Goal: Information Seeking & Learning: Learn about a topic

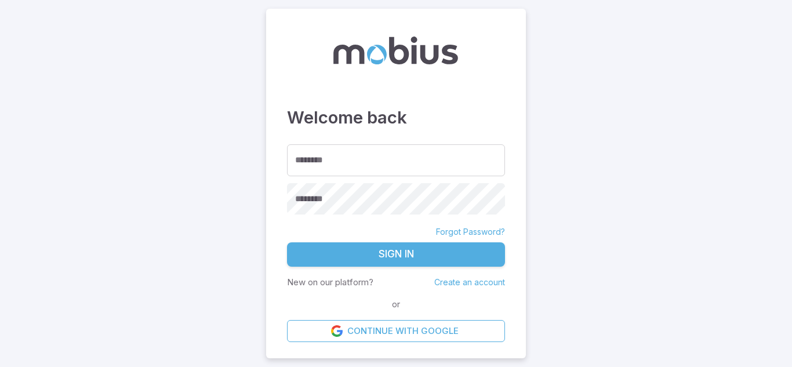
type input "*"
type input "**********"
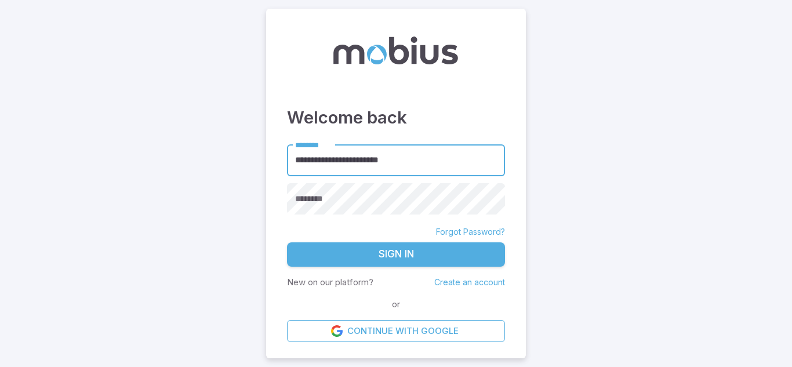
click at [387, 164] on input "**********" at bounding box center [396, 160] width 218 height 32
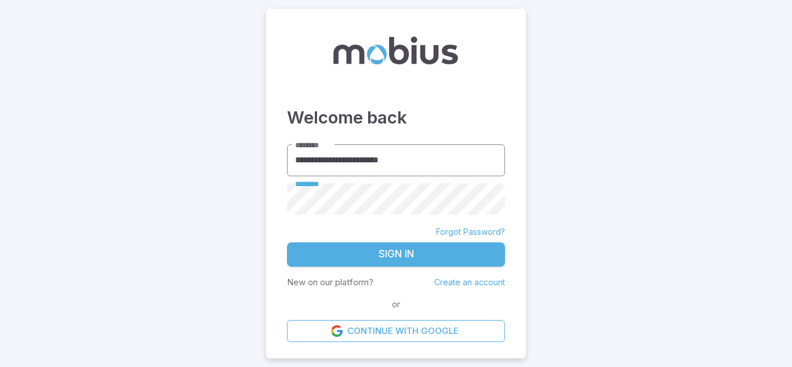
click at [394, 164] on input "**********" at bounding box center [396, 160] width 218 height 32
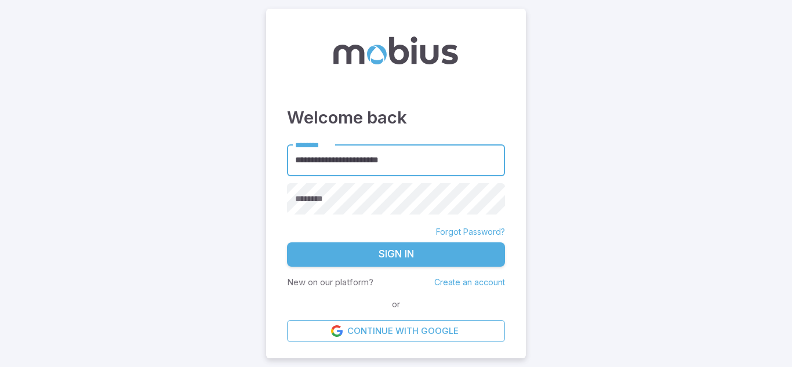
click at [394, 164] on input "**********" at bounding box center [396, 160] width 218 height 32
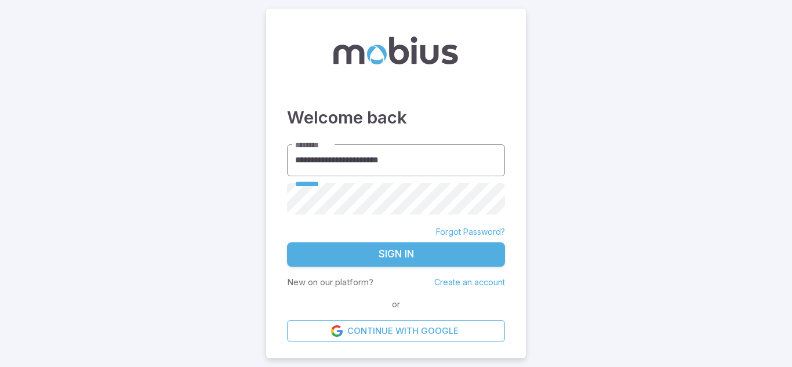
click at [287, 242] on button "Sign In" at bounding box center [396, 254] width 218 height 24
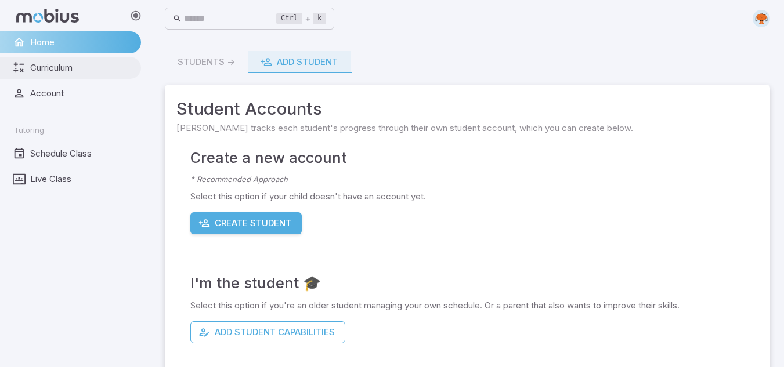
click at [46, 68] on span "Curriculum" at bounding box center [81, 67] width 103 height 13
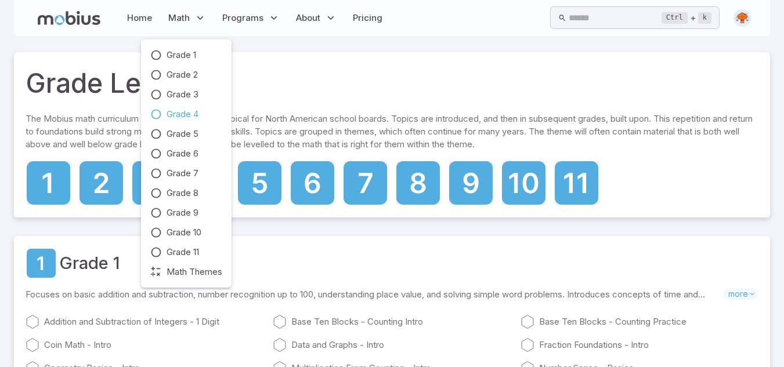
click at [152, 116] on icon at bounding box center [156, 114] width 12 height 12
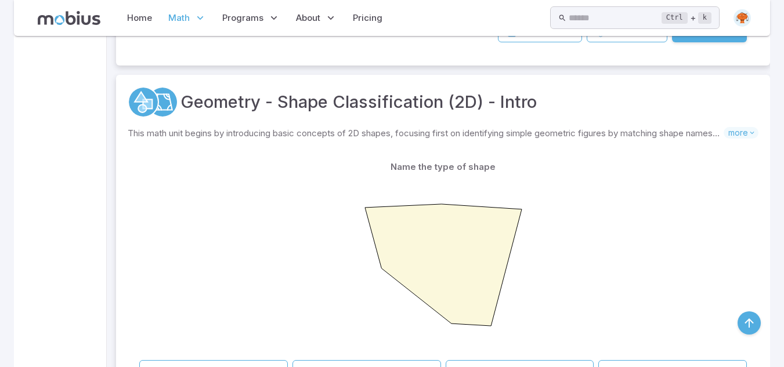
scroll to position [361, 0]
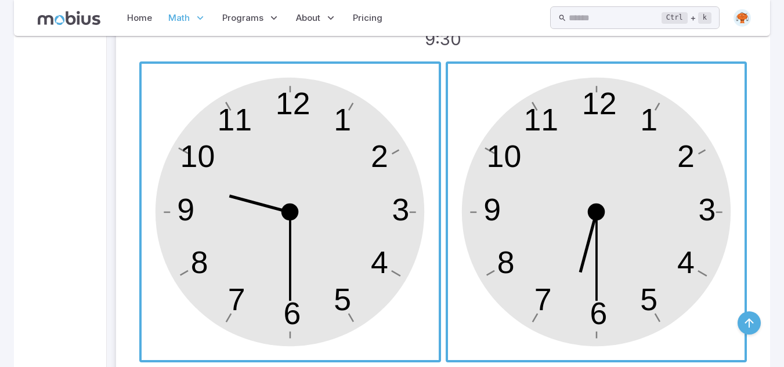
click at [329, 209] on span "button" at bounding box center [290, 212] width 297 height 297
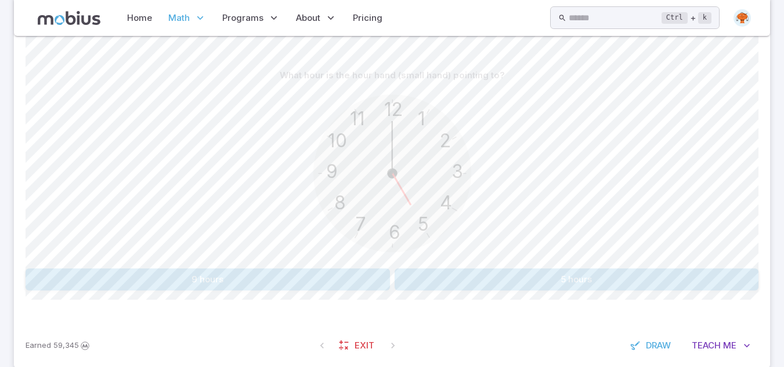
scroll to position [275, 0]
click at [434, 281] on button "5 hours" at bounding box center [576, 281] width 364 height 22
click at [257, 277] on button "6 hours" at bounding box center [208, 281] width 364 height 22
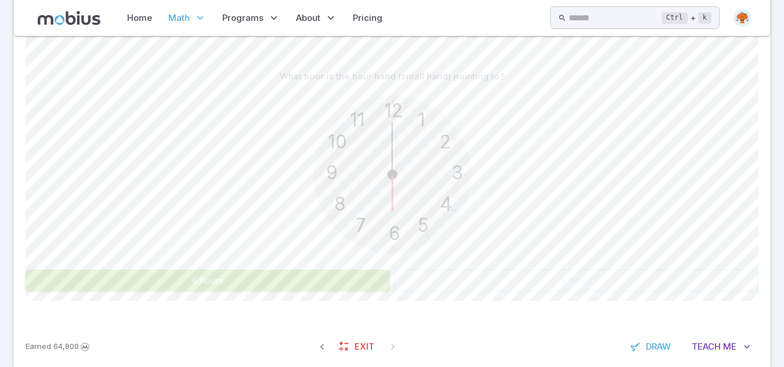
scroll to position [252, 0]
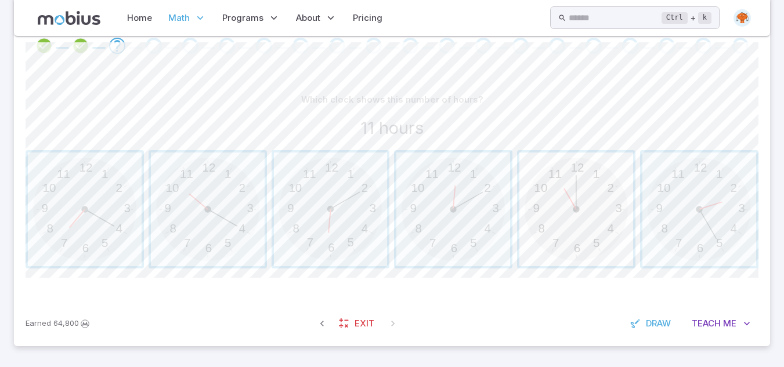
click at [565, 201] on span "button" at bounding box center [576, 210] width 114 height 114
click at [215, 246] on span "button" at bounding box center [208, 210] width 114 height 114
click at [321, 196] on span "button" at bounding box center [331, 210] width 114 height 114
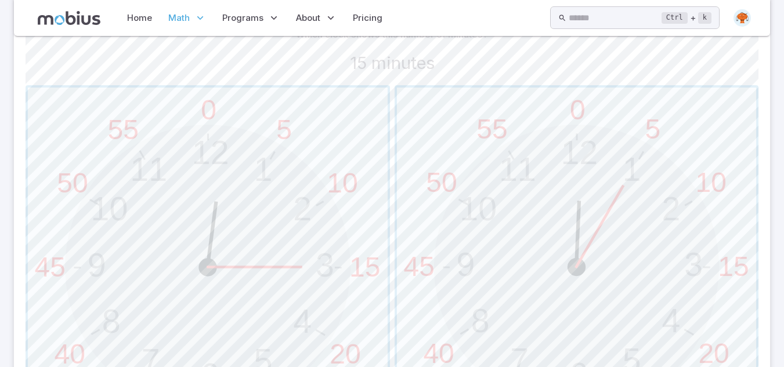
scroll to position [345, 0]
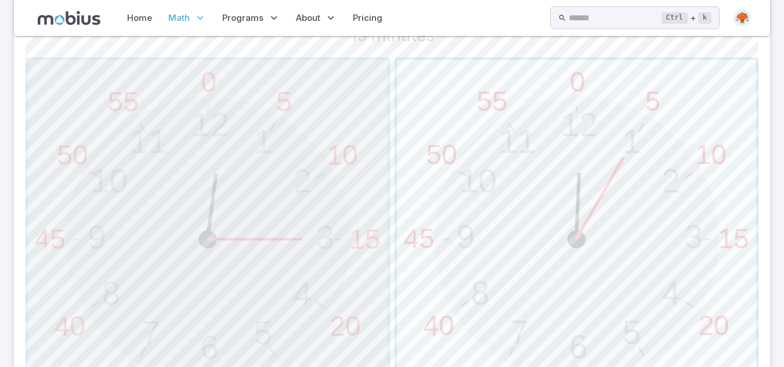
click at [321, 196] on span "button" at bounding box center [208, 240] width 360 height 360
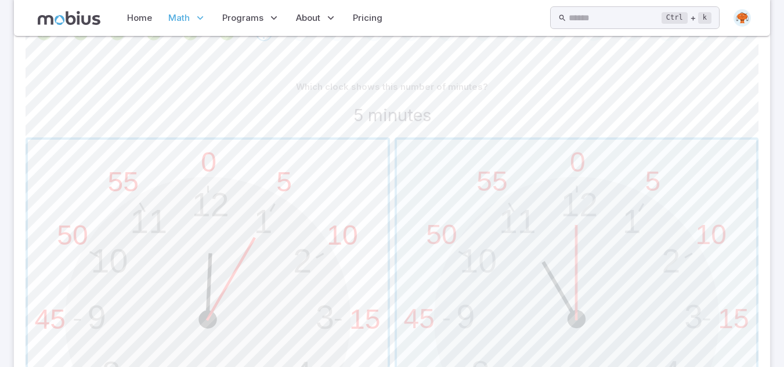
scroll to position [302, 0]
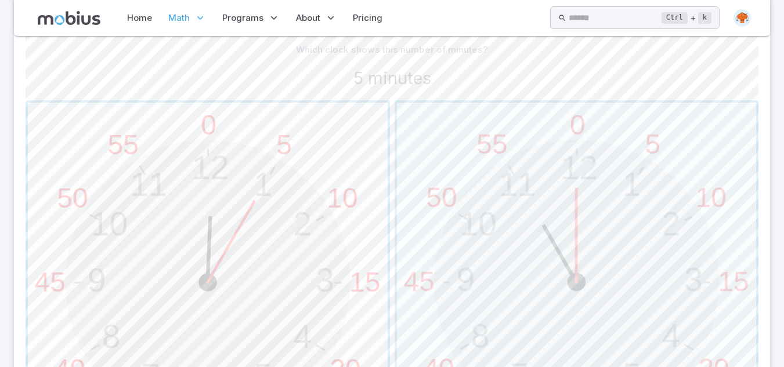
click at [249, 236] on span "button" at bounding box center [208, 283] width 360 height 360
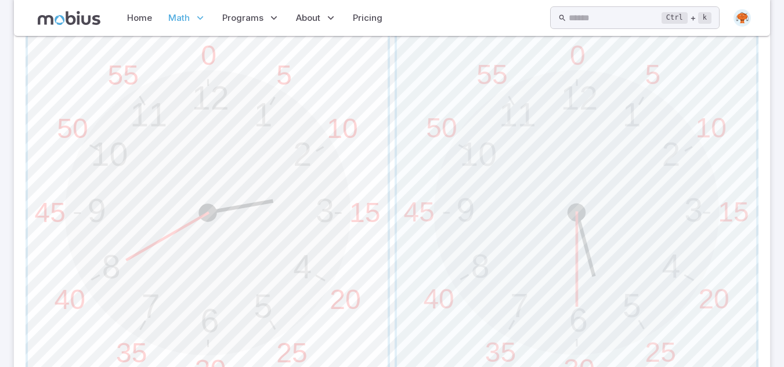
scroll to position [394, 0]
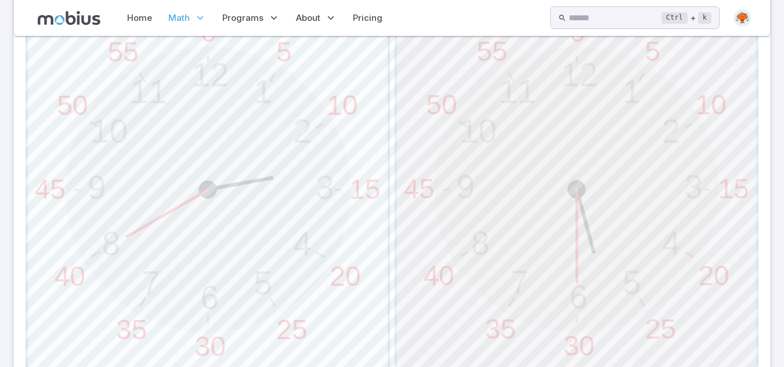
click at [636, 238] on span "button" at bounding box center [577, 190] width 360 height 360
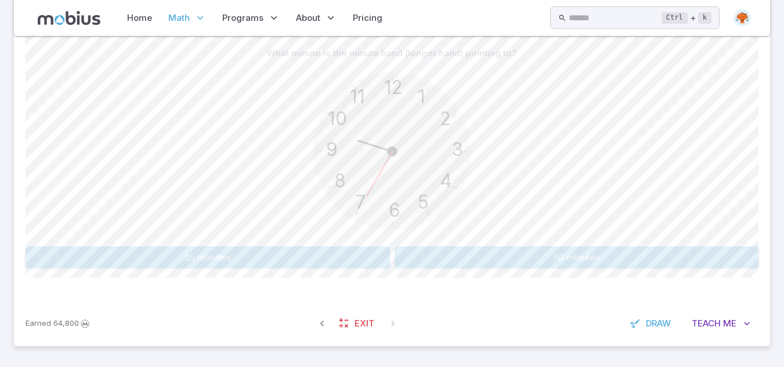
scroll to position [275, 0]
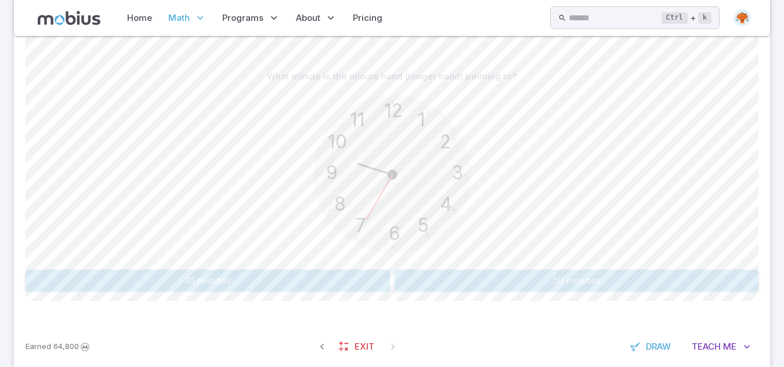
click at [357, 271] on button "35 minutes" at bounding box center [208, 281] width 364 height 22
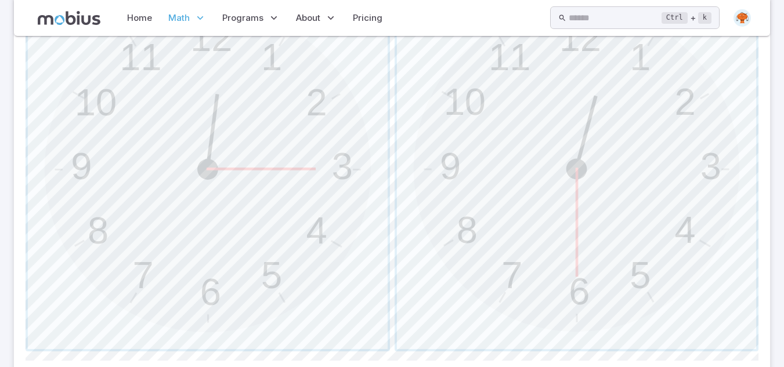
scroll to position [414, 0]
click at [264, 156] on span "button" at bounding box center [208, 170] width 360 height 360
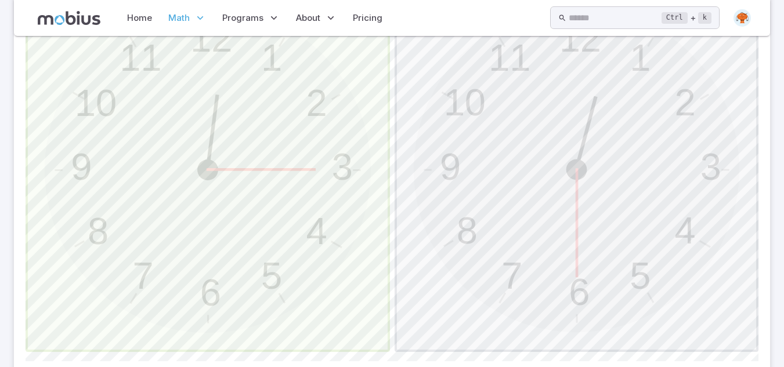
scroll to position [252, 0]
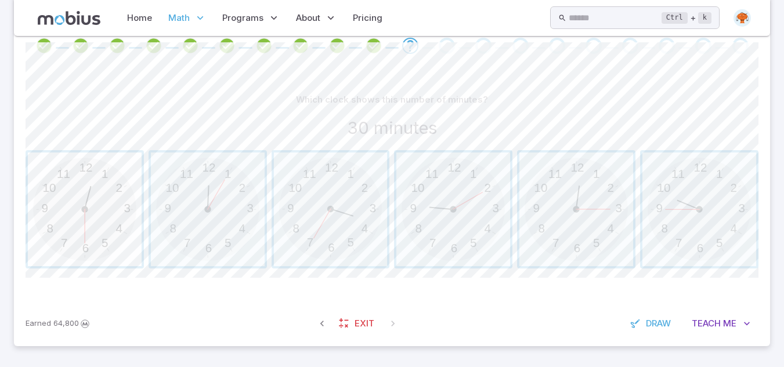
click at [98, 199] on span "button" at bounding box center [85, 210] width 114 height 114
click at [598, 229] on span "button" at bounding box center [576, 210] width 114 height 114
click at [460, 207] on span "button" at bounding box center [453, 210] width 114 height 114
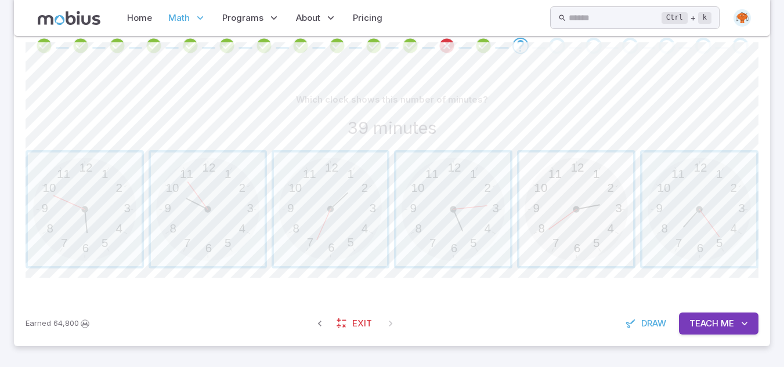
click at [561, 237] on span "button" at bounding box center [576, 210] width 114 height 114
click at [571, 219] on span "button" at bounding box center [576, 210] width 114 height 114
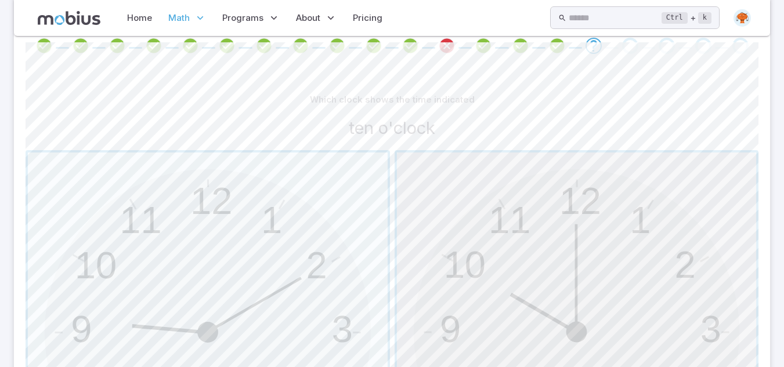
click at [604, 264] on span "button" at bounding box center [577, 333] width 360 height 360
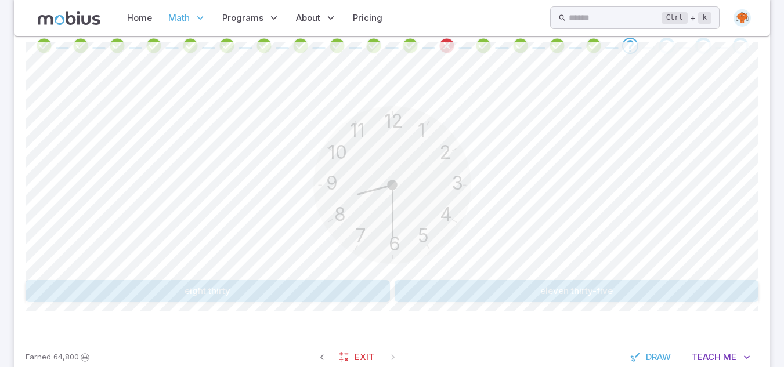
drag, startPoint x: 316, startPoint y: 293, endPoint x: 252, endPoint y: 205, distance: 109.3
click at [252, 205] on div "12 6 3 9 1 2 11 10 5 4 7 8" at bounding box center [392, 186] width 733 height 177
click at [300, 293] on button "eight thirty" at bounding box center [208, 291] width 364 height 22
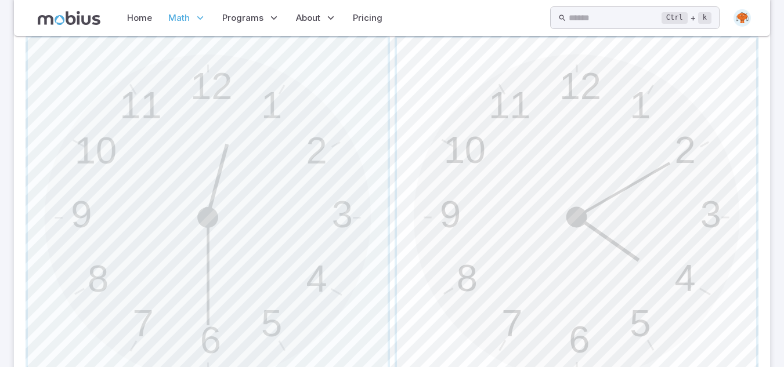
scroll to position [368, 0]
click at [296, 193] on span "button" at bounding box center [208, 217] width 360 height 360
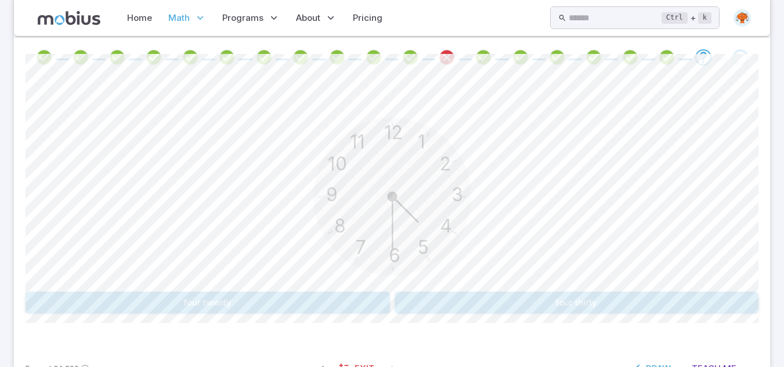
scroll to position [239, 0]
click at [491, 302] on button "four thirty" at bounding box center [576, 304] width 364 height 22
click at [350, 296] on button "seven o'clock" at bounding box center [208, 304] width 364 height 22
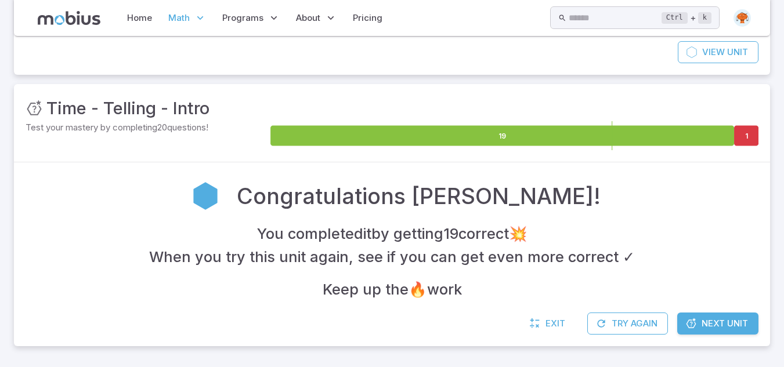
scroll to position [115, 0]
click at [690, 324] on icon at bounding box center [691, 324] width 12 height 12
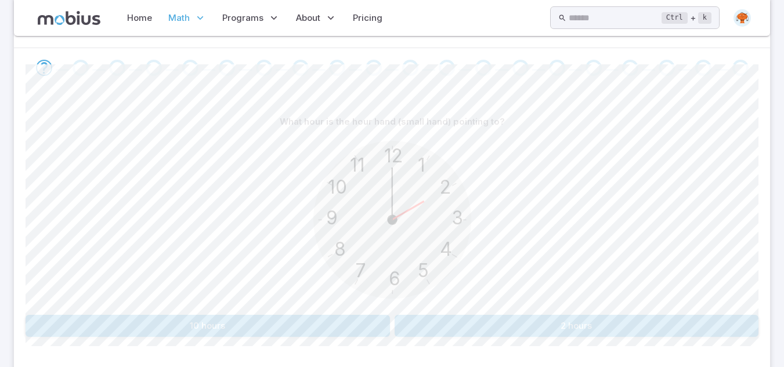
scroll to position [232, 0]
click at [570, 324] on button "2 hours" at bounding box center [576, 324] width 364 height 22
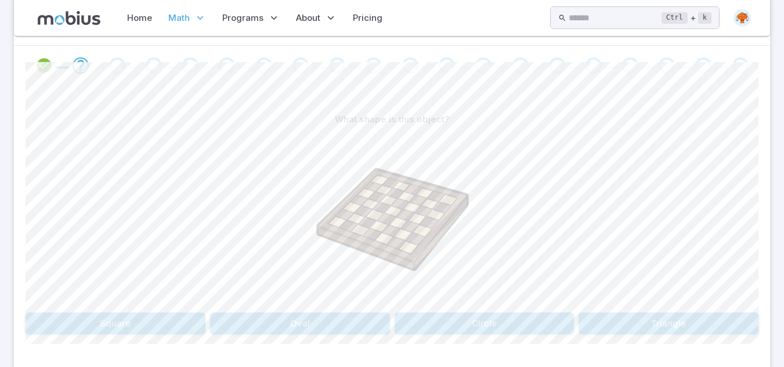
click at [465, 329] on button "Circle" at bounding box center [484, 324] width 180 height 22
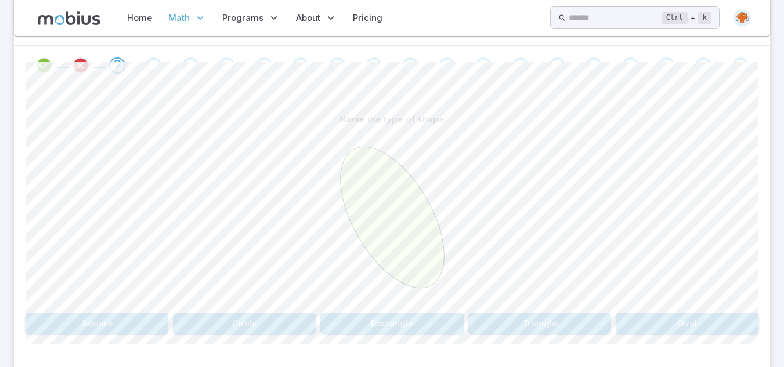
click at [659, 336] on div "Name the type of shape Square Circle Rectangle Triangle Oval Canvas actions 100…" at bounding box center [392, 226] width 733 height 282
drag, startPoint x: 655, startPoint y: 325, endPoint x: 709, endPoint y: 260, distance: 83.6
click at [709, 260] on div at bounding box center [392, 218] width 733 height 177
click at [702, 323] on button "Oval" at bounding box center [686, 324] width 143 height 22
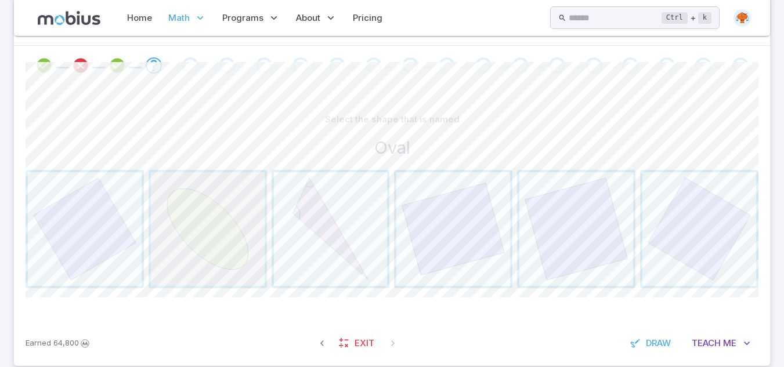
click at [195, 222] on span "button" at bounding box center [208, 229] width 114 height 114
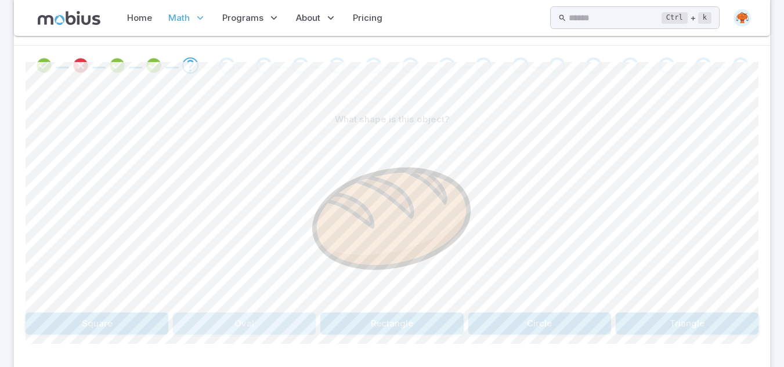
click at [227, 329] on button "Oval" at bounding box center [244, 324] width 143 height 22
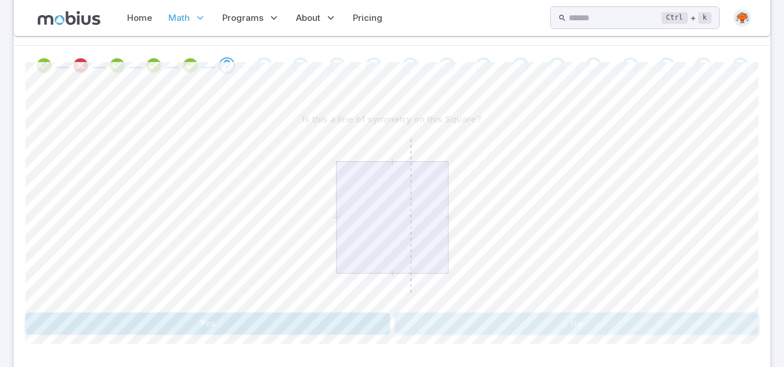
click at [460, 332] on button "No" at bounding box center [576, 324] width 364 height 22
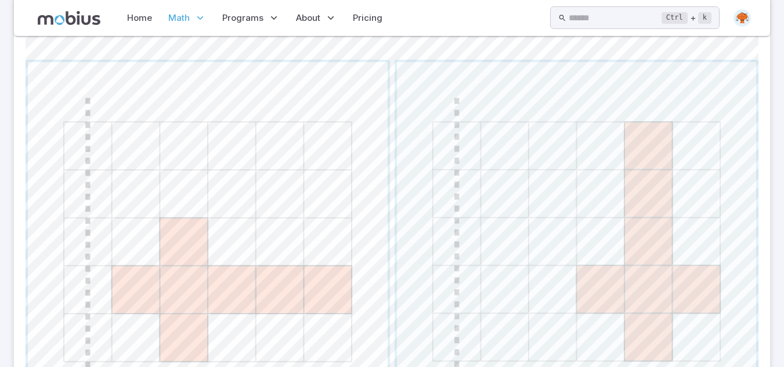
scroll to position [603, 0]
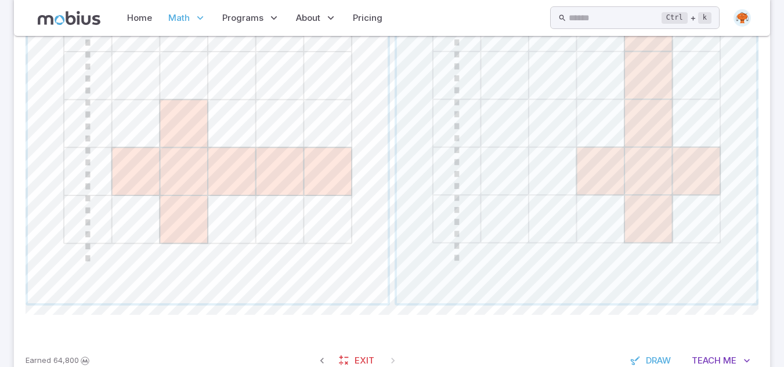
click at [157, 204] on span "button" at bounding box center [208, 124] width 360 height 360
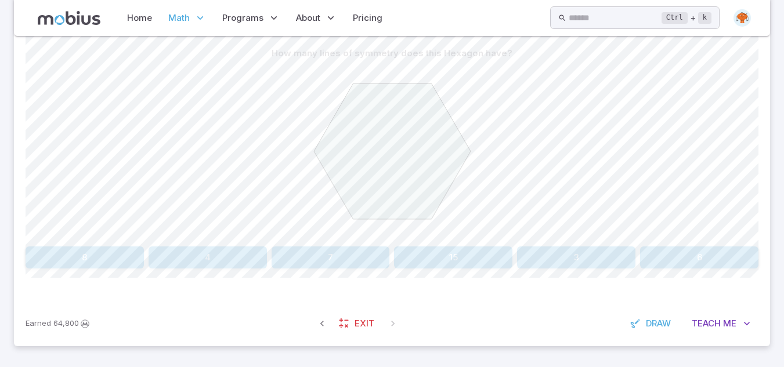
scroll to position [275, 0]
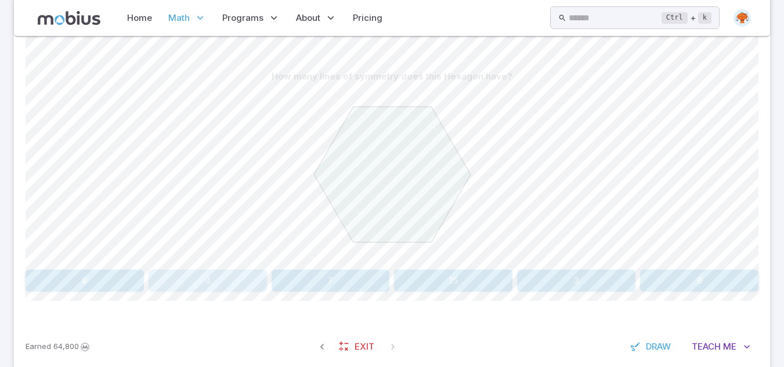
click at [223, 292] on button "4" at bounding box center [207, 281] width 118 height 22
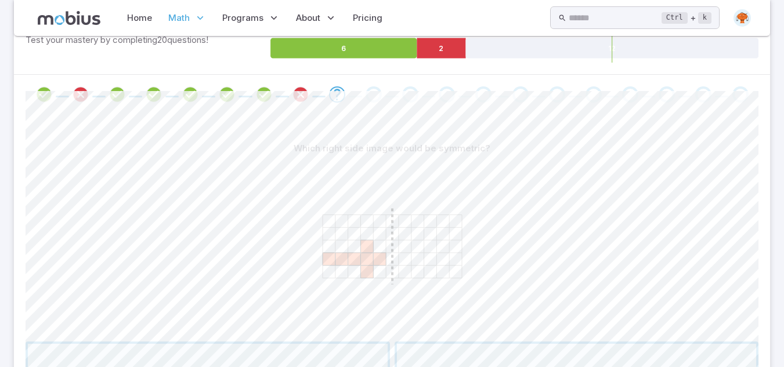
scroll to position [182, 0]
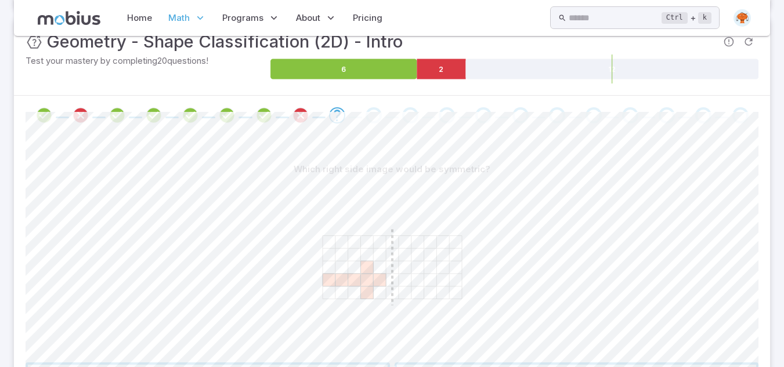
click at [302, 118] on icon "Review your answer" at bounding box center [300, 115] width 17 height 17
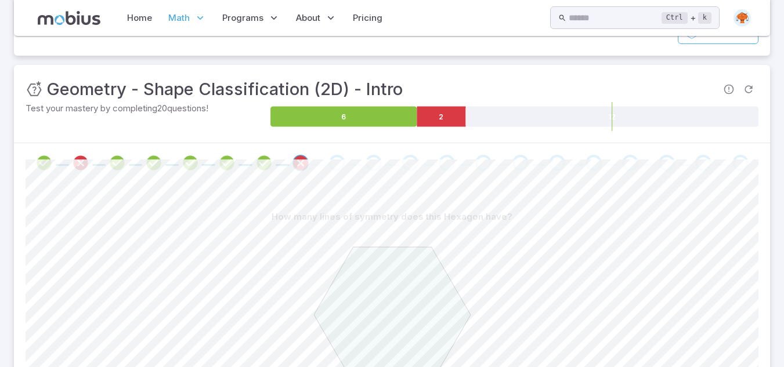
scroll to position [136, 0]
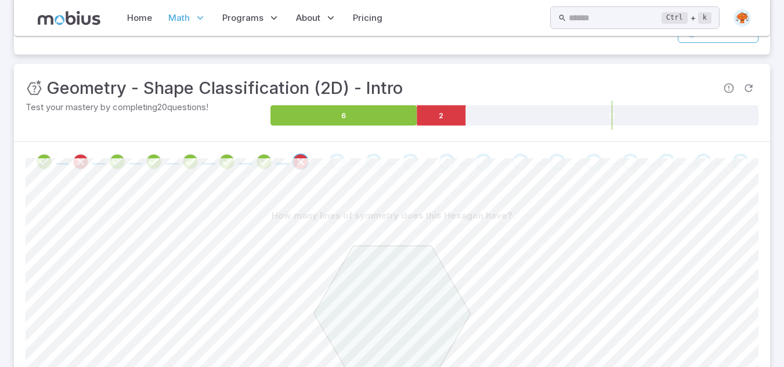
click at [335, 164] on div "Go to the next question" at bounding box center [337, 162] width 16 height 16
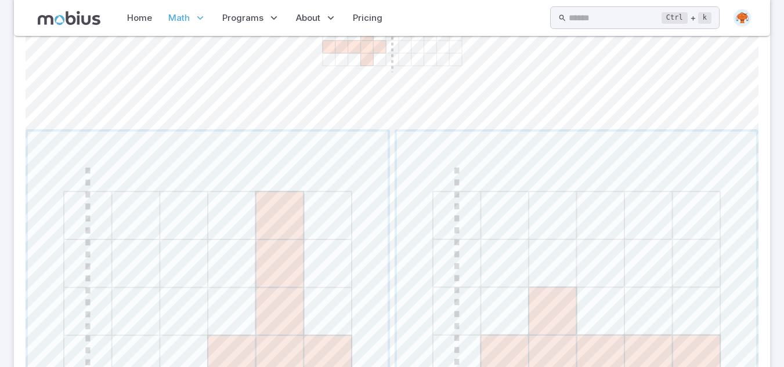
scroll to position [414, 0]
click at [448, 322] on span "button" at bounding box center [577, 313] width 360 height 360
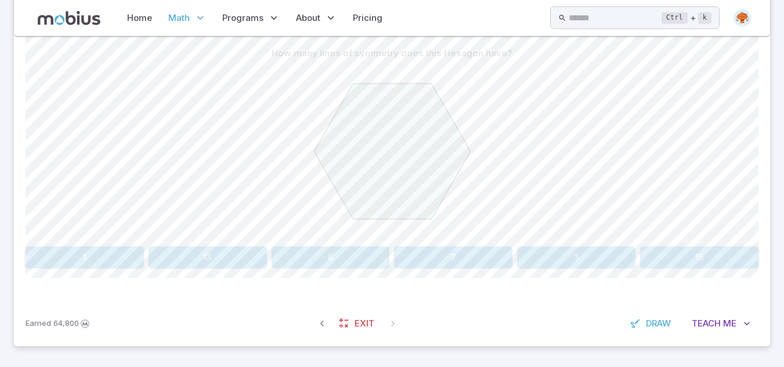
scroll to position [275, 0]
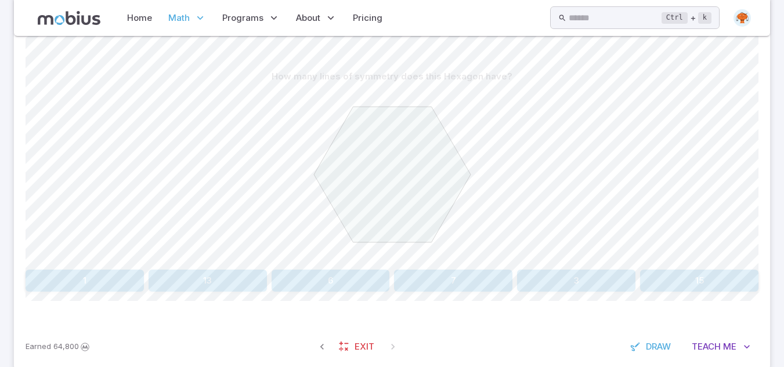
click at [385, 205] on icon at bounding box center [392, 175] width 157 height 136
click at [321, 293] on div "How many lines of symmetry does this Hexagon have? 1 13 6 7 3 15 Canvas actions…" at bounding box center [392, 183] width 733 height 282
click at [316, 281] on button "6" at bounding box center [330, 281] width 118 height 22
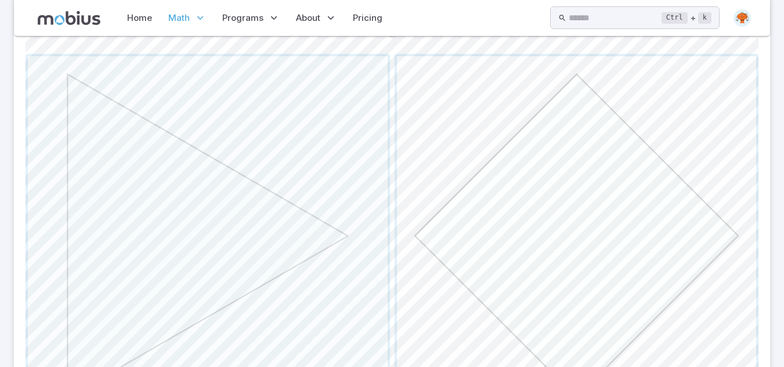
scroll to position [394, 0]
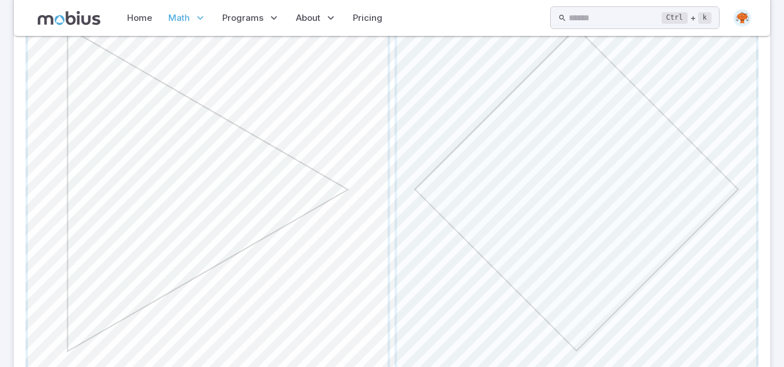
click at [234, 207] on span "button" at bounding box center [208, 190] width 360 height 360
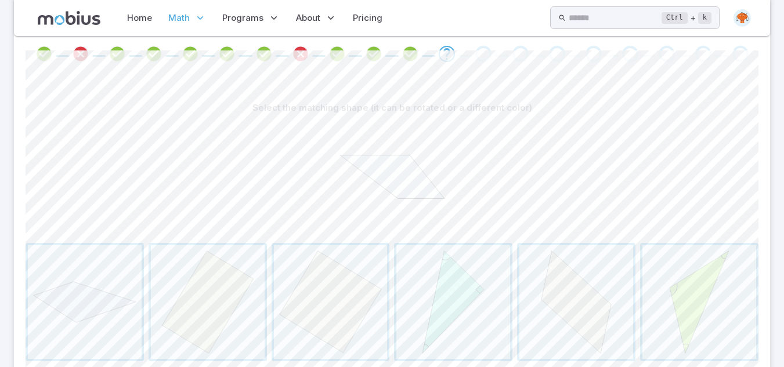
scroll to position [267, 0]
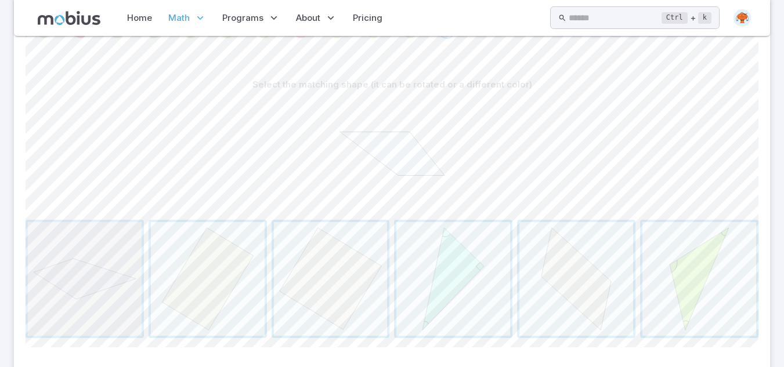
click at [66, 293] on span "button" at bounding box center [85, 279] width 114 height 114
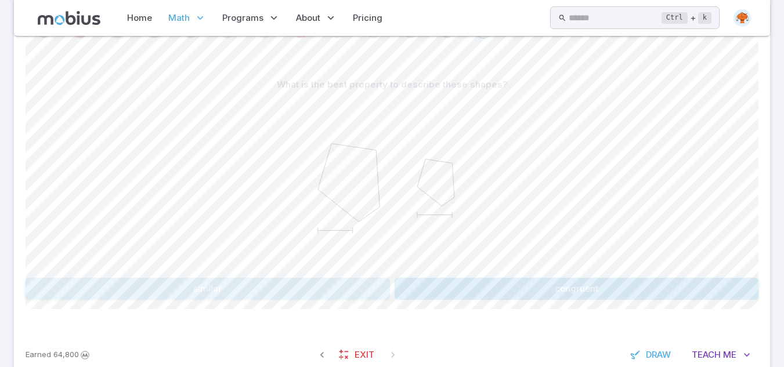
click at [298, 281] on button "similar" at bounding box center [208, 289] width 364 height 22
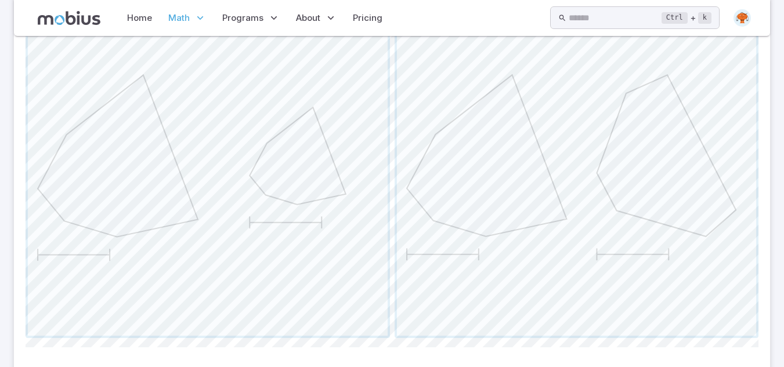
scroll to position [405, 0]
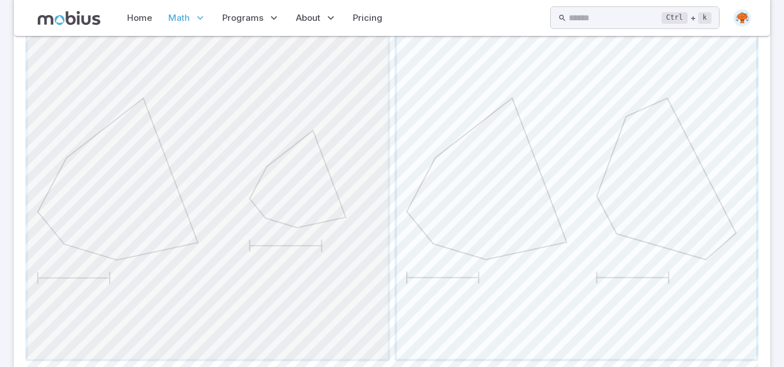
click at [198, 175] on span "button" at bounding box center [208, 179] width 360 height 360
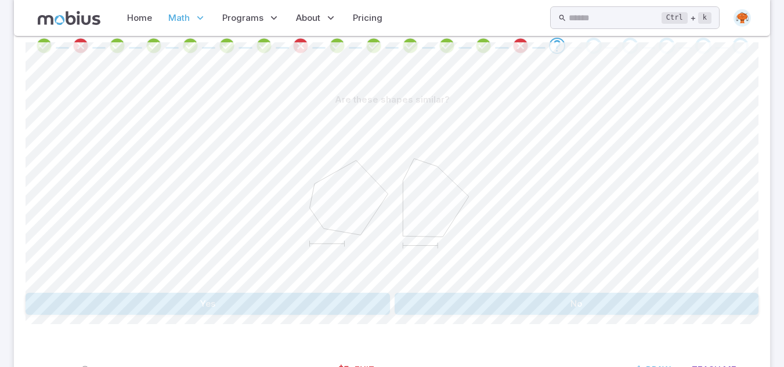
scroll to position [275, 0]
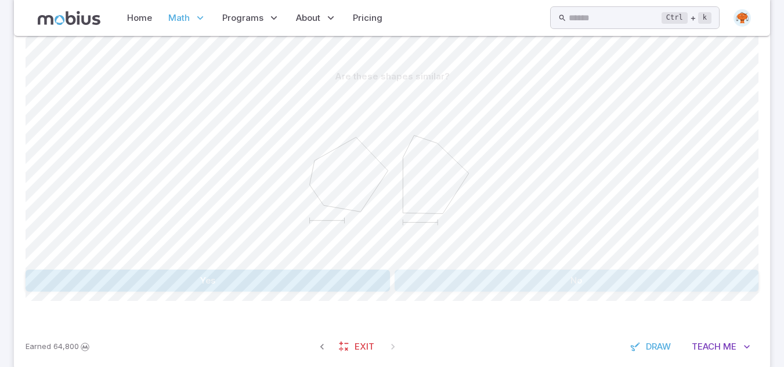
click at [441, 281] on button "No" at bounding box center [576, 281] width 364 height 22
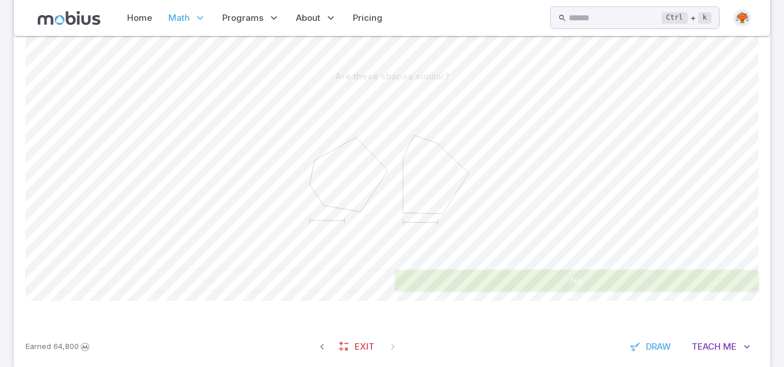
scroll to position [155, 0]
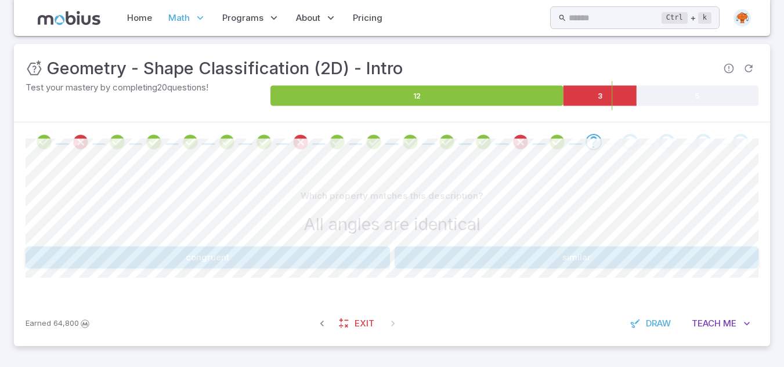
click at [438, 257] on button "similar" at bounding box center [576, 257] width 364 height 22
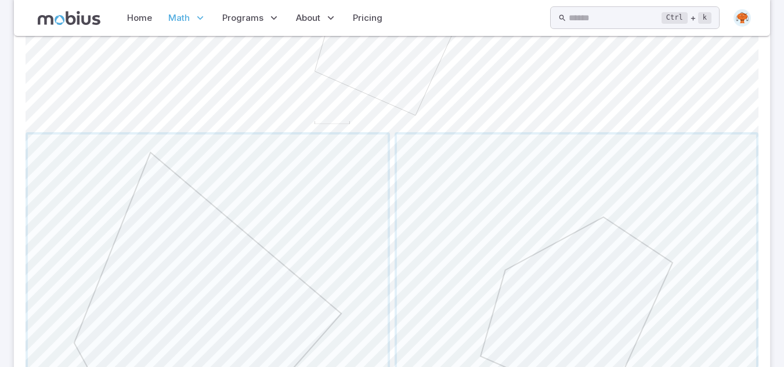
scroll to position [457, 0]
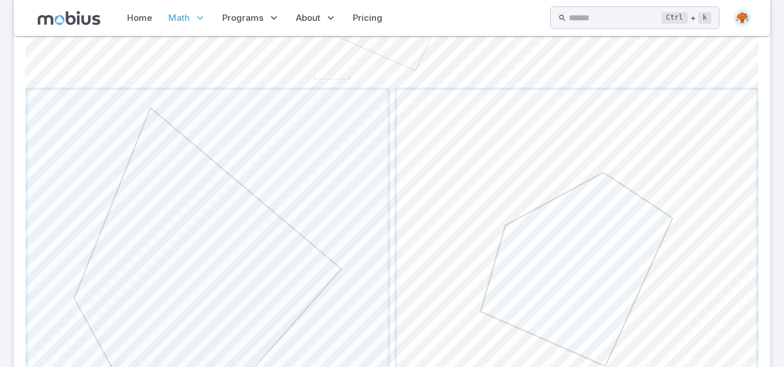
click at [492, 262] on span "button" at bounding box center [577, 270] width 360 height 360
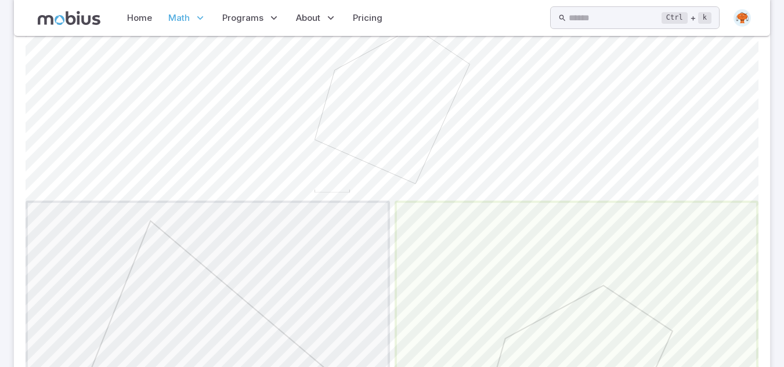
scroll to position [295, 0]
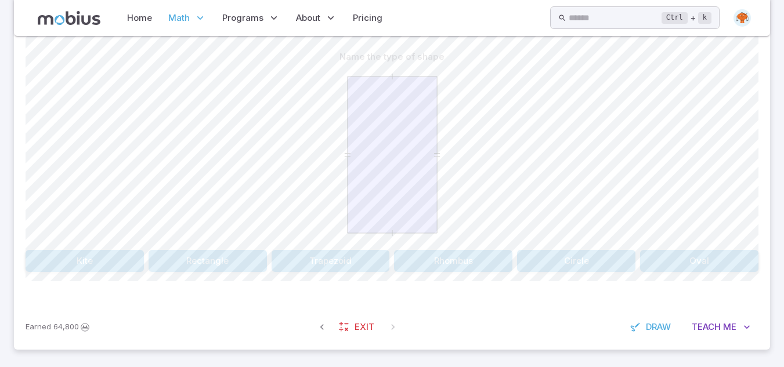
click at [234, 256] on button "Rectangle" at bounding box center [207, 261] width 118 height 22
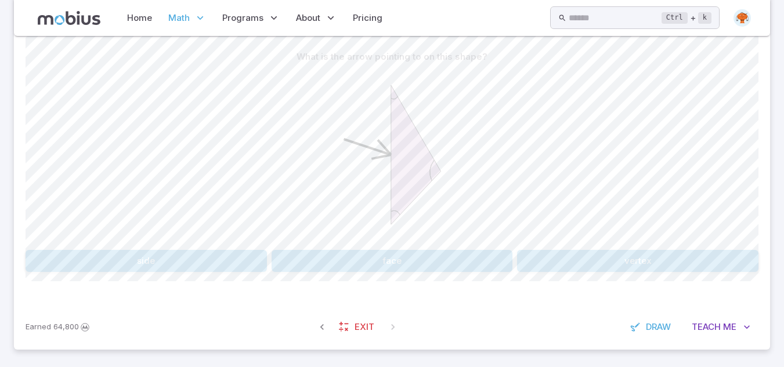
scroll to position [298, 0]
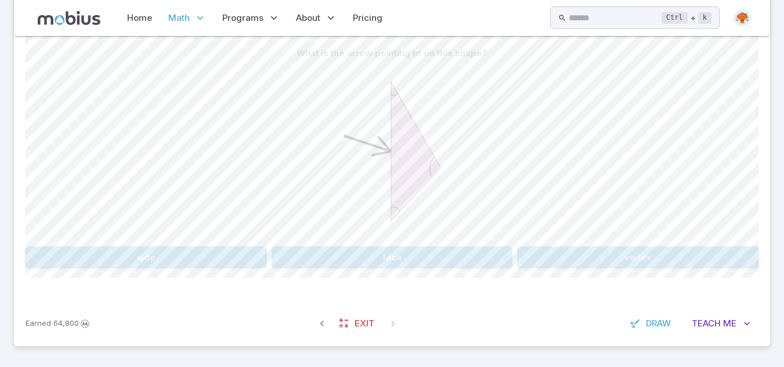
click at [184, 261] on button "side" at bounding box center [146, 257] width 241 height 22
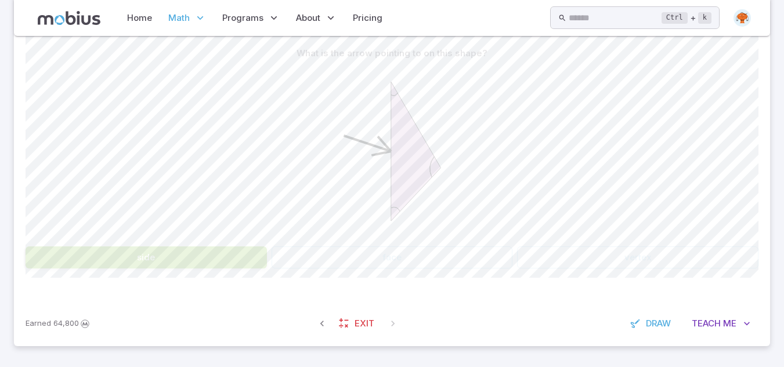
click at [354, 181] on icon at bounding box center [392, 151] width 174 height 174
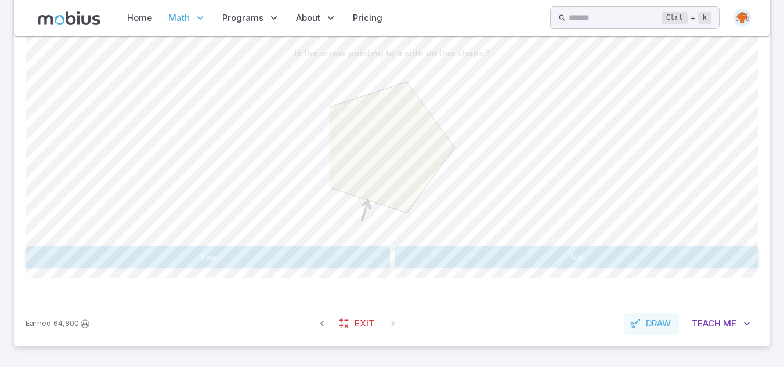
click at [654, 324] on span "Draw" at bounding box center [658, 323] width 25 height 13
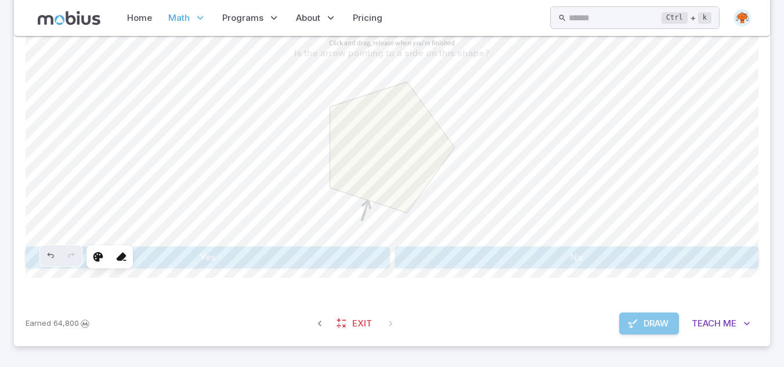
click at [649, 333] on button "Draw" at bounding box center [649, 324] width 60 height 22
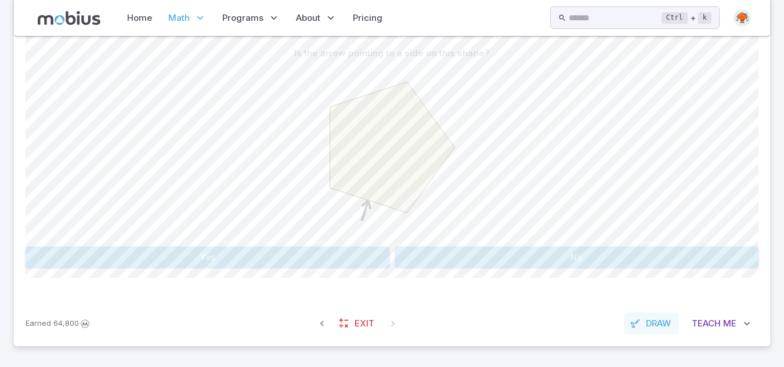
click at [646, 324] on span "Draw" at bounding box center [658, 323] width 25 height 13
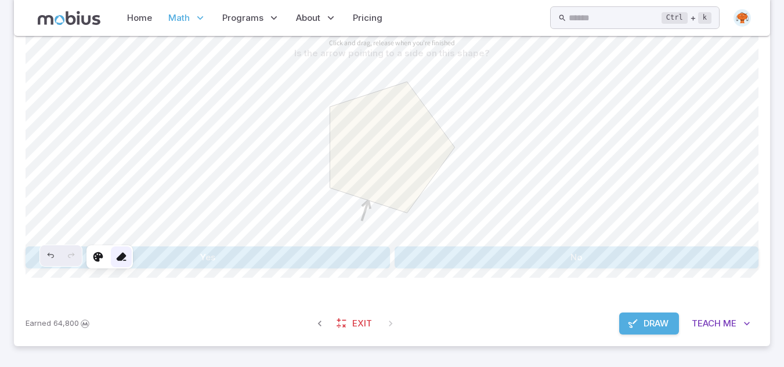
click at [124, 259] on icon at bounding box center [121, 257] width 12 height 12
click at [647, 320] on span "Draw" at bounding box center [655, 323] width 25 height 13
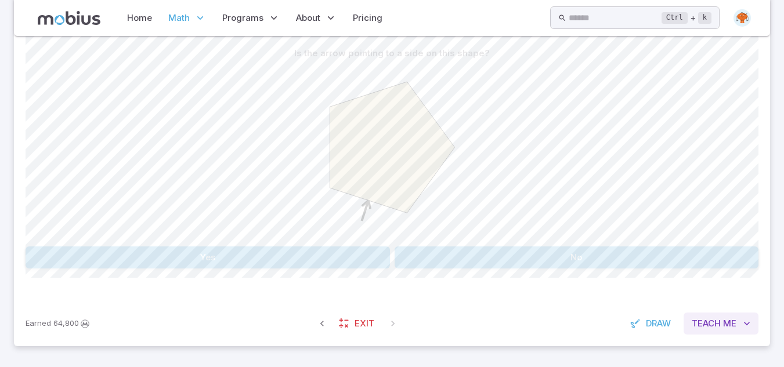
click at [723, 328] on span "Me" at bounding box center [729, 323] width 13 height 13
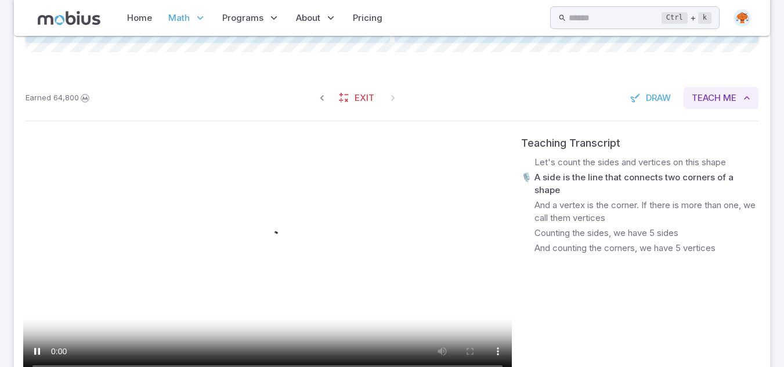
scroll to position [530, 0]
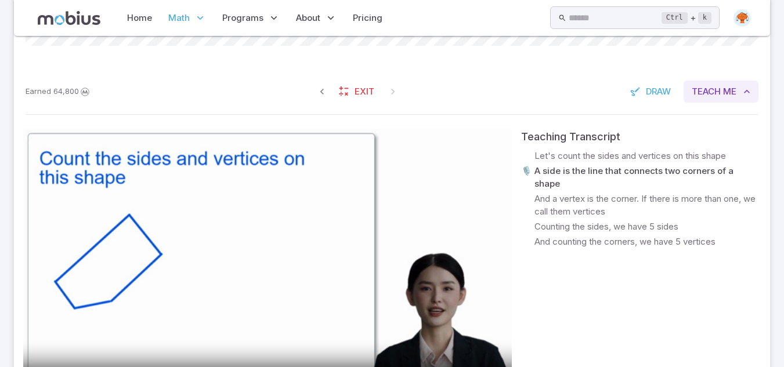
click at [713, 88] on span "Teach" at bounding box center [705, 91] width 29 height 13
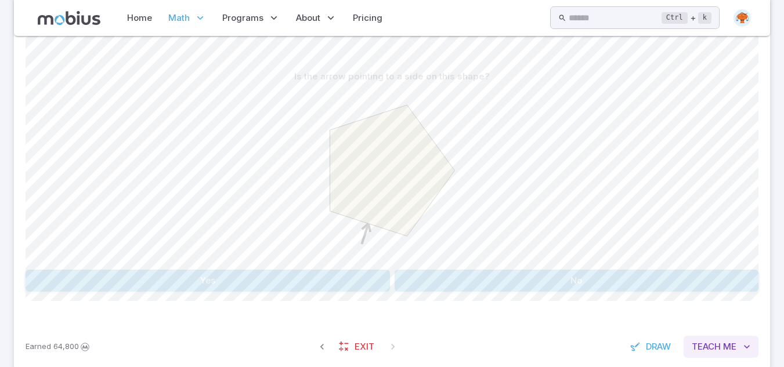
scroll to position [229, 0]
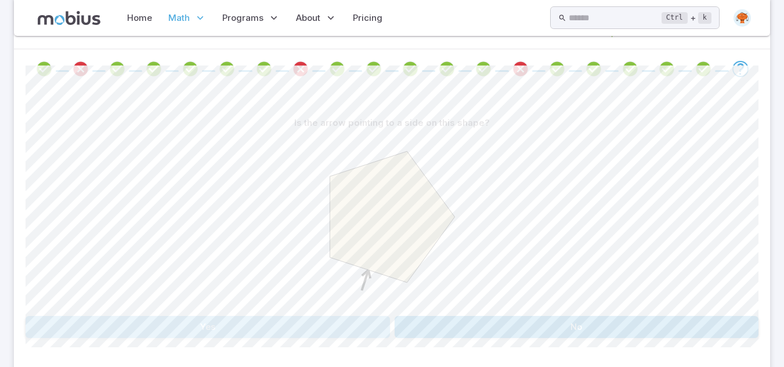
click at [327, 332] on button "Yes" at bounding box center [208, 327] width 364 height 22
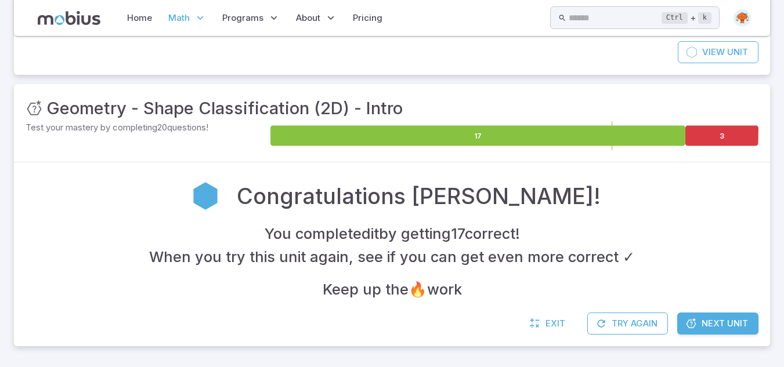
scroll to position [115, 0]
click at [719, 323] on span "Next Unit" at bounding box center [724, 323] width 46 height 13
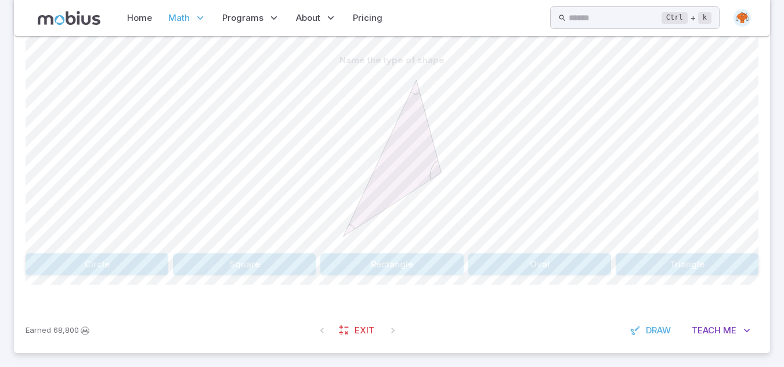
scroll to position [298, 0]
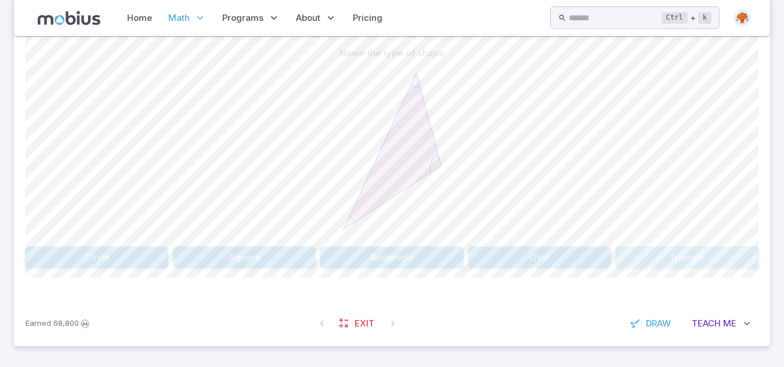
click at [686, 256] on button "Triangle" at bounding box center [686, 257] width 143 height 22
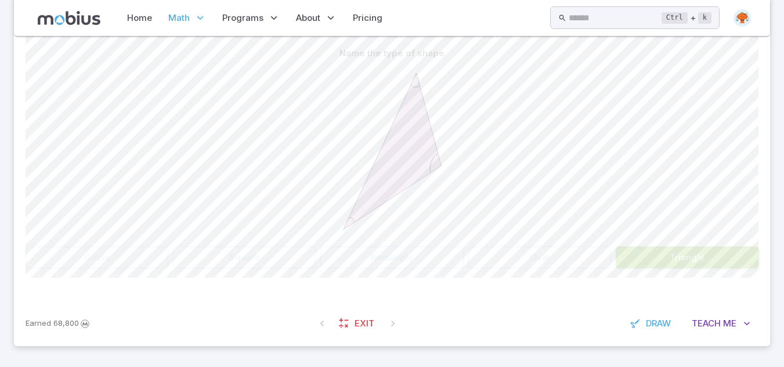
click at [606, 211] on div at bounding box center [392, 152] width 733 height 177
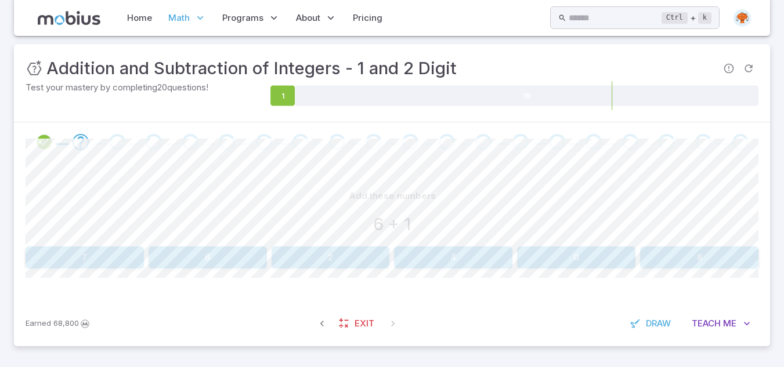
scroll to position [155, 0]
click at [113, 254] on button "7" at bounding box center [85, 257] width 118 height 22
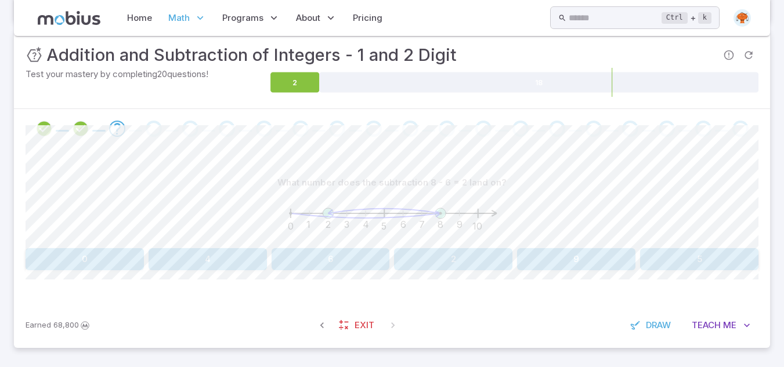
scroll to position [171, 0]
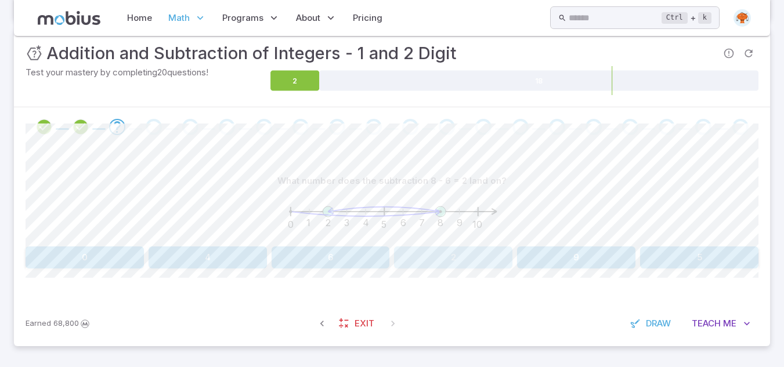
click at [481, 256] on button "2" at bounding box center [453, 257] width 118 height 22
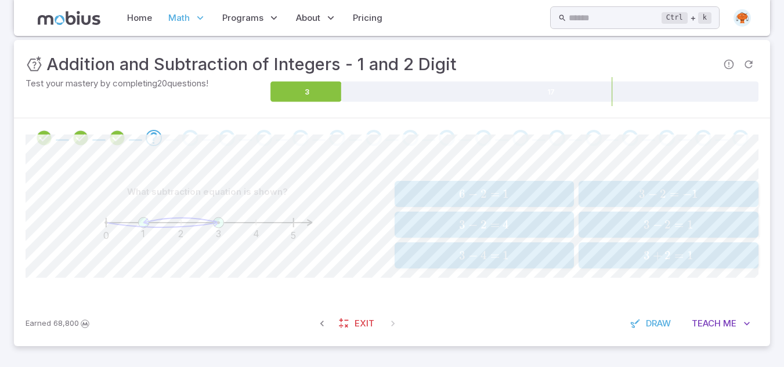
scroll to position [159, 0]
click at [641, 193] on span "3" at bounding box center [642, 194] width 6 height 14
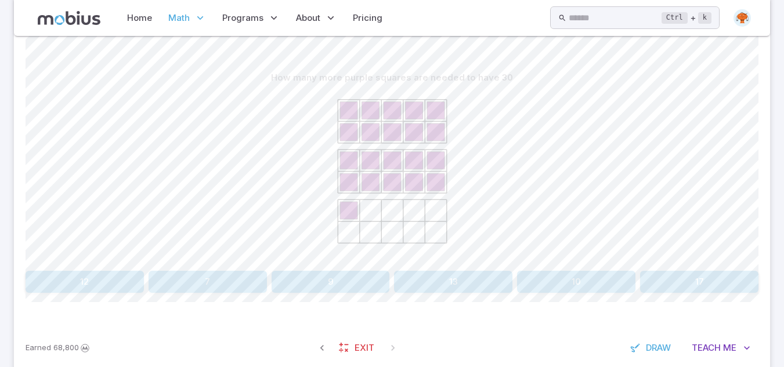
scroll to position [275, 0]
click at [342, 282] on button "9" at bounding box center [330, 280] width 118 height 22
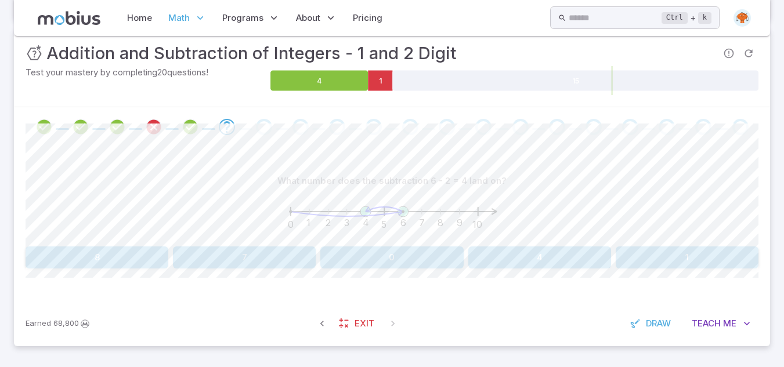
scroll to position [171, 0]
click at [557, 274] on div "What number does the subtraction 6 - 2 = 4 land on? 0 1 2 3 4 5 6 7 8 9 10 8 7 …" at bounding box center [392, 224] width 733 height 154
click at [541, 265] on button "4" at bounding box center [539, 257] width 143 height 22
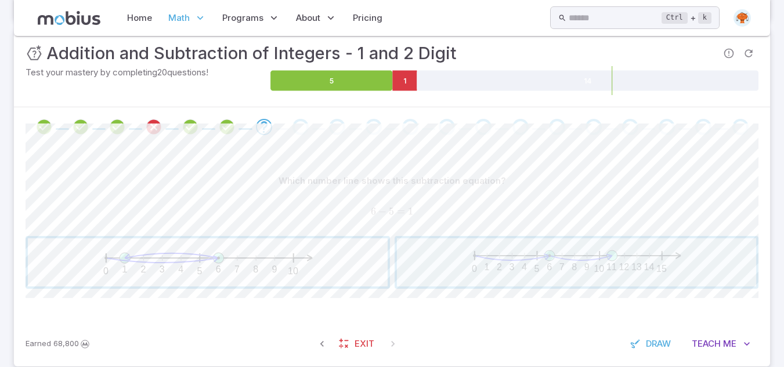
click at [228, 271] on span "button" at bounding box center [208, 262] width 360 height 48
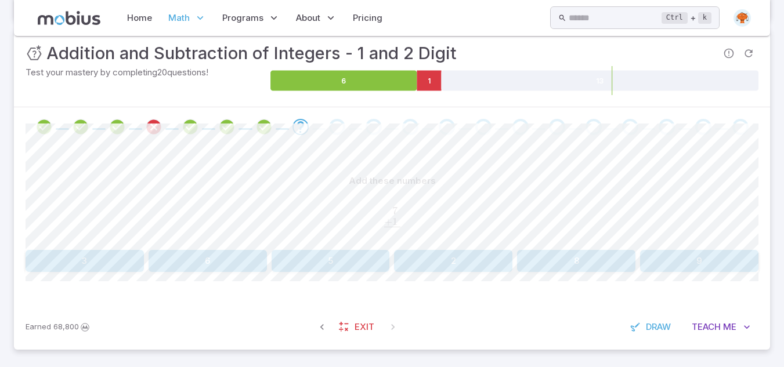
click at [564, 259] on button "8" at bounding box center [576, 261] width 118 height 22
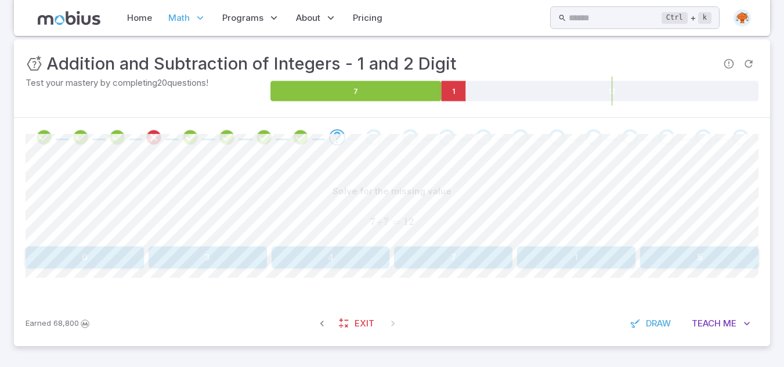
scroll to position [160, 0]
click at [707, 261] on button "5" at bounding box center [699, 257] width 118 height 22
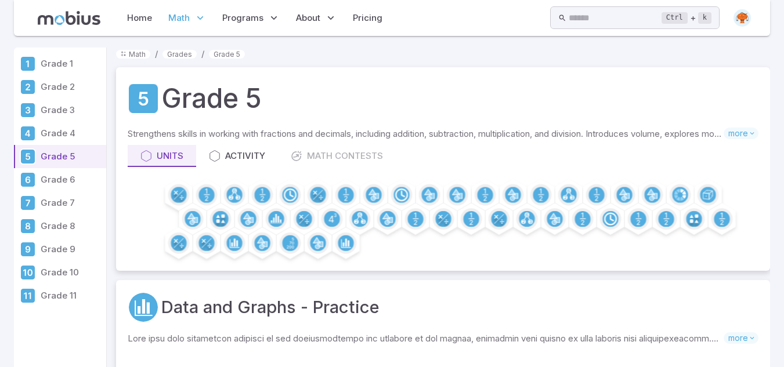
scroll to position [232, 0]
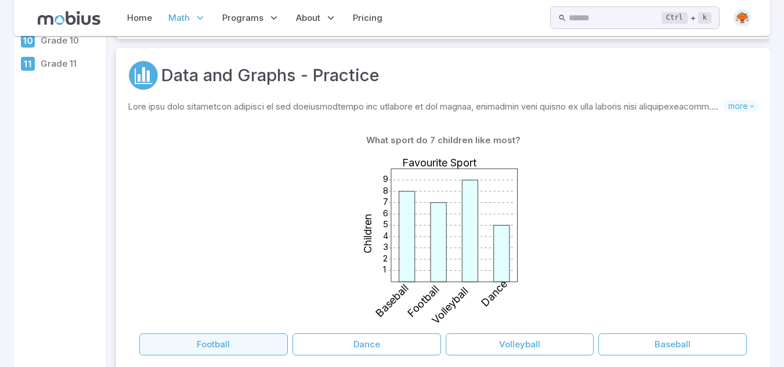
click at [240, 340] on button "Football" at bounding box center [213, 344] width 148 height 22
click at [240, 345] on button "Football" at bounding box center [213, 344] width 148 height 22
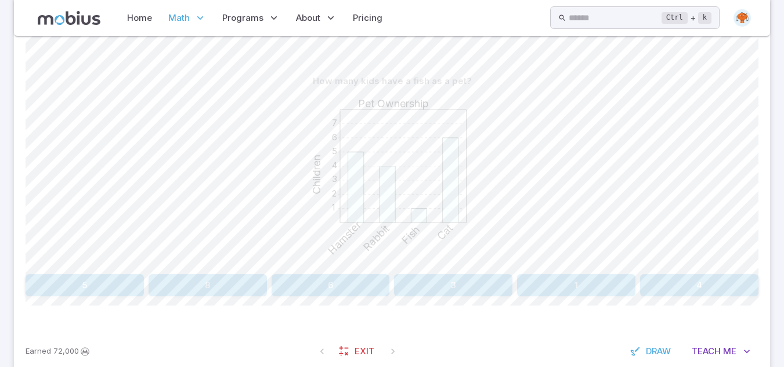
scroll to position [269, 0]
drag, startPoint x: 409, startPoint y: 293, endPoint x: 519, endPoint y: 284, distance: 109.4
click at [519, 284] on div "5 8 6 3 1 4" at bounding box center [392, 286] width 733 height 22
click at [589, 293] on button "1" at bounding box center [576, 286] width 118 height 22
click at [411, 302] on div "How many kids like football as a sport? 1 2 3 4 5 6 7 8 9 Favourite Sport Child…" at bounding box center [392, 189] width 733 height 282
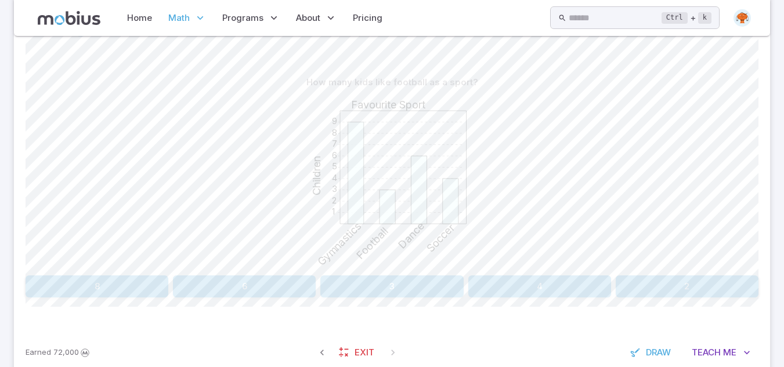
click at [383, 282] on button "3" at bounding box center [391, 286] width 143 height 22
click at [147, 282] on button "Rabbit" at bounding box center [116, 286] width 180 height 22
click at [147, 282] on button "Football" at bounding box center [146, 286] width 241 height 22
click at [458, 287] on button "4" at bounding box center [453, 286] width 118 height 22
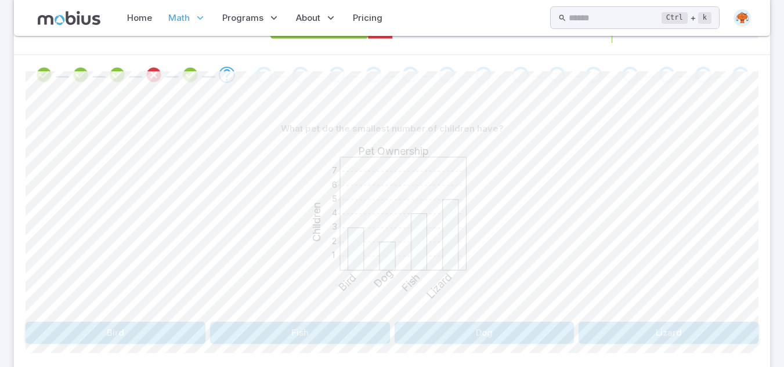
scroll to position [292, 0]
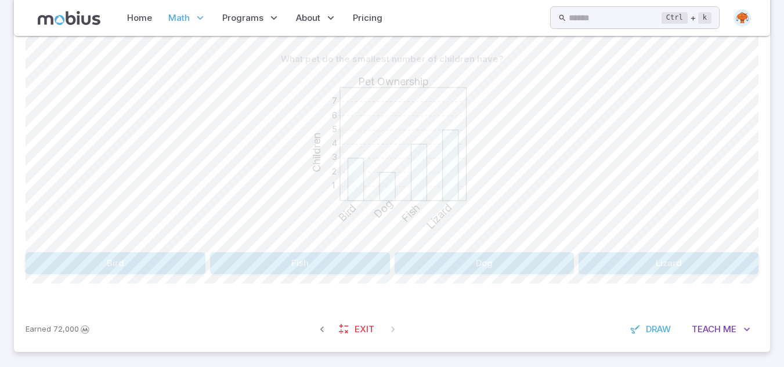
click at [514, 267] on button "Dog" at bounding box center [484, 263] width 180 height 22
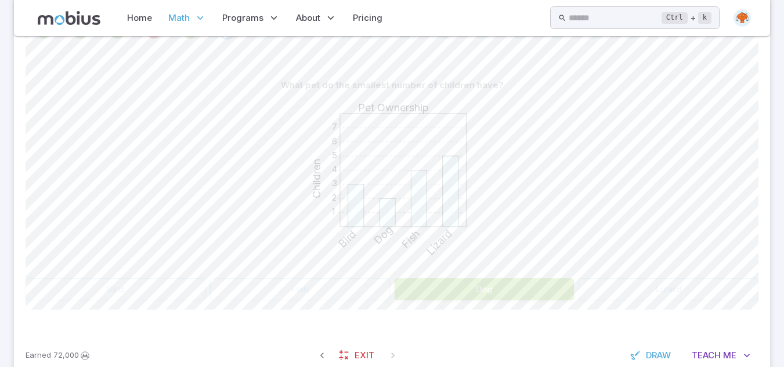
scroll to position [246, 0]
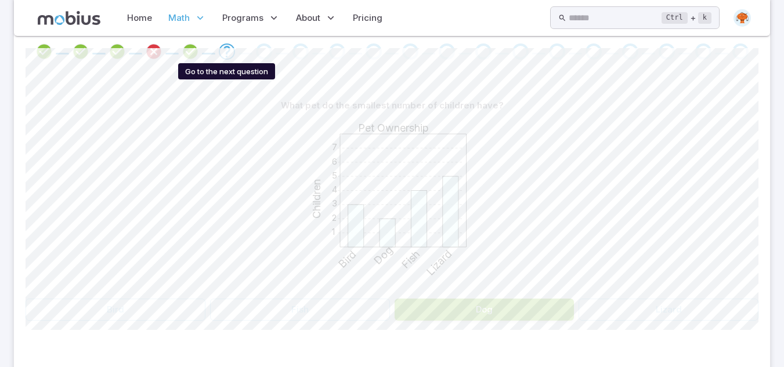
click at [229, 50] on icon "Go to the next question" at bounding box center [227, 52] width 14 height 14
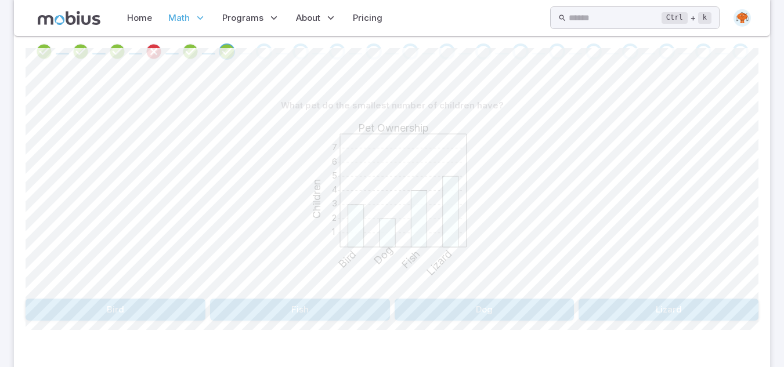
drag, startPoint x: 487, startPoint y: 316, endPoint x: 452, endPoint y: 310, distance: 35.8
click at [452, 310] on button "Dog" at bounding box center [484, 310] width 180 height 22
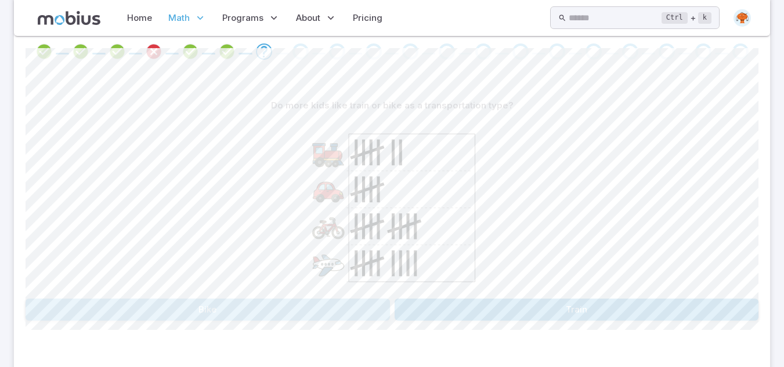
click at [293, 313] on button "Bike" at bounding box center [208, 310] width 364 height 22
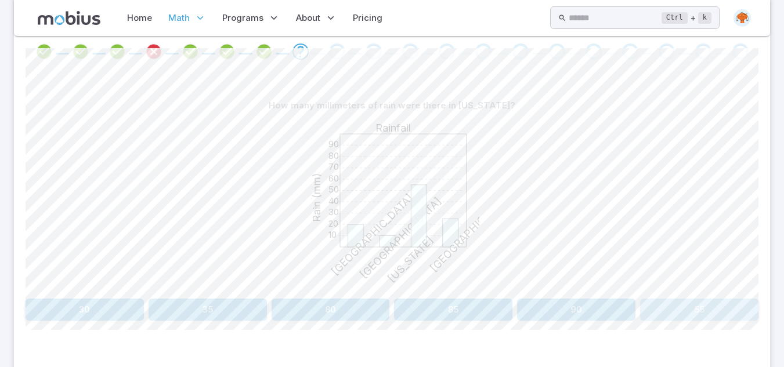
click at [675, 317] on button "55" at bounding box center [699, 310] width 118 height 22
click at [437, 313] on button "Tuesday" at bounding box center [391, 310] width 241 height 22
click at [474, 314] on button "Paris" at bounding box center [484, 310] width 180 height 22
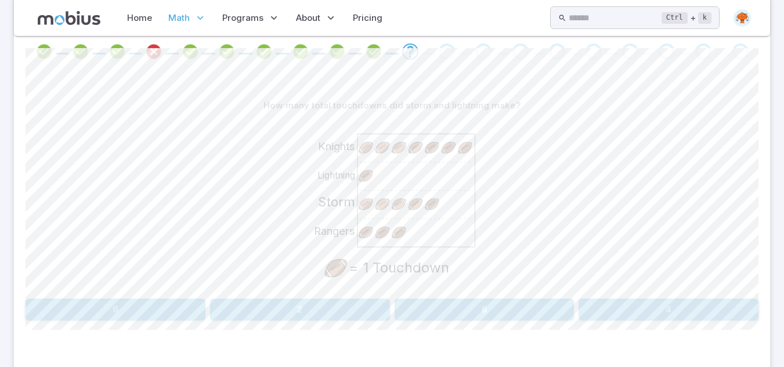
click at [474, 269] on icon "Rangers Storm Lightning Knights = 1 Touchdown" at bounding box center [392, 204] width 174 height 174
click at [513, 320] on button "6" at bounding box center [484, 310] width 180 height 22
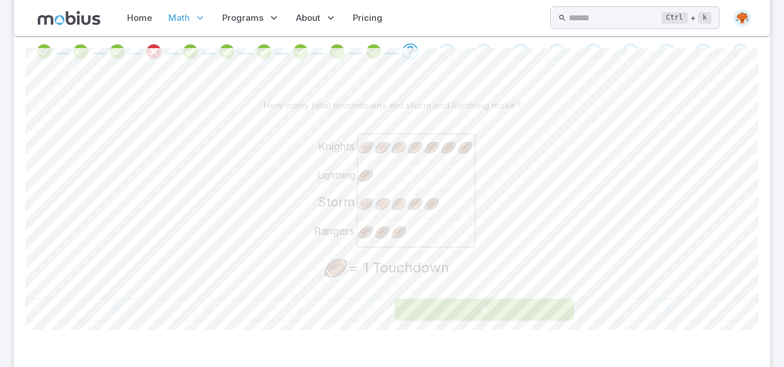
click at [513, 320] on button "6" at bounding box center [484, 310] width 180 height 22
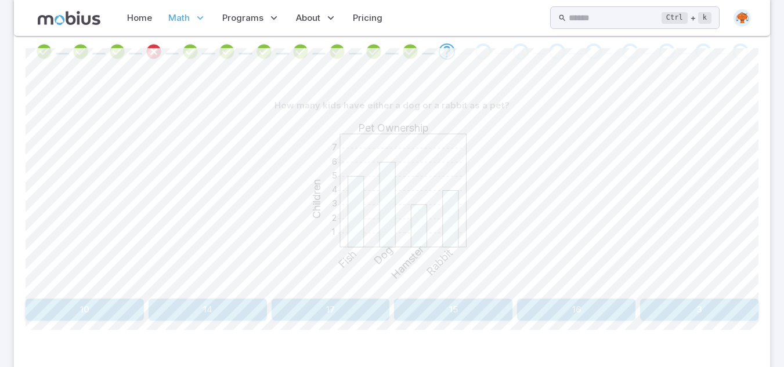
click at [101, 299] on div "How many kids have either a dog or a rabbit as a pet? 1 2 3 4 5 6 7 Pet Ownersh…" at bounding box center [392, 208] width 733 height 226
click at [130, 313] on button "10" at bounding box center [85, 310] width 118 height 22
click at [228, 310] on button "13" at bounding box center [207, 310] width 118 height 22
drag, startPoint x: 571, startPoint y: 291, endPoint x: 534, endPoint y: 258, distance: 50.1
click at [534, 258] on div "1 2 3 4 5 6 7 8 9 Favourite Sport Children Football Hockey Gymnastics Soccer" at bounding box center [392, 205] width 733 height 177
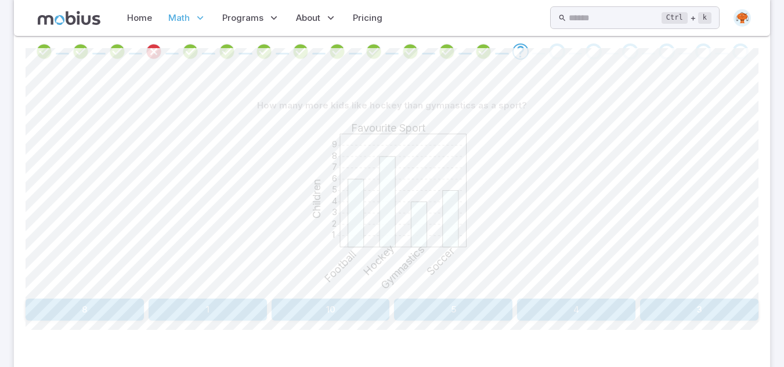
click at [573, 321] on div "How many more kids like hockey than gymnastics as a sport? 1 2 3 4 5 6 7 8 9 Fa…" at bounding box center [392, 212] width 733 height 282
click at [552, 319] on button "4" at bounding box center [576, 310] width 118 height 22
click at [285, 310] on button "New York" at bounding box center [208, 310] width 364 height 22
click at [287, 311] on button "5" at bounding box center [330, 310] width 118 height 22
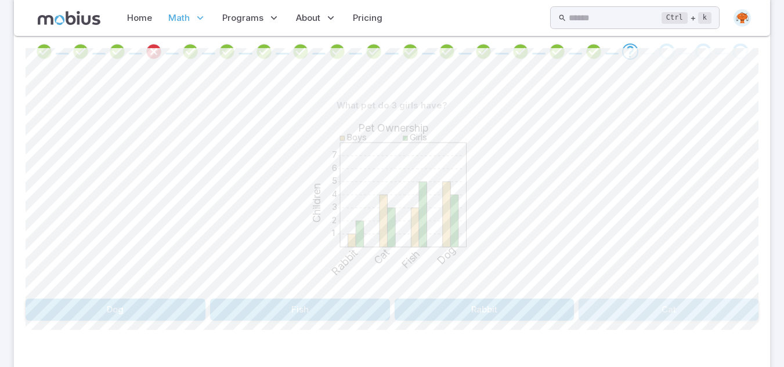
click at [666, 316] on button "Cat" at bounding box center [668, 310] width 180 height 22
click at [657, 309] on button "Bird" at bounding box center [668, 310] width 180 height 22
click at [459, 310] on button "Girls / Dog" at bounding box center [484, 310] width 180 height 22
click at [508, 318] on button "Bird" at bounding box center [484, 310] width 180 height 22
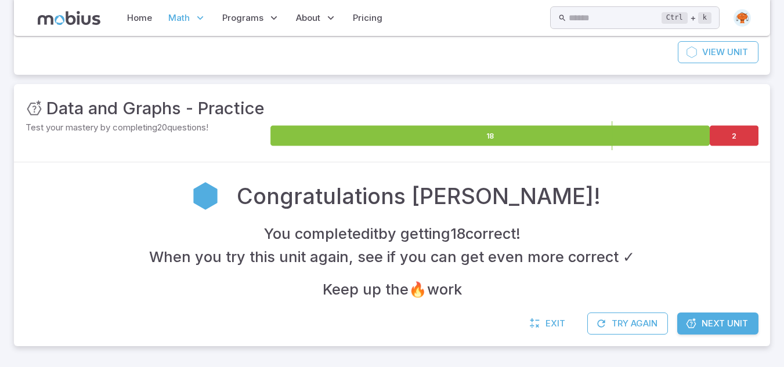
scroll to position [115, 0]
click at [748, 327] on link "Next Unit" at bounding box center [717, 324] width 81 height 22
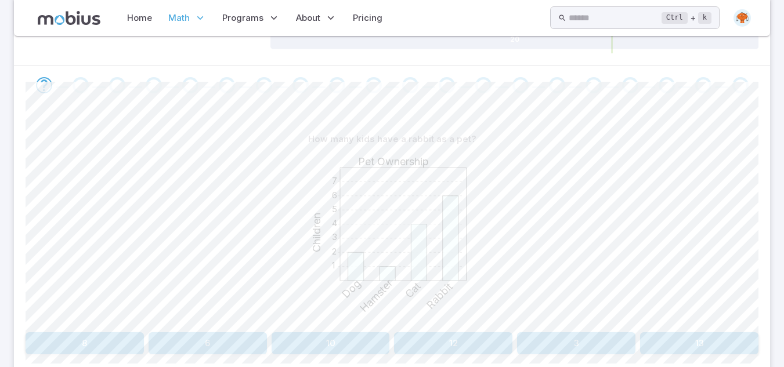
scroll to position [202, 0]
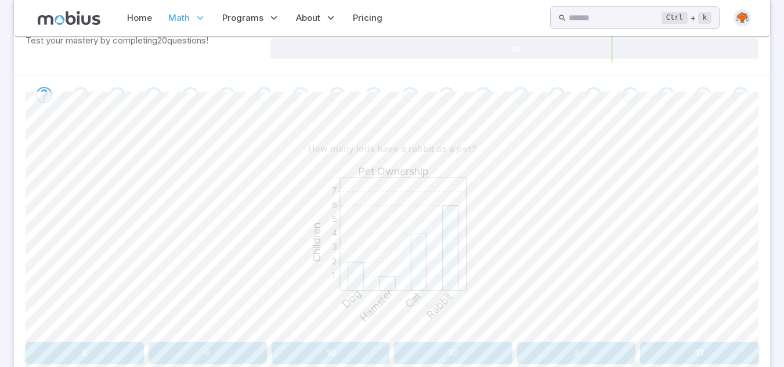
click at [250, 351] on button "6" at bounding box center [207, 353] width 118 height 22
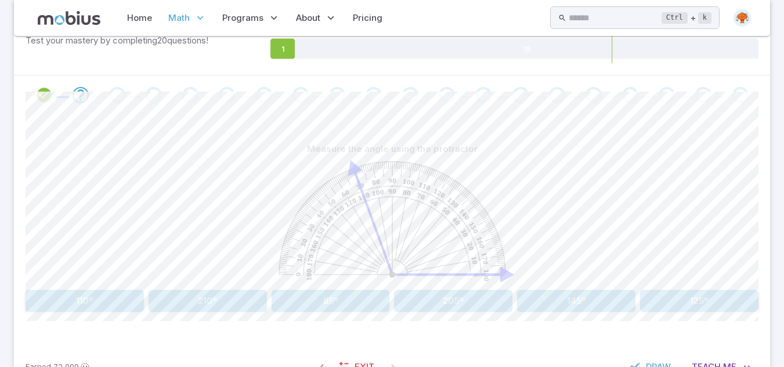
click at [99, 302] on button "110º" at bounding box center [85, 301] width 118 height 22
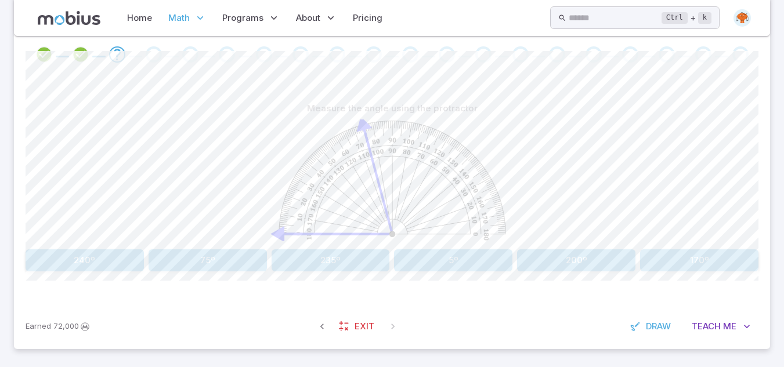
scroll to position [246, 0]
click at [226, 263] on button "75º" at bounding box center [207, 257] width 118 height 22
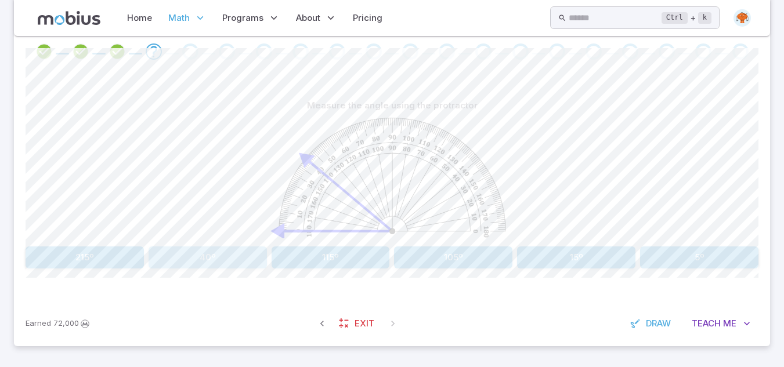
click at [190, 263] on button "40º" at bounding box center [207, 257] width 118 height 22
click at [476, 256] on button "10º" at bounding box center [453, 257] width 118 height 22
click at [448, 262] on button "120º" at bounding box center [453, 257] width 118 height 22
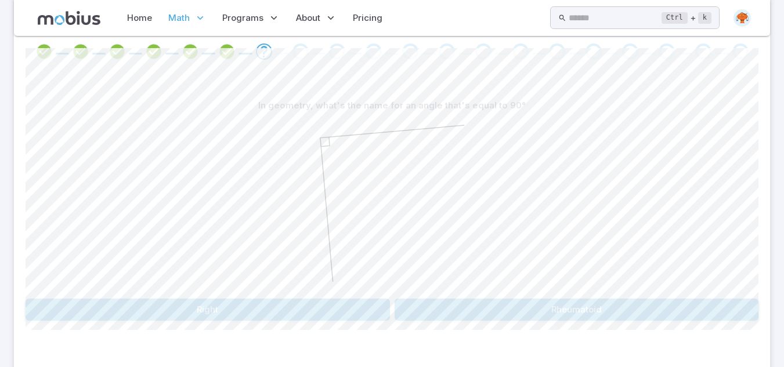
click at [324, 317] on button "Right" at bounding box center [208, 310] width 364 height 22
click at [518, 310] on button "Is a Straight angle" at bounding box center [576, 310] width 364 height 22
click at [332, 300] on button "Sophomore" at bounding box center [208, 310] width 364 height 22
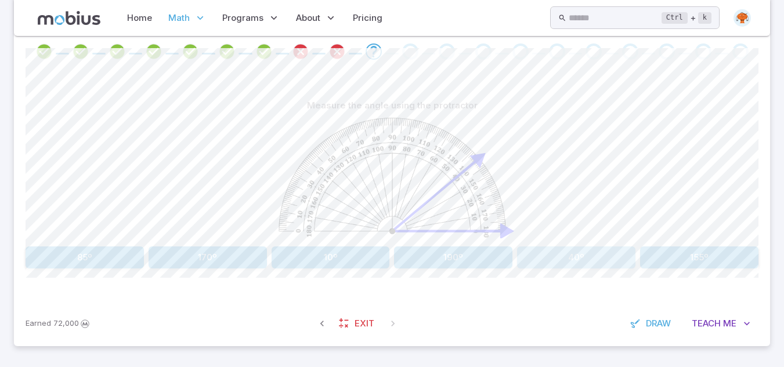
click at [578, 253] on button "40º" at bounding box center [576, 257] width 118 height 22
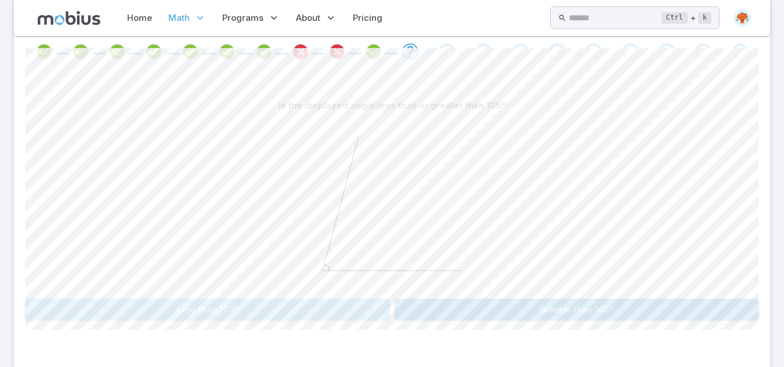
click at [291, 316] on button "Less than 105º" at bounding box center [208, 310] width 364 height 22
click at [300, 309] on button "Less than 90º" at bounding box center [208, 310] width 364 height 22
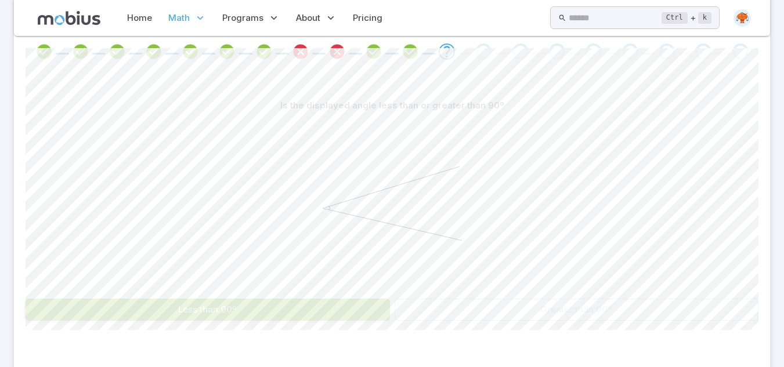
click at [339, 145] on icon at bounding box center [392, 204] width 174 height 174
drag, startPoint x: 458, startPoint y: 168, endPoint x: 461, endPoint y: 274, distance: 106.8
click at [461, 274] on icon at bounding box center [392, 204] width 174 height 174
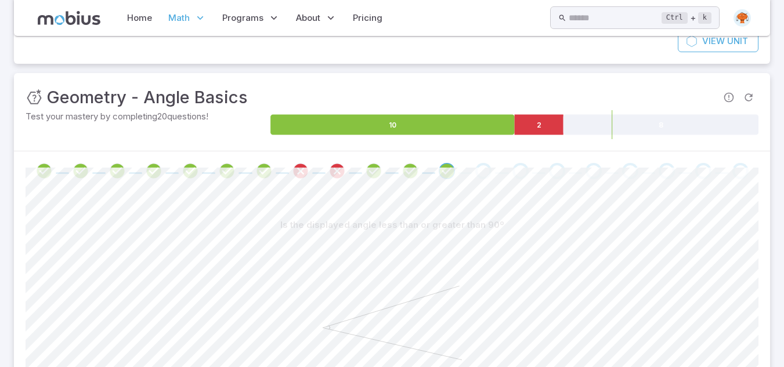
scroll to position [89, 0]
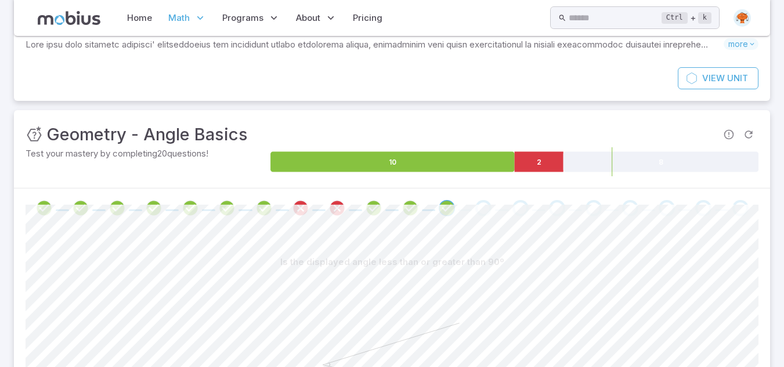
click at [484, 209] on div "Go to the next question" at bounding box center [483, 208] width 16 height 16
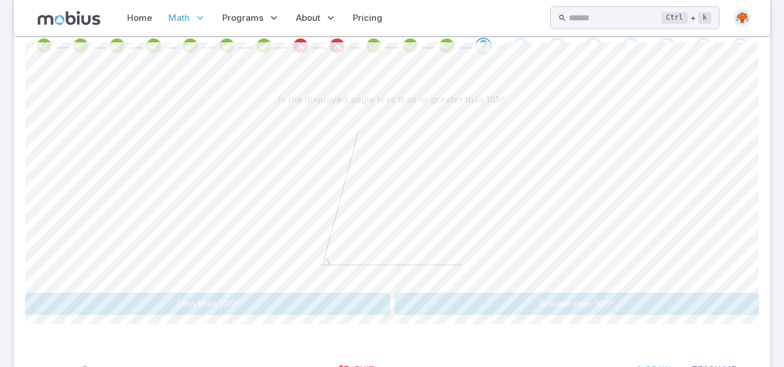
scroll to position [298, 0]
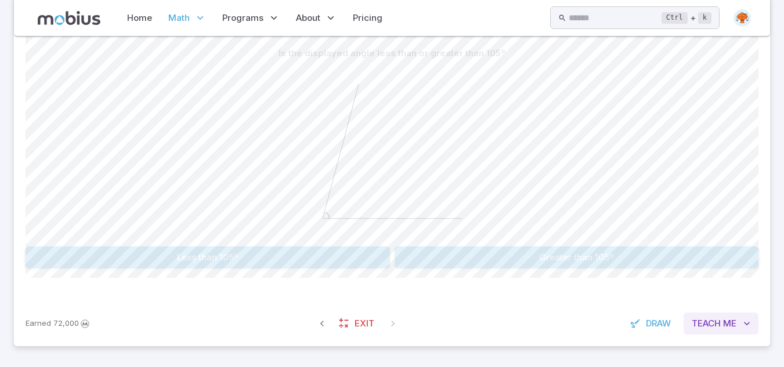
click at [719, 321] on span "Teach" at bounding box center [705, 323] width 29 height 13
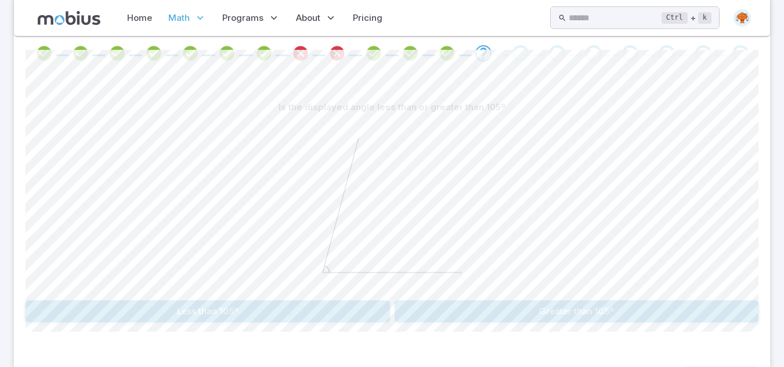
scroll to position [275, 0]
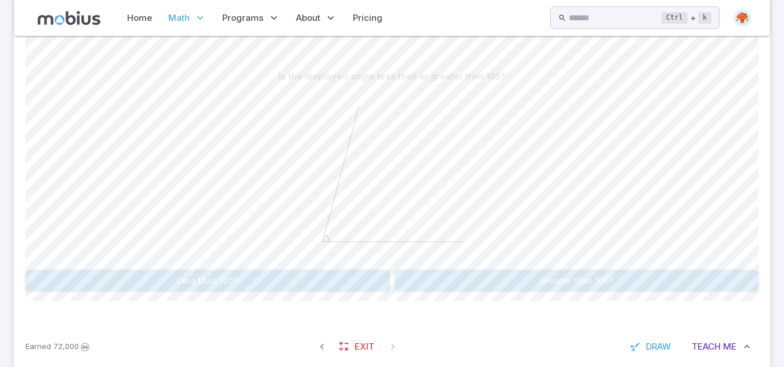
click at [343, 281] on button "Less than 105º" at bounding box center [208, 281] width 364 height 22
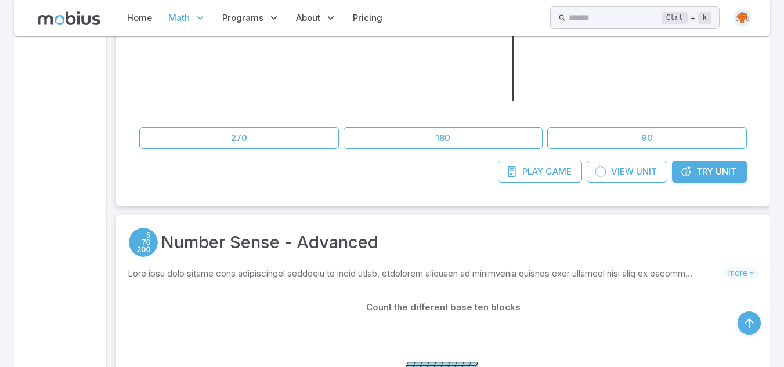
scroll to position [835, 0]
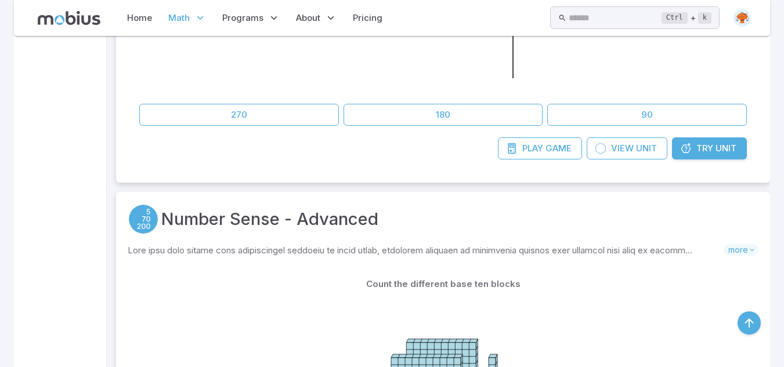
click at [702, 151] on span "Try" at bounding box center [704, 148] width 17 height 13
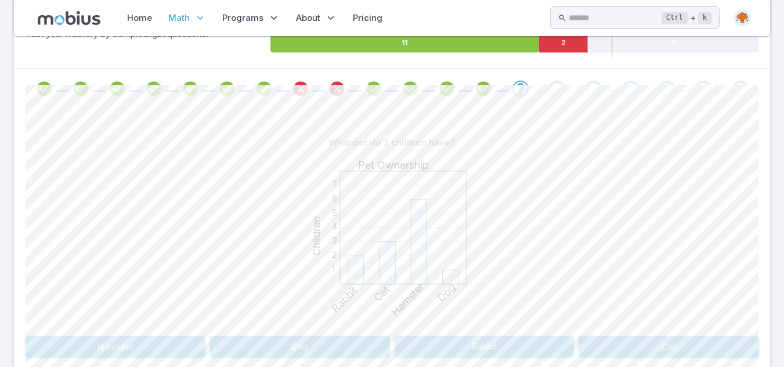
scroll to position [232, 0]
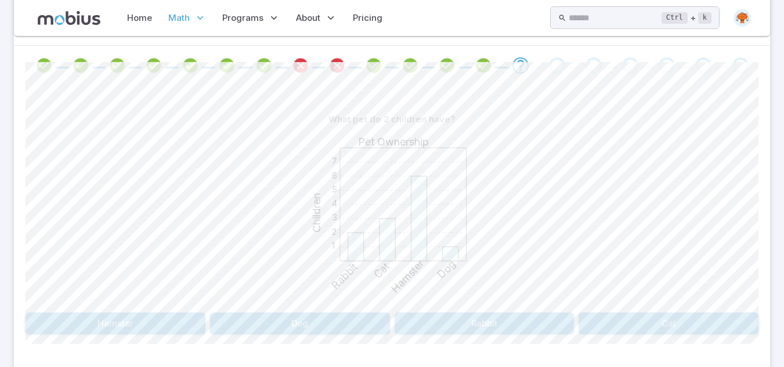
click at [472, 324] on button "Rabbit" at bounding box center [484, 324] width 180 height 22
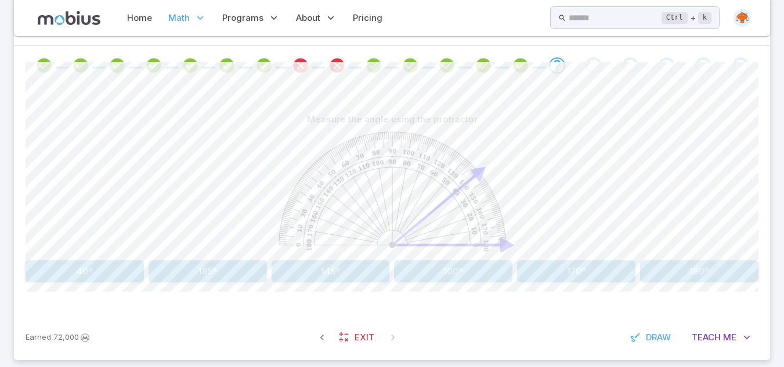
click at [443, 220] on image at bounding box center [391, 191] width 227 height 119
click at [85, 269] on button "40º" at bounding box center [85, 271] width 118 height 22
click at [199, 276] on button "120º" at bounding box center [207, 271] width 118 height 22
click at [467, 266] on button "25º" at bounding box center [453, 271] width 118 height 22
click at [695, 273] on button "60º" at bounding box center [699, 271] width 118 height 22
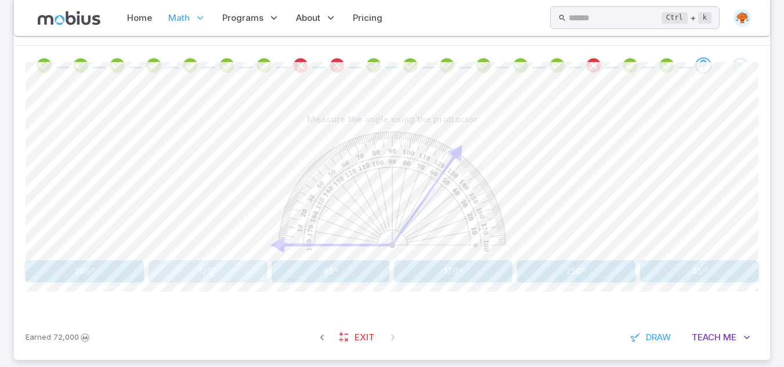
click at [175, 262] on button "125º" at bounding box center [207, 271] width 118 height 22
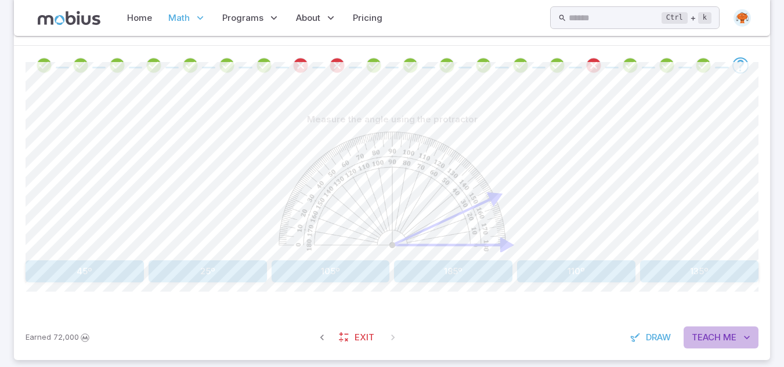
click at [708, 336] on span "Teach" at bounding box center [705, 337] width 29 height 13
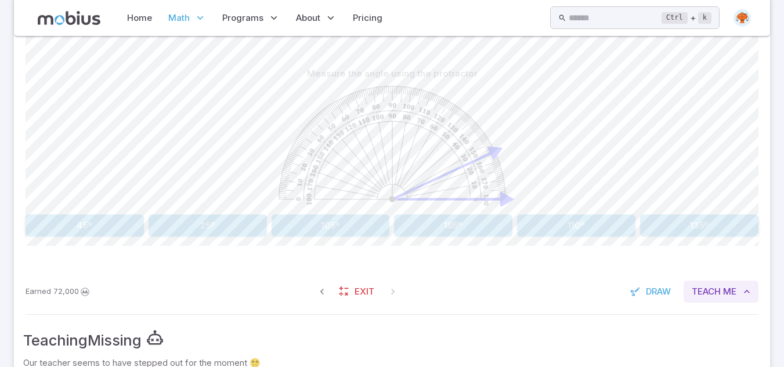
scroll to position [253, 0]
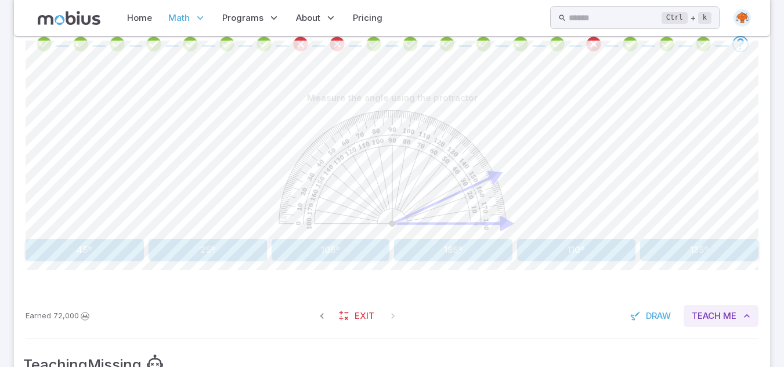
click at [717, 321] on span "Teach" at bounding box center [705, 316] width 29 height 13
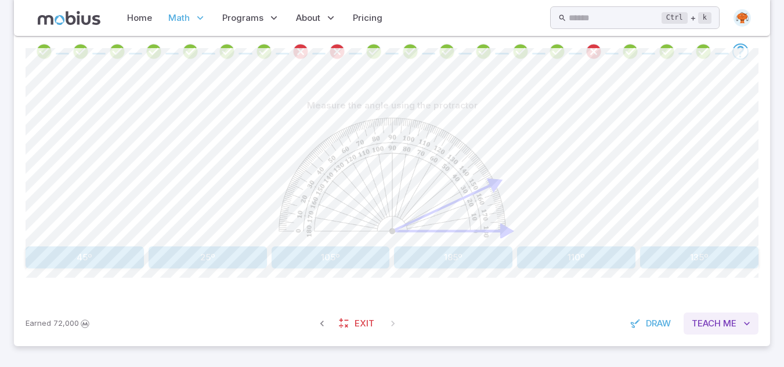
scroll to position [246, 0]
click at [226, 260] on button "25º" at bounding box center [207, 257] width 118 height 22
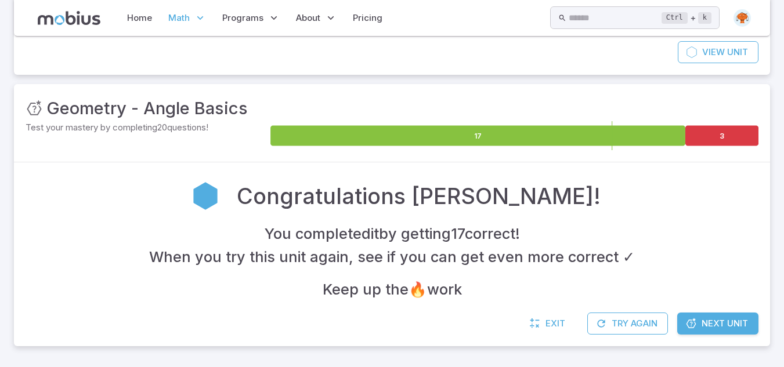
scroll to position [115, 0]
click at [724, 321] on span "Next Unit" at bounding box center [724, 323] width 46 height 13
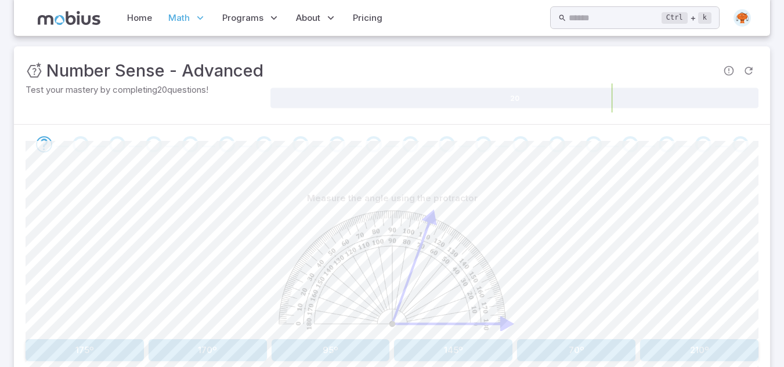
scroll to position [205, 0]
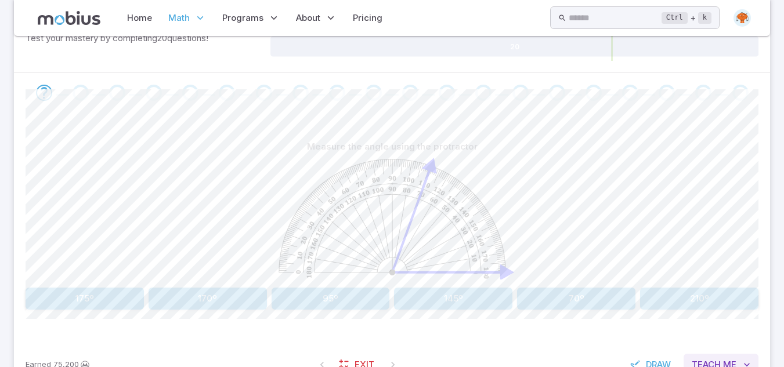
click at [724, 362] on span "Me" at bounding box center [729, 364] width 13 height 13
click at [583, 303] on button "70º" at bounding box center [576, 299] width 118 height 22
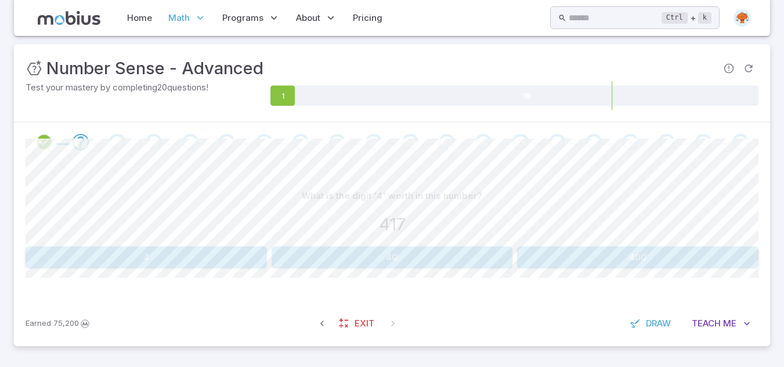
scroll to position [155, 0]
click at [603, 264] on button "400" at bounding box center [637, 257] width 241 height 22
click at [582, 262] on button "60" at bounding box center [576, 257] width 118 height 22
click at [130, 263] on button "404" at bounding box center [116, 257] width 180 height 22
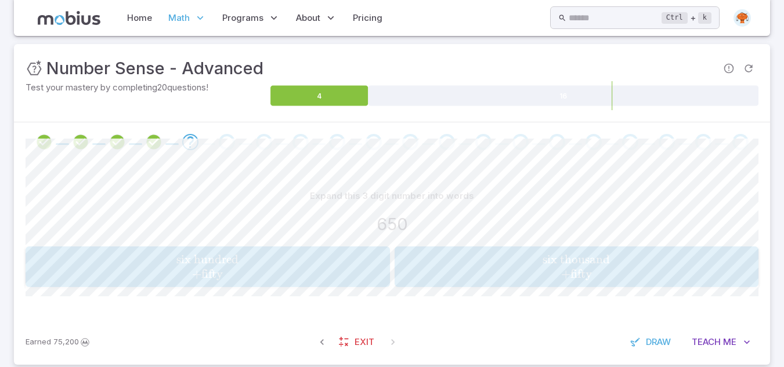
click at [215, 282] on div "six hundred + fifty \text{six hundred } \\ + \text{fifty} six hundred + fifty" at bounding box center [207, 266] width 357 height 31
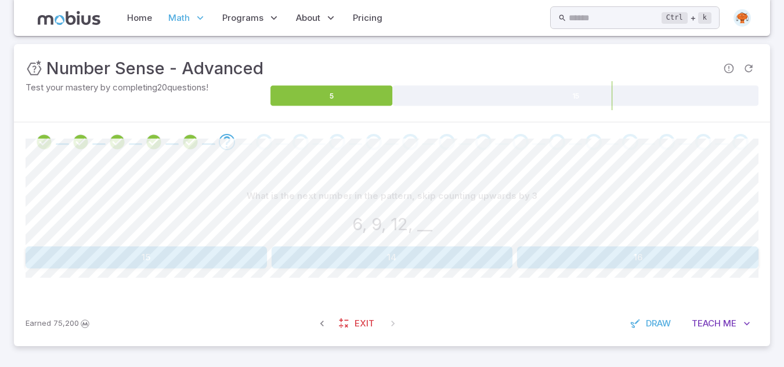
click at [222, 266] on button "15" at bounding box center [146, 257] width 241 height 22
click at [577, 263] on button "15, 18" at bounding box center [576, 257] width 118 height 22
click at [577, 263] on button "16, 19, 22" at bounding box center [576, 257] width 118 height 22
click at [684, 262] on button "410" at bounding box center [699, 257] width 118 height 22
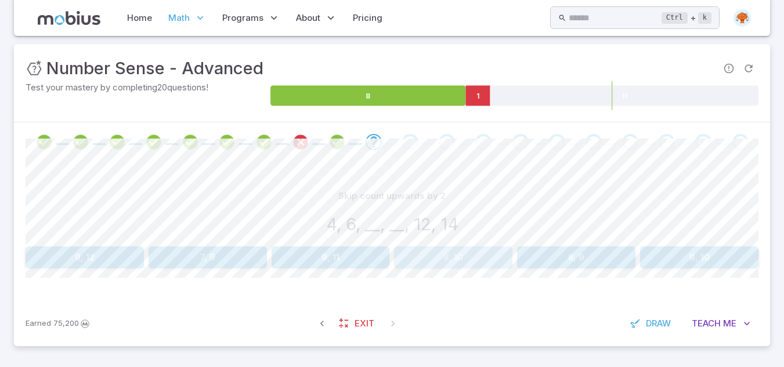
drag, startPoint x: 500, startPoint y: 259, endPoint x: 497, endPoint y: 251, distance: 8.1
click at [497, 251] on button "8, 10" at bounding box center [453, 257] width 118 height 22
click at [67, 258] on button "16, 20, 24" at bounding box center [85, 257] width 118 height 22
click at [316, 264] on button "120, 160" at bounding box center [330, 257] width 118 height 22
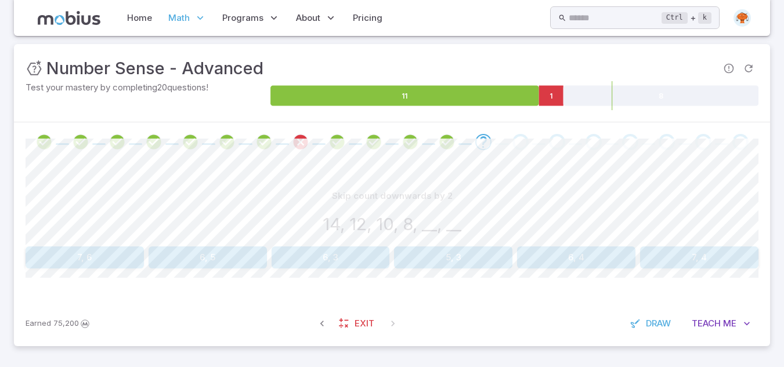
click at [563, 262] on button "6, 4" at bounding box center [576, 257] width 118 height 22
click at [563, 262] on button "18, 15" at bounding box center [576, 257] width 118 height 22
click at [351, 256] on button "140, 120" at bounding box center [330, 257] width 118 height 22
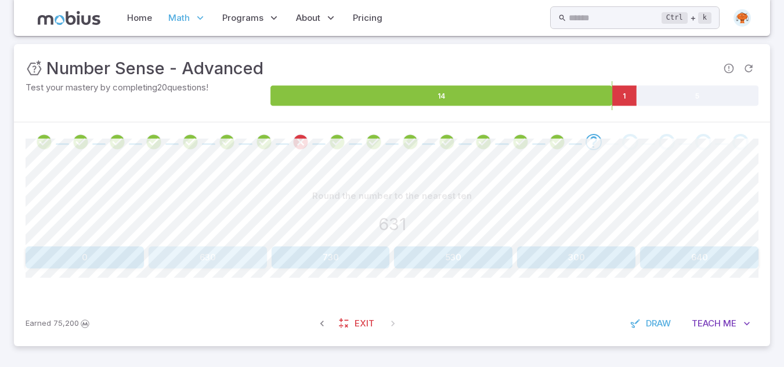
click at [180, 255] on button "630" at bounding box center [207, 257] width 118 height 22
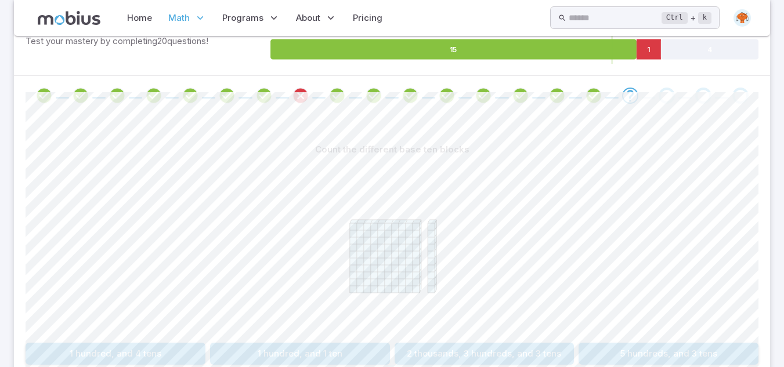
scroll to position [225, 0]
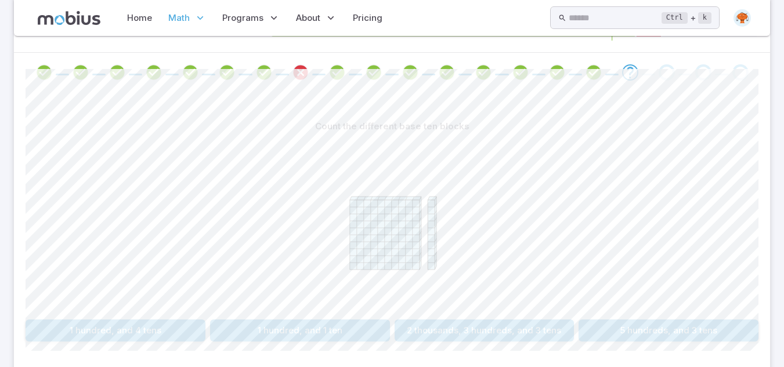
click at [249, 327] on button "1 hundred, and 1 ten" at bounding box center [300, 331] width 180 height 22
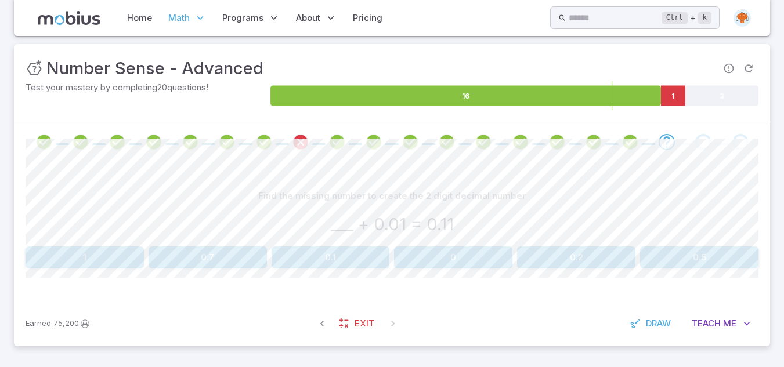
scroll to position [155, 0]
click at [334, 256] on button "0.1" at bounding box center [330, 257] width 118 height 22
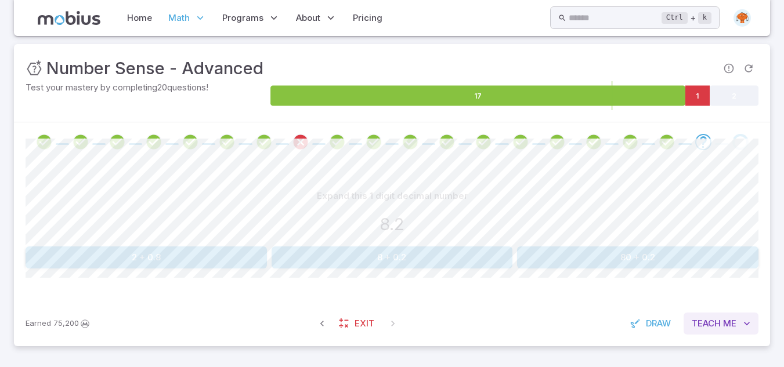
click at [713, 318] on span "Teach" at bounding box center [705, 323] width 29 height 13
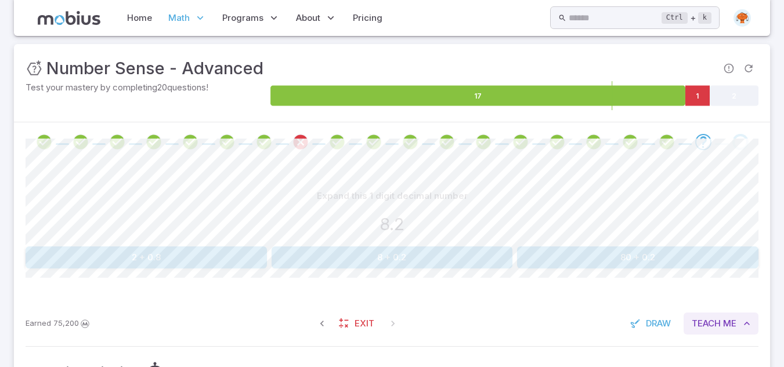
click at [713, 327] on span "Teach" at bounding box center [705, 323] width 29 height 13
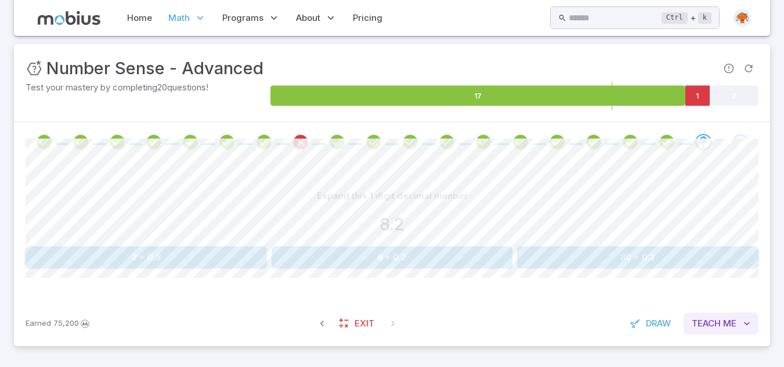
click at [721, 324] on button "Teach Me" at bounding box center [720, 324] width 75 height 22
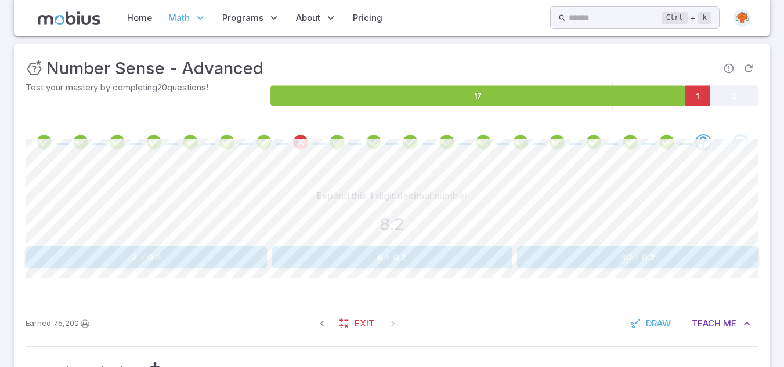
scroll to position [279, 0]
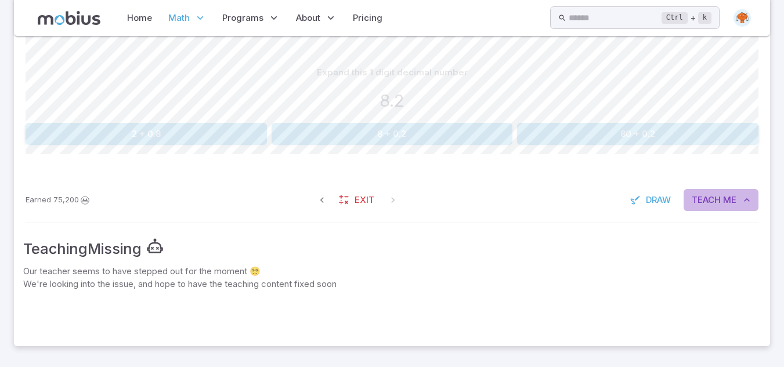
click at [733, 198] on span "Me" at bounding box center [729, 200] width 13 height 13
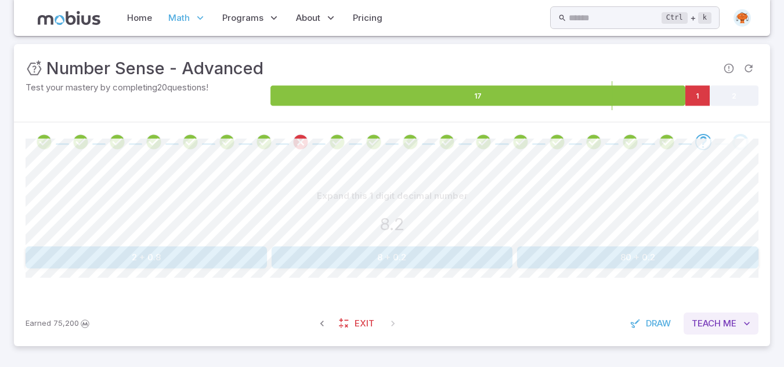
scroll to position [155, 0]
click at [715, 334] on button "Teach Me" at bounding box center [720, 324] width 75 height 22
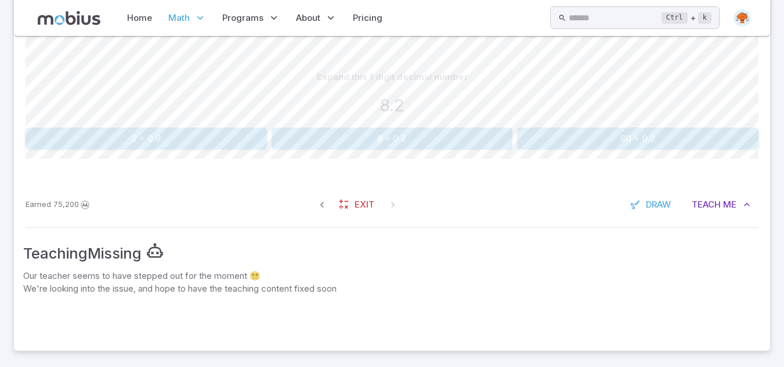
scroll to position [279, 0]
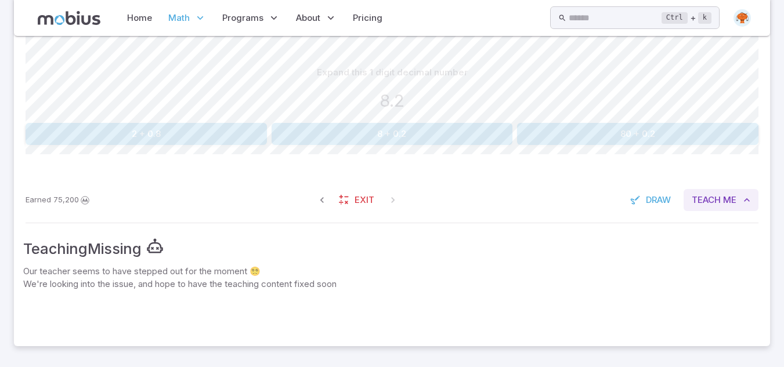
click at [716, 200] on span "Teach" at bounding box center [705, 200] width 29 height 13
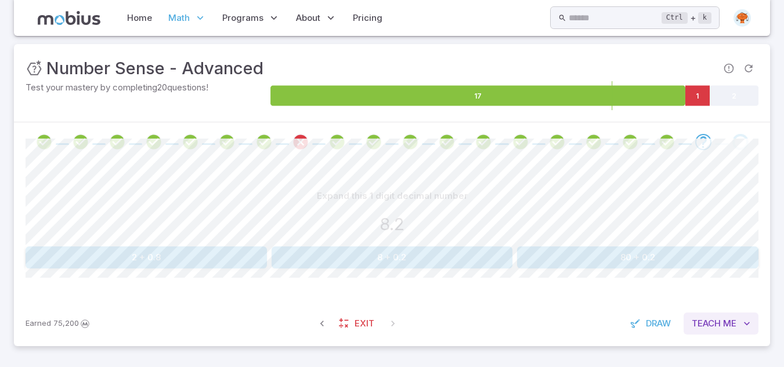
scroll to position [155, 0]
click at [454, 262] on button "8 + 0.2" at bounding box center [391, 257] width 241 height 22
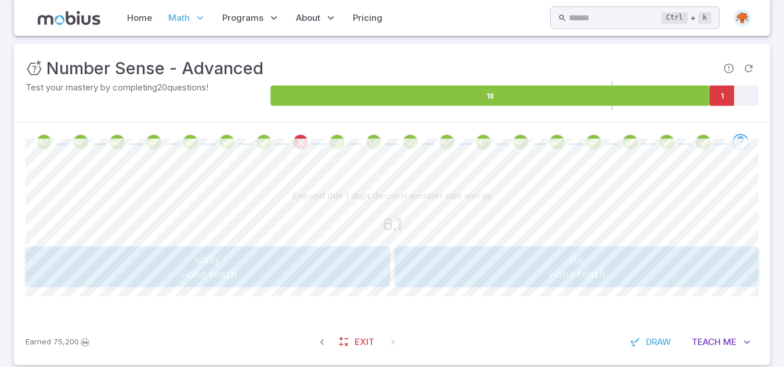
click at [575, 280] on span "one tenth" at bounding box center [581, 274] width 50 height 14
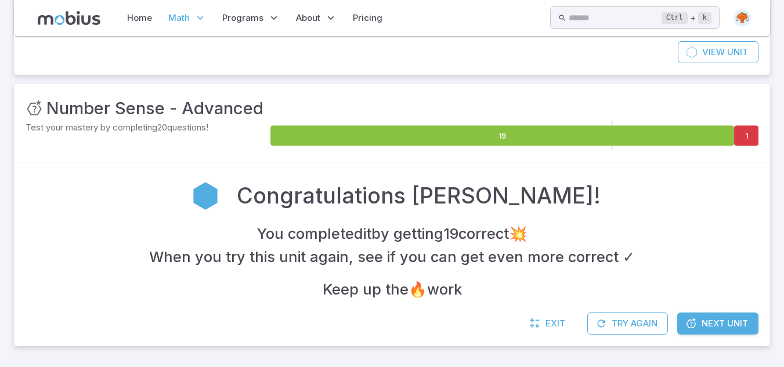
scroll to position [115, 0]
click at [687, 333] on link "Next Unit" at bounding box center [717, 324] width 81 height 22
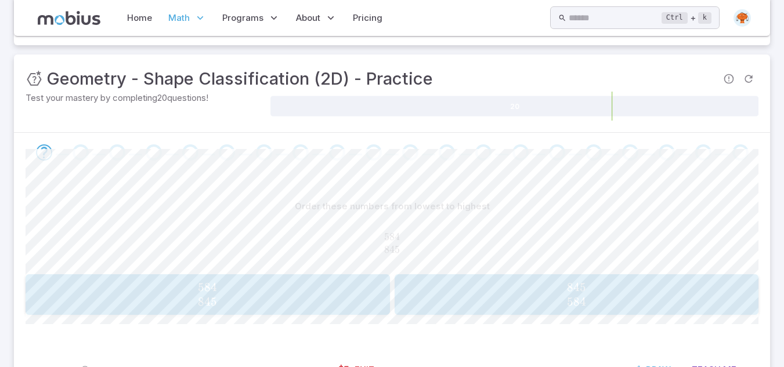
scroll to position [168, 0]
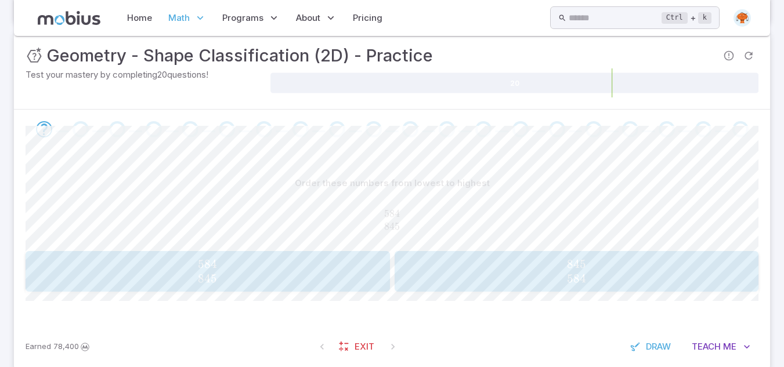
click at [221, 271] on span "584 845" at bounding box center [207, 271] width 357 height 29
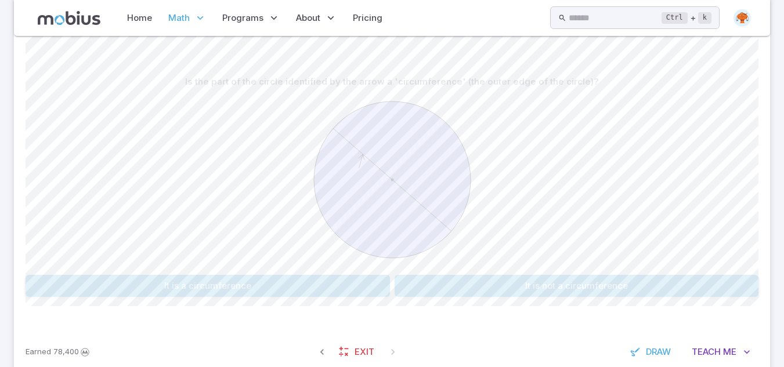
scroll to position [298, 0]
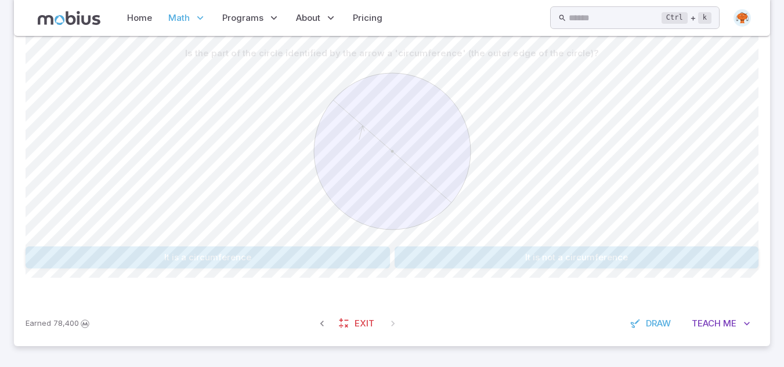
click at [773, 303] on section "Math / Grades / Grade 5 / Geometry - Shape Classification (2D) - Practice Geome…" at bounding box center [392, 52] width 784 height 629
click at [730, 318] on span "Me" at bounding box center [729, 323] width 13 height 13
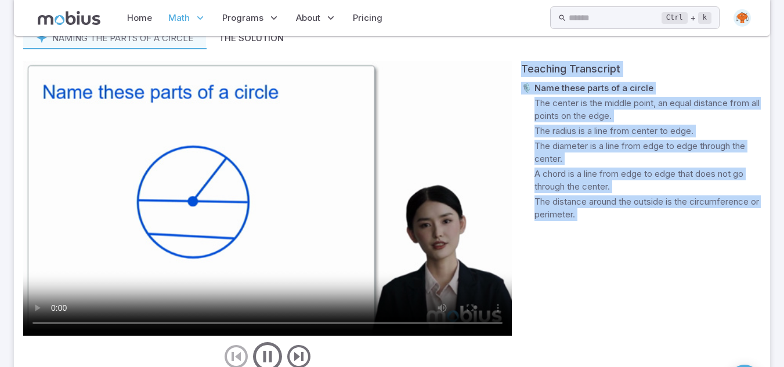
scroll to position [578, 0]
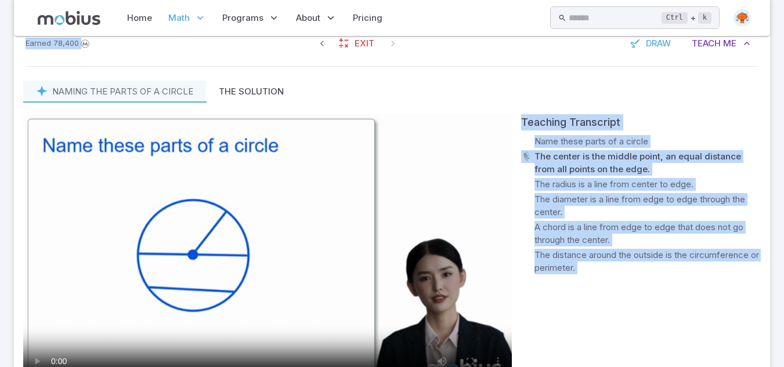
click at [572, 341] on div "Teaching Transcript 🎙️ Name these parts of a circle 🎙️ The center is the middle…" at bounding box center [641, 270] width 240 height 313
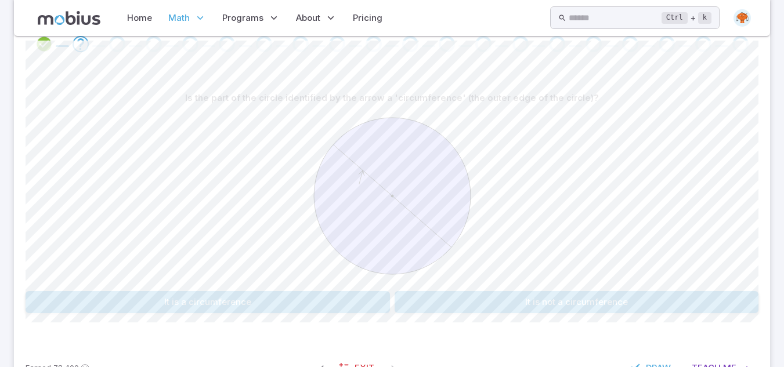
scroll to position [230, 0]
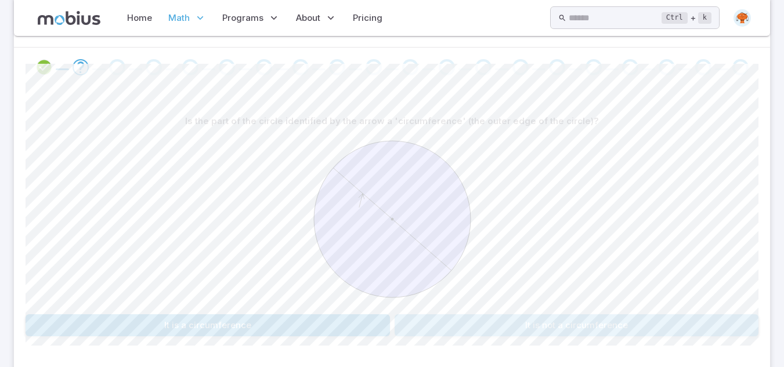
click at [466, 333] on button "It is not a circumference" at bounding box center [576, 325] width 364 height 22
click at [466, 333] on div "Name the part of the circle identified by the arrow diameter sector tangent cir…" at bounding box center [392, 227] width 733 height 282
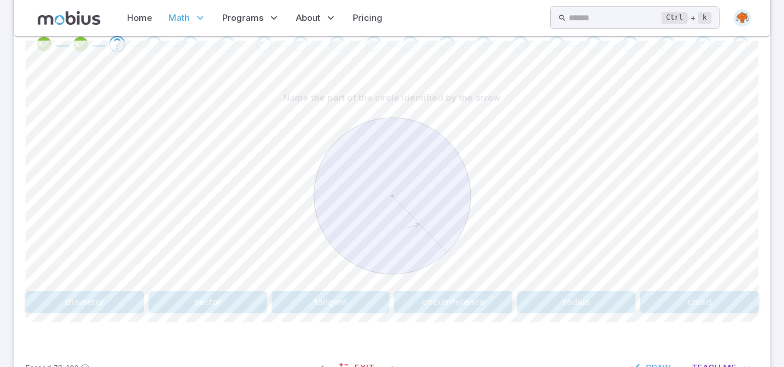
scroll to position [298, 0]
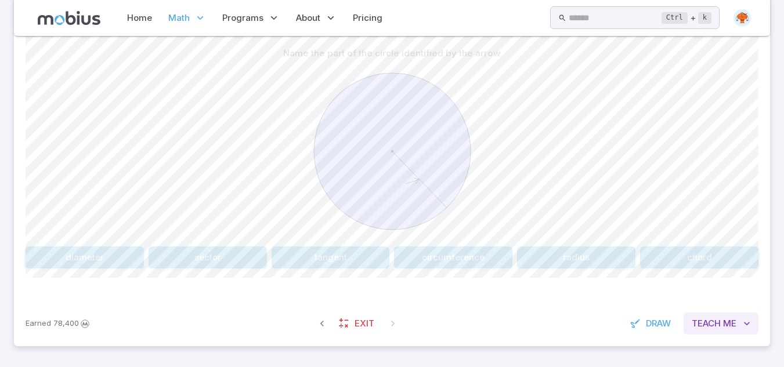
click at [687, 324] on button "Teach Me" at bounding box center [720, 324] width 75 height 22
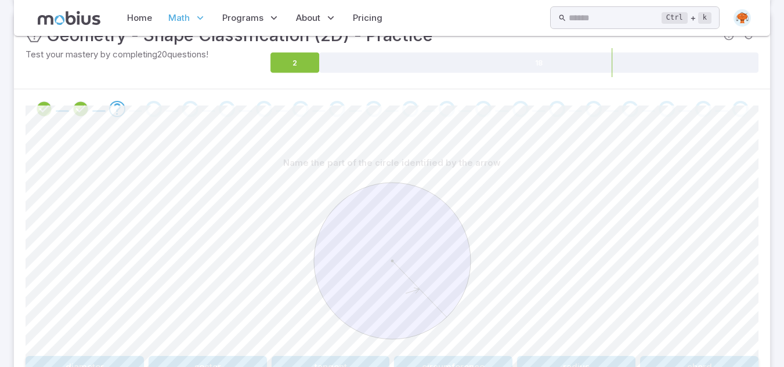
scroll to position [182, 0]
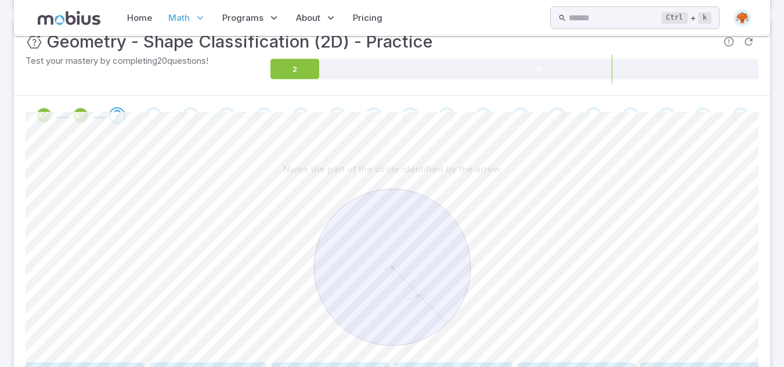
click at [688, 319] on div at bounding box center [392, 268] width 733 height 177
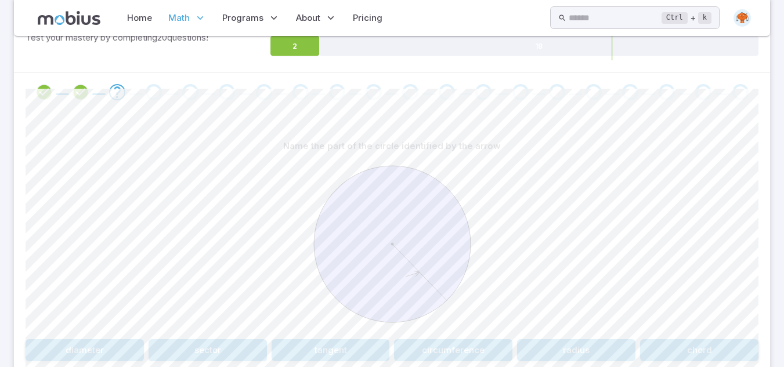
scroll to position [229, 0]
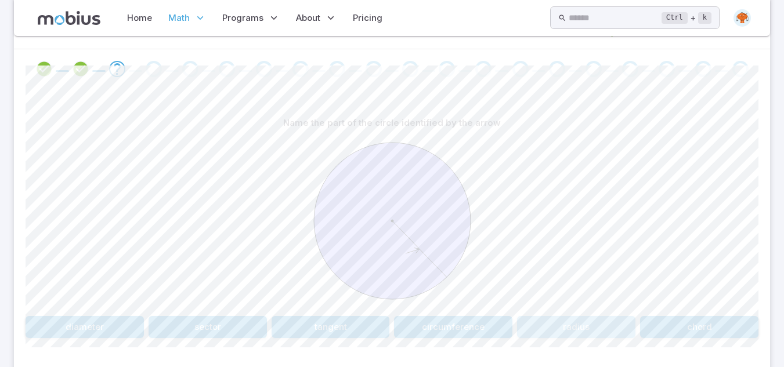
click at [595, 328] on button "radius" at bounding box center [576, 327] width 118 height 22
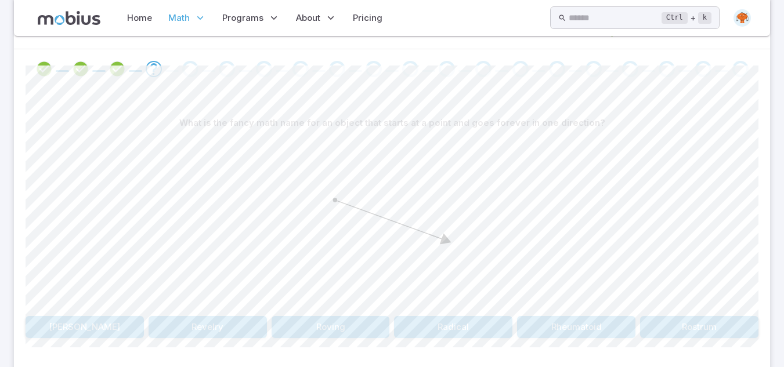
click at [113, 320] on button "Ray" at bounding box center [85, 327] width 118 height 22
click at [594, 333] on button "ray" at bounding box center [637, 327] width 241 height 22
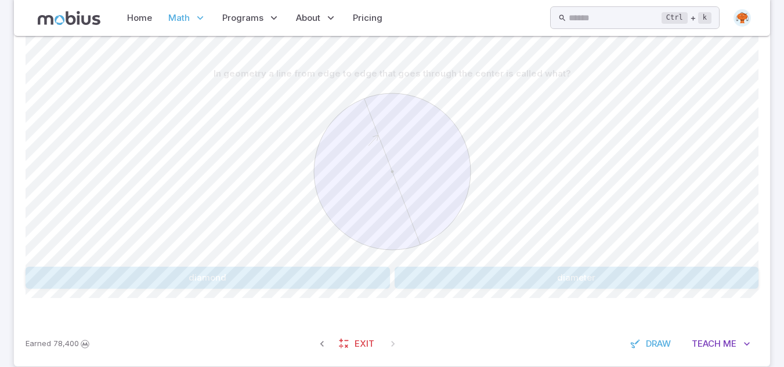
scroll to position [298, 0]
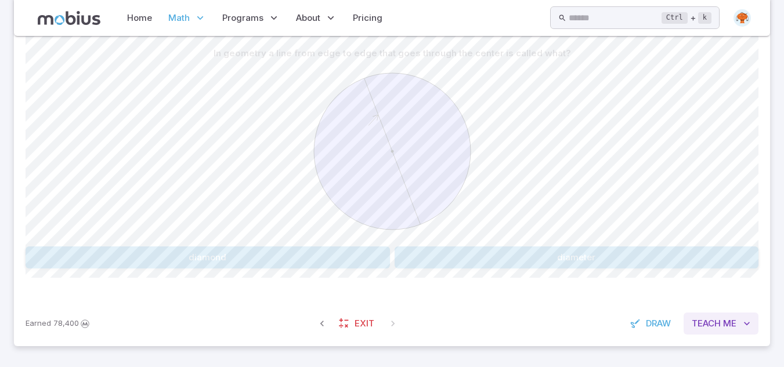
click at [726, 318] on span "Me" at bounding box center [729, 323] width 13 height 13
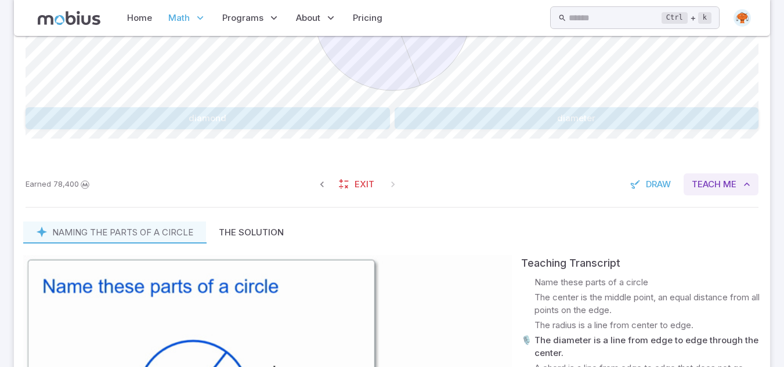
scroll to position [252, 0]
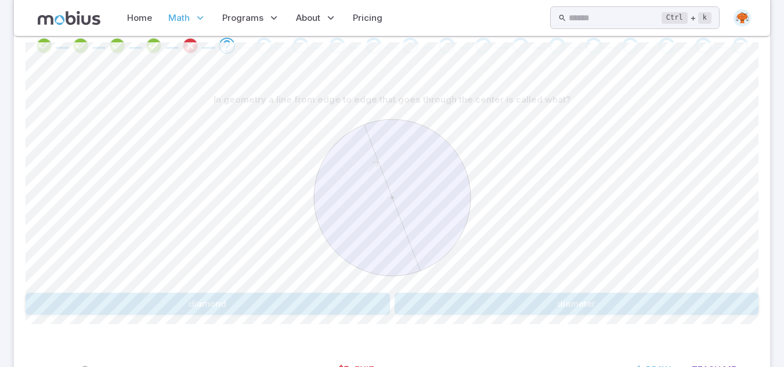
click at [510, 300] on button "diameter" at bounding box center [576, 304] width 364 height 22
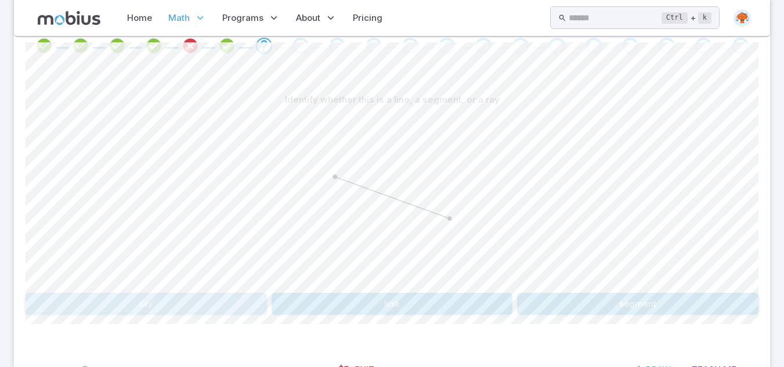
click at [128, 307] on button "ray" at bounding box center [146, 304] width 241 height 22
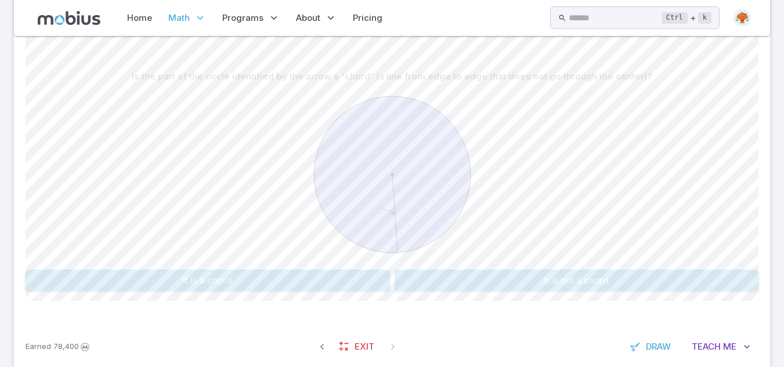
scroll to position [298, 0]
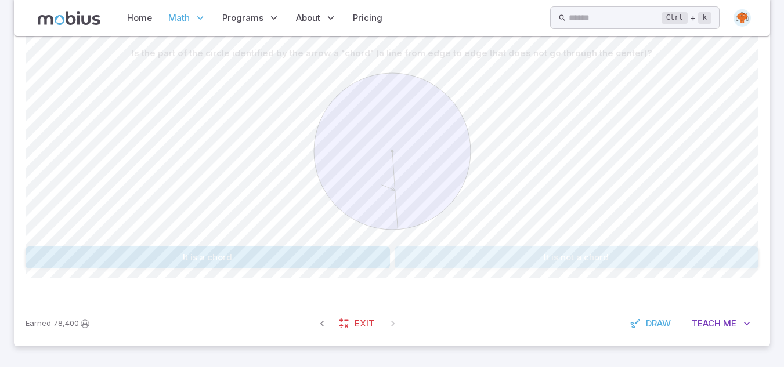
click at [507, 258] on button "It is not a chord" at bounding box center [576, 257] width 364 height 22
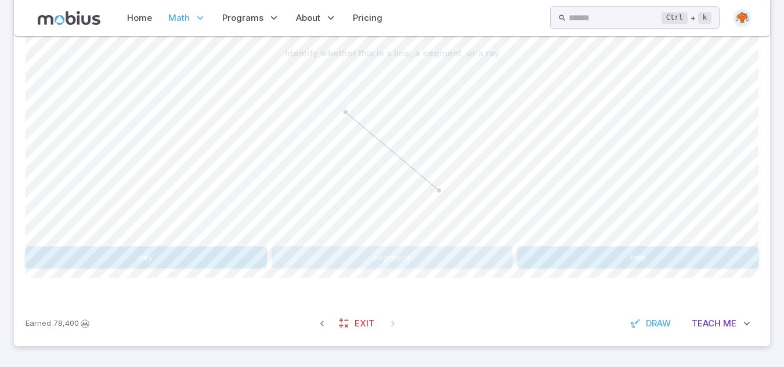
click at [479, 257] on button "segment" at bounding box center [391, 257] width 241 height 22
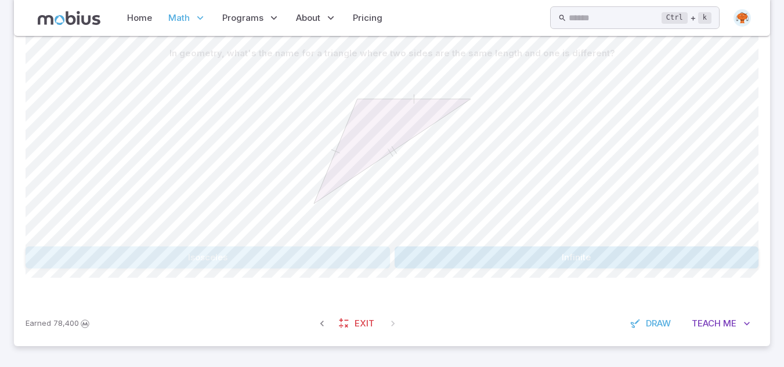
click at [322, 262] on button "Isosceles" at bounding box center [208, 257] width 364 height 22
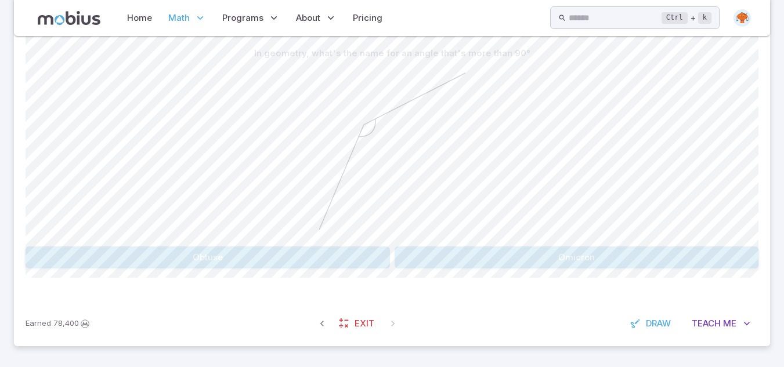
click at [319, 258] on button "Obtuse" at bounding box center [208, 257] width 364 height 22
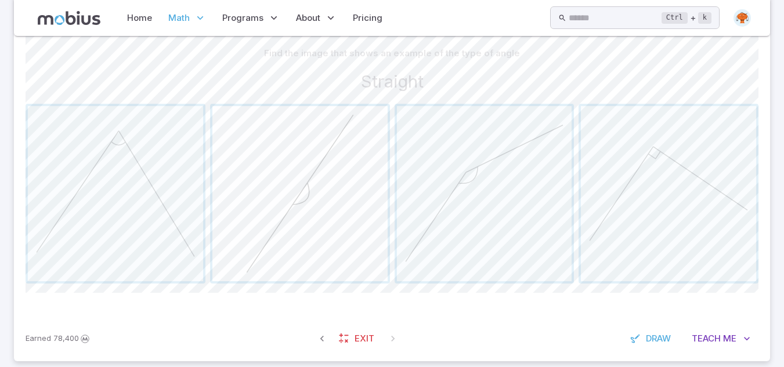
click at [309, 252] on span "button" at bounding box center [299, 193] width 175 height 175
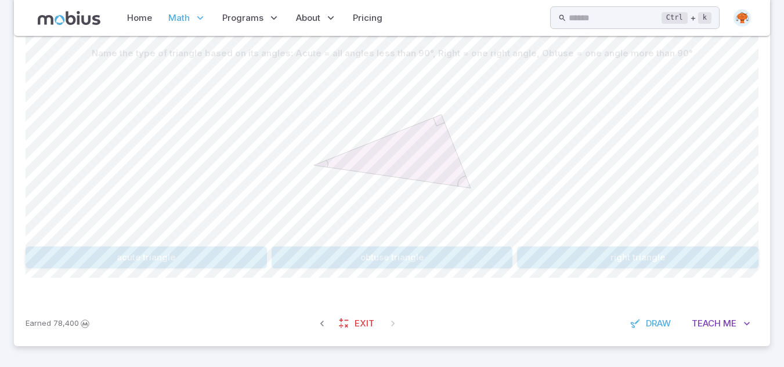
click at [229, 262] on button "acute triangle" at bounding box center [146, 257] width 241 height 22
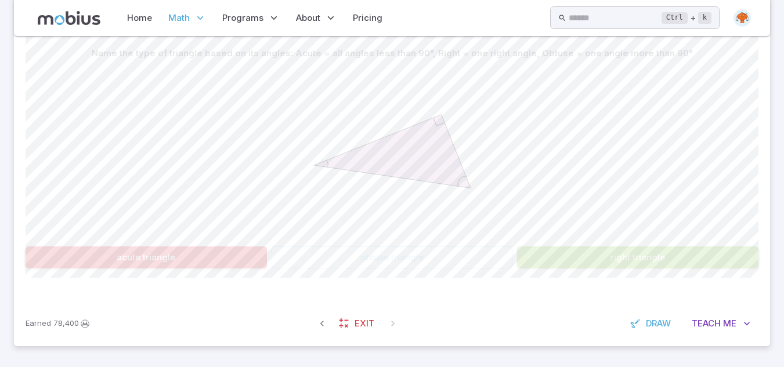
click at [636, 276] on div "Name the type of triangle based on its angles: Acute = all angles less than 90°…" at bounding box center [392, 160] width 733 height 282
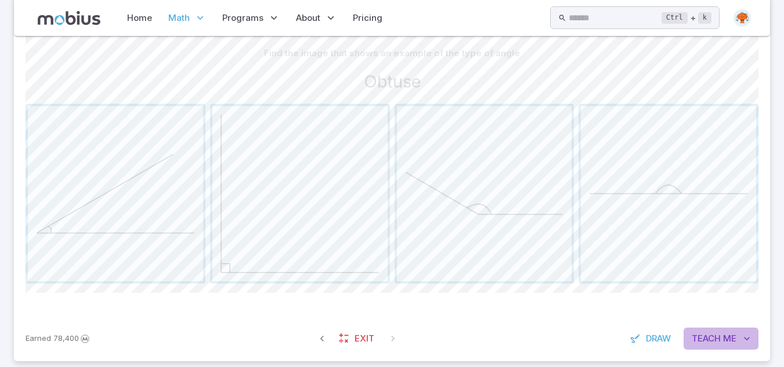
click at [720, 334] on span "Teach" at bounding box center [705, 338] width 29 height 13
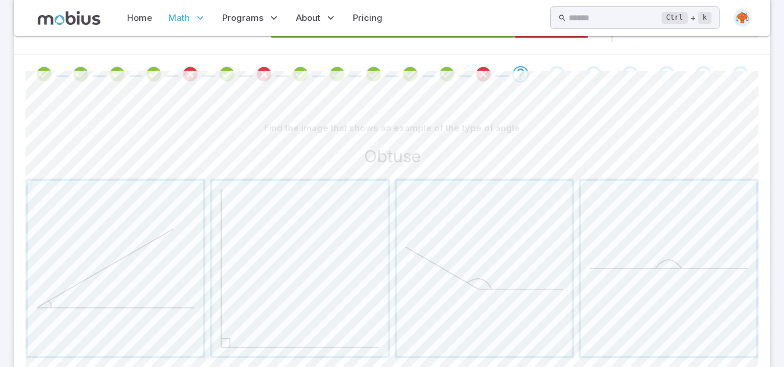
scroll to position [246, 0]
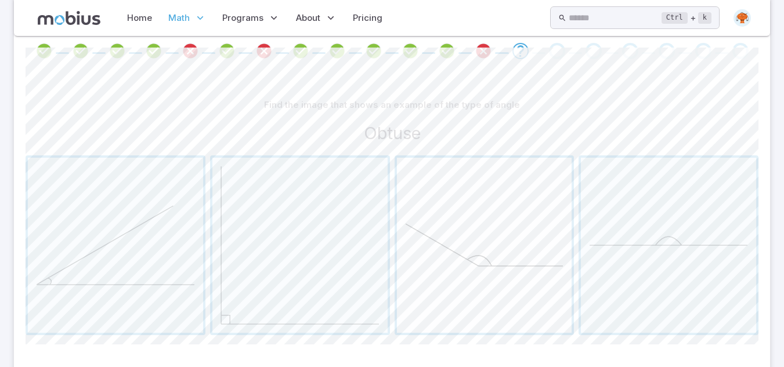
click at [511, 289] on span "button" at bounding box center [484, 245] width 175 height 175
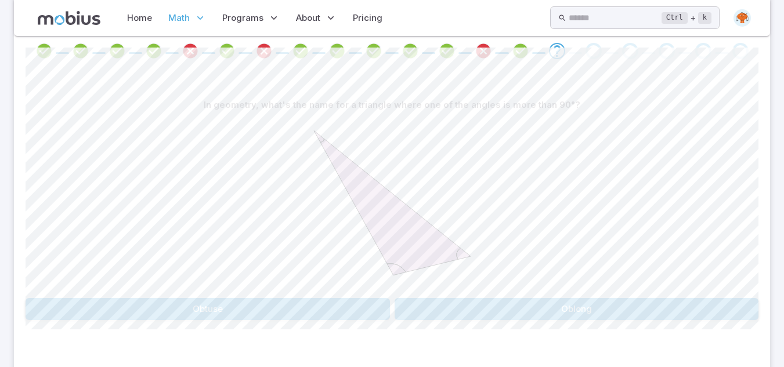
click at [293, 313] on button "Obtuse" at bounding box center [208, 309] width 364 height 22
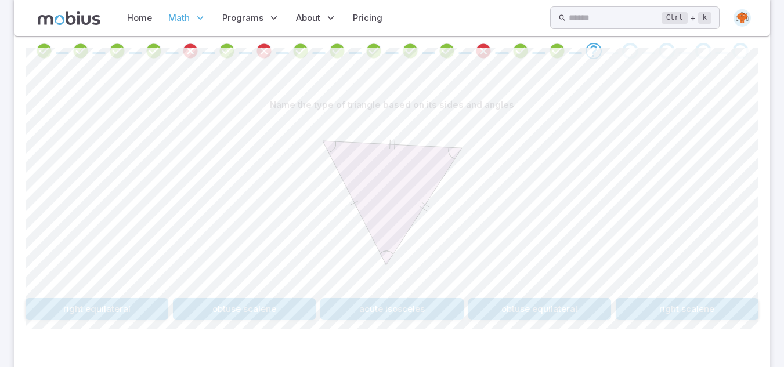
scroll to position [298, 0]
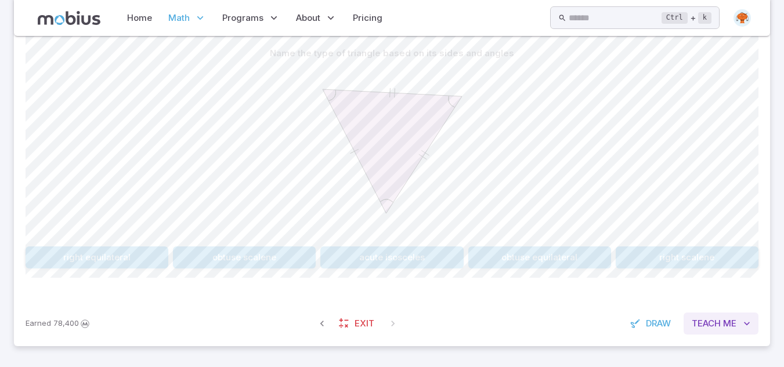
click at [716, 322] on span "Teach" at bounding box center [705, 323] width 29 height 13
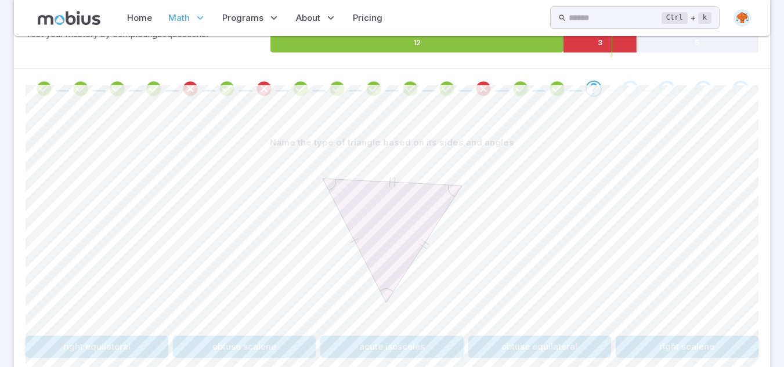
scroll to position [232, 0]
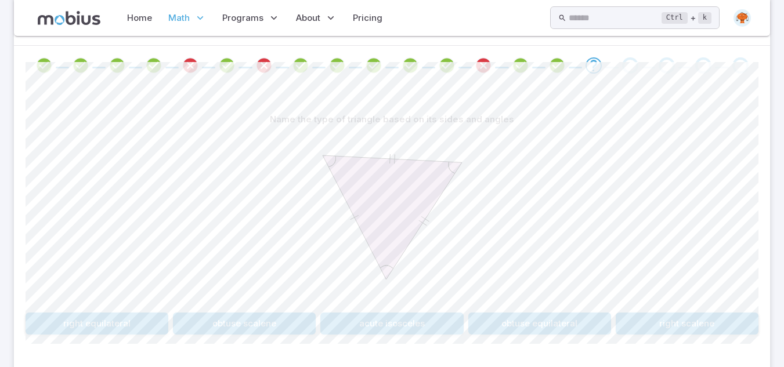
click at [362, 327] on button "acute isosceles" at bounding box center [391, 324] width 143 height 22
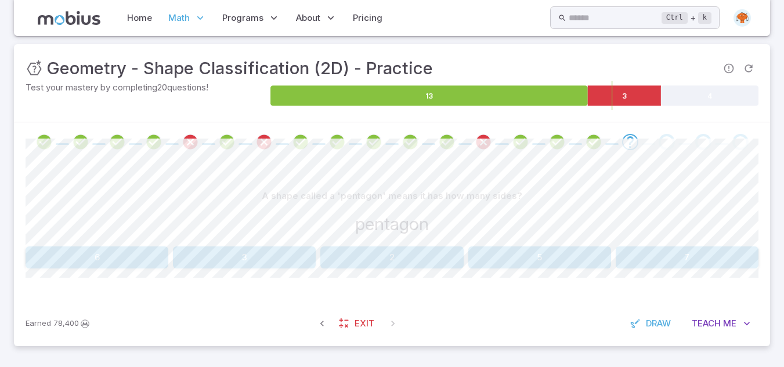
scroll to position [155, 0]
click at [553, 266] on button "5" at bounding box center [539, 257] width 143 height 22
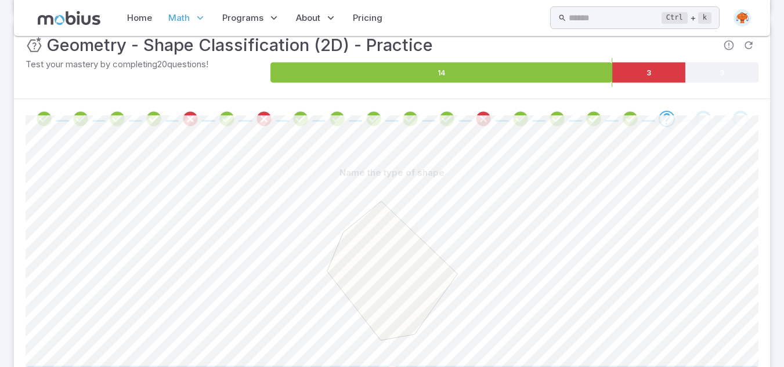
scroll to position [298, 0]
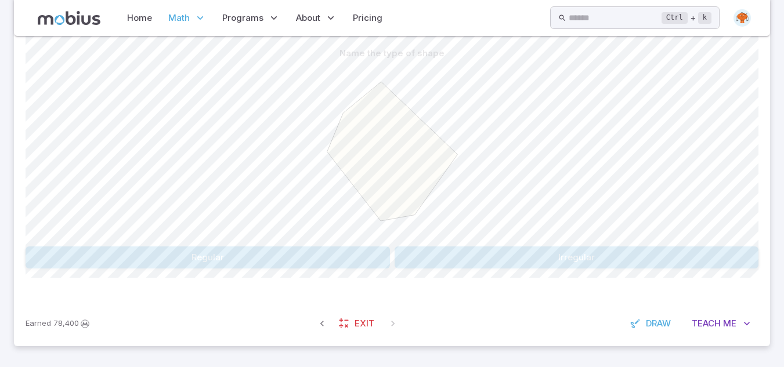
click at [472, 271] on div "Name the type of shape Regular Irregular Canvas actions 100 % Exit zen mode" at bounding box center [392, 160] width 733 height 282
click at [423, 256] on button "Irregular" at bounding box center [576, 257] width 364 height 22
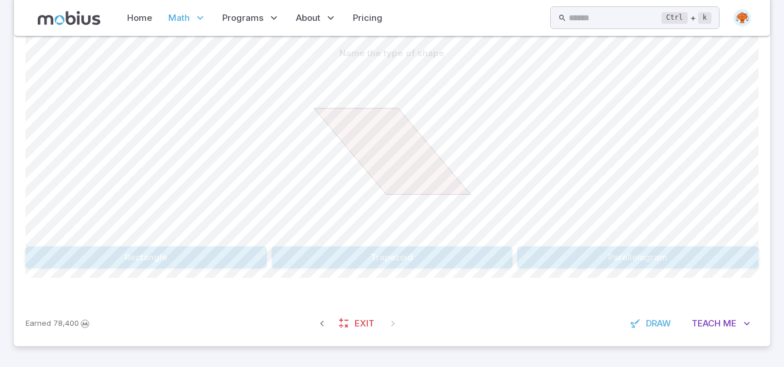
click at [389, 263] on button "Trapezoid" at bounding box center [391, 257] width 241 height 22
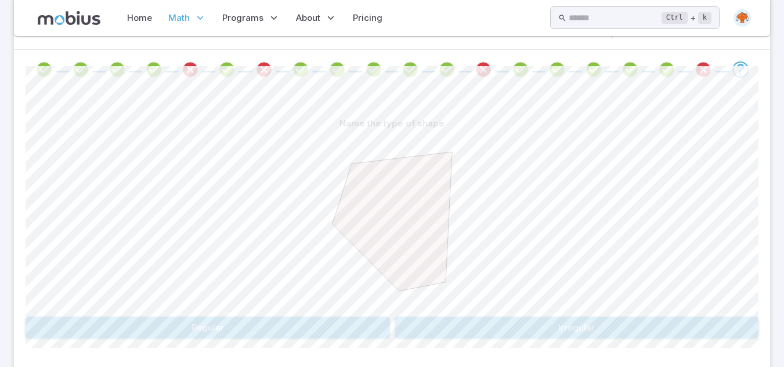
scroll to position [229, 0]
click at [516, 330] on button "Irregular" at bounding box center [576, 327] width 364 height 22
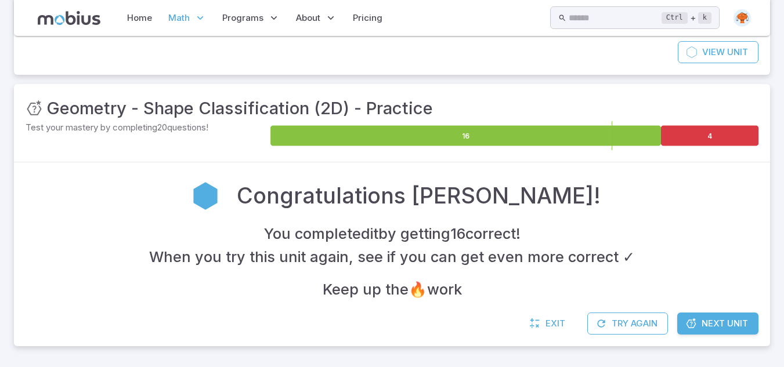
scroll to position [115, 0]
drag, startPoint x: 733, startPoint y: 327, endPoint x: 745, endPoint y: 321, distance: 13.7
click at [727, 324] on span "Next Unit" at bounding box center [724, 323] width 46 height 13
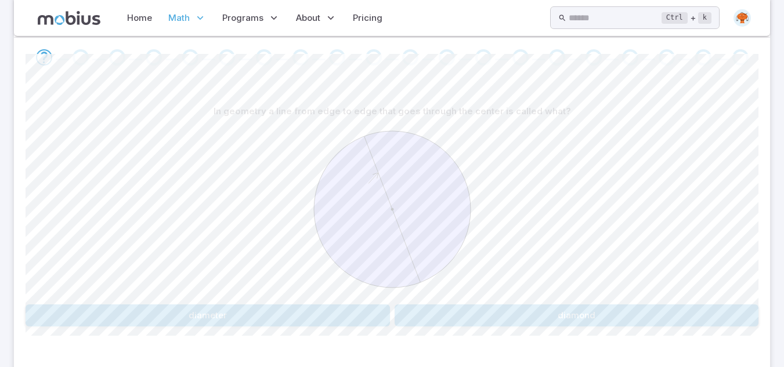
scroll to position [298, 0]
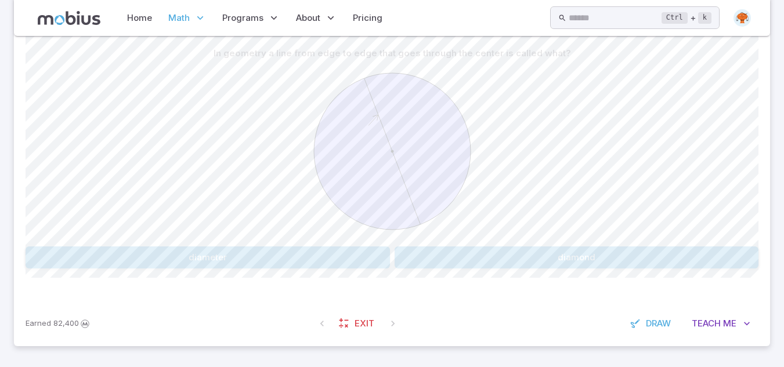
click at [343, 256] on button "diameter" at bounding box center [208, 257] width 364 height 22
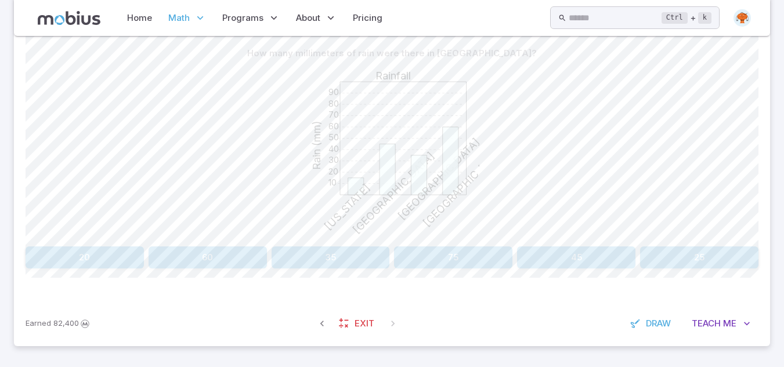
scroll to position [275, 0]
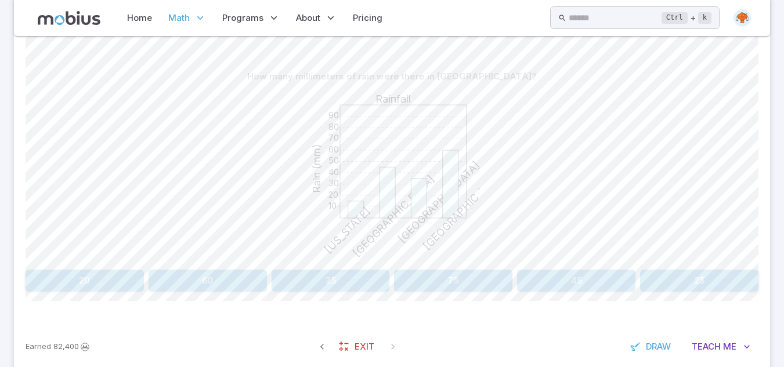
click at [188, 289] on button "60" at bounding box center [207, 281] width 118 height 22
click at [396, 286] on button "New York" at bounding box center [484, 281] width 180 height 22
click at [180, 275] on button "Barcelona" at bounding box center [116, 281] width 180 height 22
click at [331, 280] on button "Toronto" at bounding box center [300, 281] width 180 height 22
click at [459, 280] on button "6" at bounding box center [453, 281] width 118 height 22
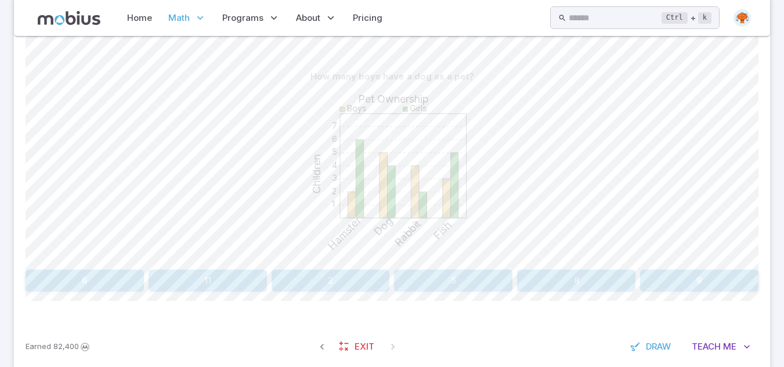
click at [459, 280] on button "5" at bounding box center [453, 281] width 118 height 22
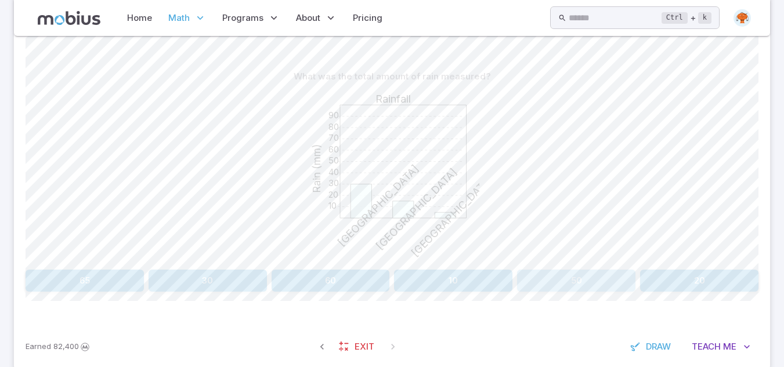
click at [596, 284] on button "50" at bounding box center [576, 281] width 118 height 22
click at [408, 278] on button "10" at bounding box center [453, 281] width 118 height 22
click at [368, 281] on button "Friday and Saturday" at bounding box center [391, 281] width 143 height 22
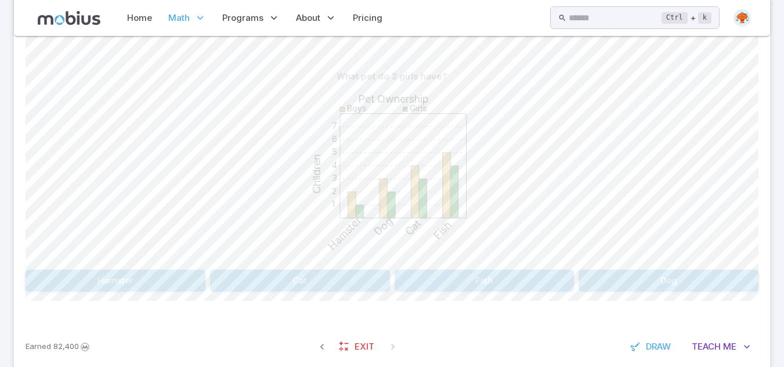
click at [353, 281] on button "Cat" at bounding box center [300, 281] width 180 height 22
click at [139, 285] on button "Hockey" at bounding box center [116, 281] width 180 height 22
click at [220, 278] on button "Gymnastics" at bounding box center [146, 281] width 241 height 22
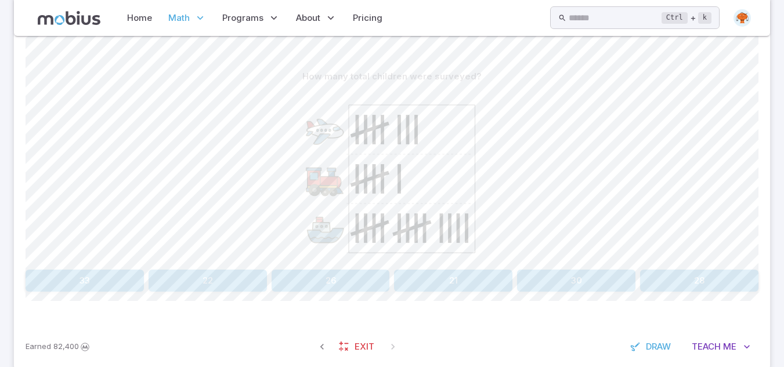
click at [701, 282] on button "28" at bounding box center [699, 281] width 118 height 22
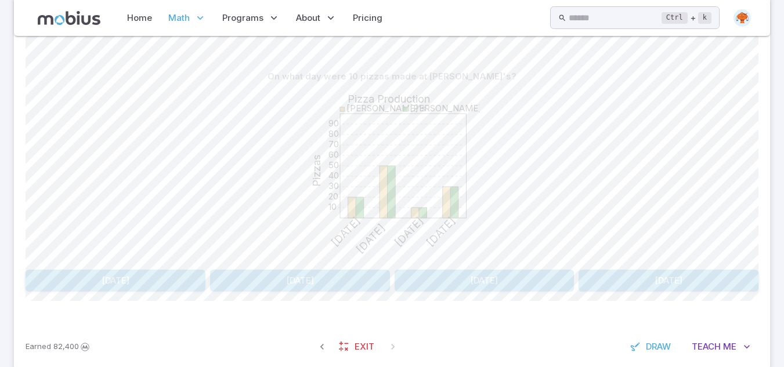
click at [188, 279] on button "Sunday" at bounding box center [116, 281] width 180 height 22
click at [479, 285] on button "Boys / Bird" at bounding box center [484, 281] width 180 height 22
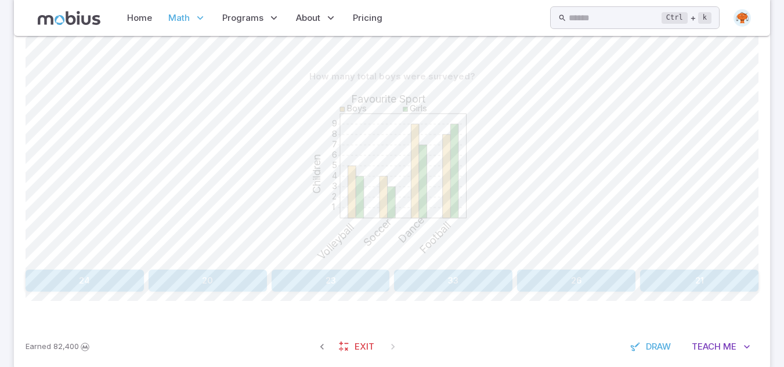
click at [567, 285] on button "26" at bounding box center [576, 281] width 118 height 22
click at [343, 278] on button "9" at bounding box center [330, 281] width 118 height 22
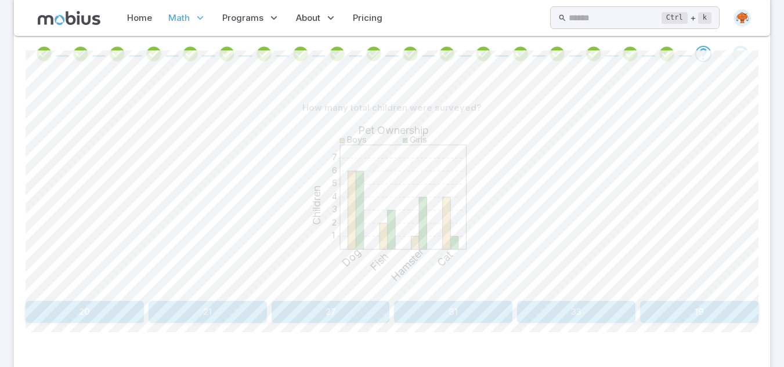
scroll to position [252, 0]
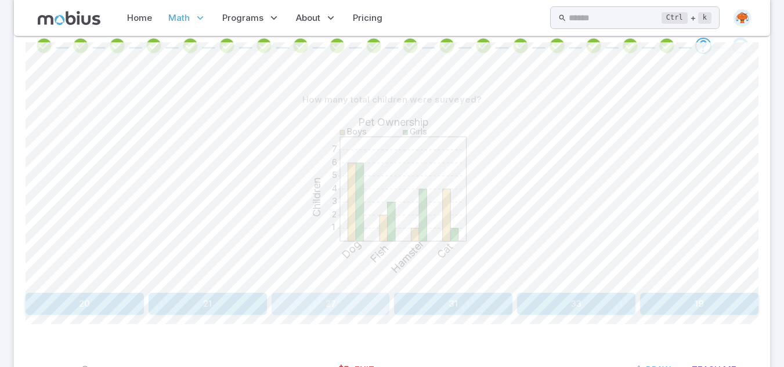
click at [369, 304] on button "27" at bounding box center [330, 304] width 118 height 22
click at [111, 294] on button "0" at bounding box center [85, 304] width 118 height 22
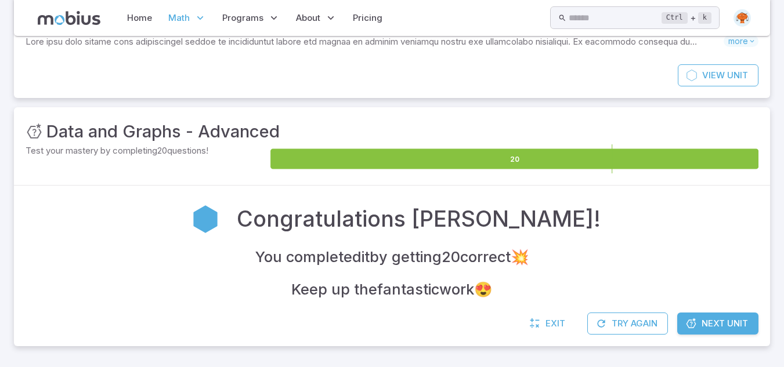
scroll to position [92, 0]
click at [712, 330] on span "Next Unit" at bounding box center [724, 323] width 46 height 13
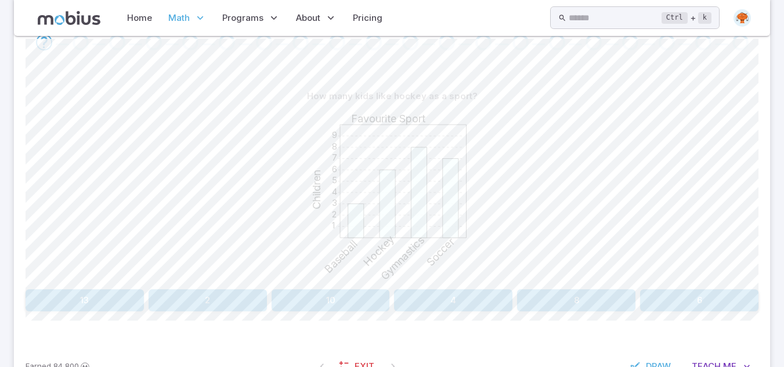
scroll to position [232, 0]
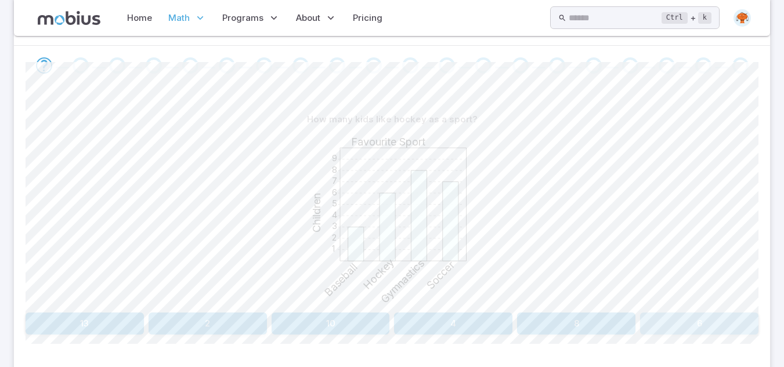
click at [727, 326] on button "6" at bounding box center [699, 324] width 118 height 22
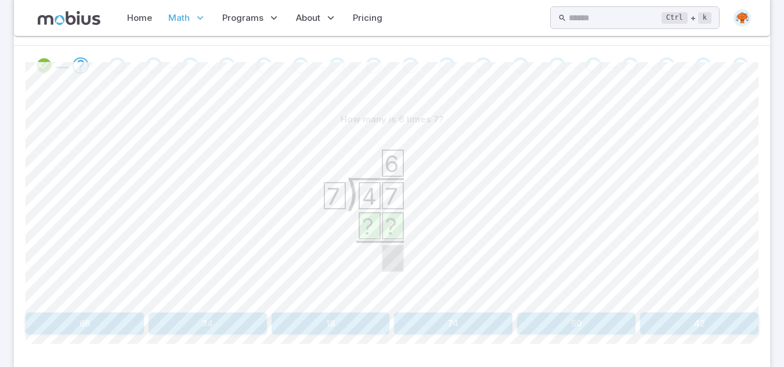
click at [471, 170] on icon ") 4 7 7 6 ? ?" at bounding box center [392, 217] width 174 height 174
click at [659, 325] on button "42" at bounding box center [699, 324] width 118 height 22
drag, startPoint x: 723, startPoint y: 350, endPoint x: 331, endPoint y: 84, distance: 473.9
click at [331, 84] on div "Unit Mastery : Long Division - Practice Test your mastery by completing 20 ques…" at bounding box center [392, 190] width 756 height 445
click at [425, 194] on icon ") 3 1 2 4 7 ? ?" at bounding box center [392, 217] width 174 height 174
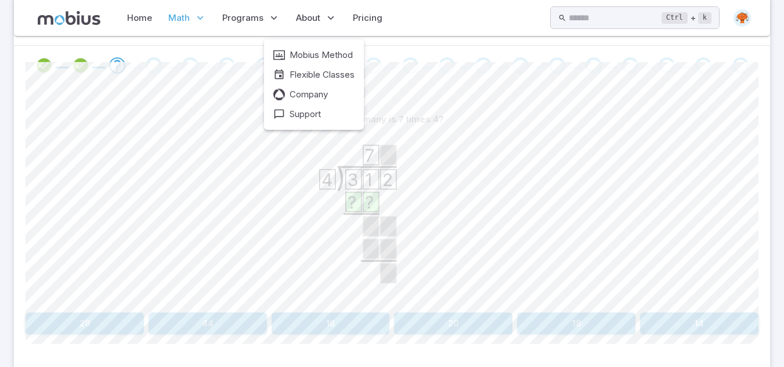
click at [493, 200] on html "Home Math Grade 1 Grade 2 Grade 3 Grade 4 Grade 5 Grade 6 Grade 7 Grade 8 Grade…" at bounding box center [392, 100] width 784 height 665
click at [96, 331] on button "28" at bounding box center [85, 324] width 118 height 22
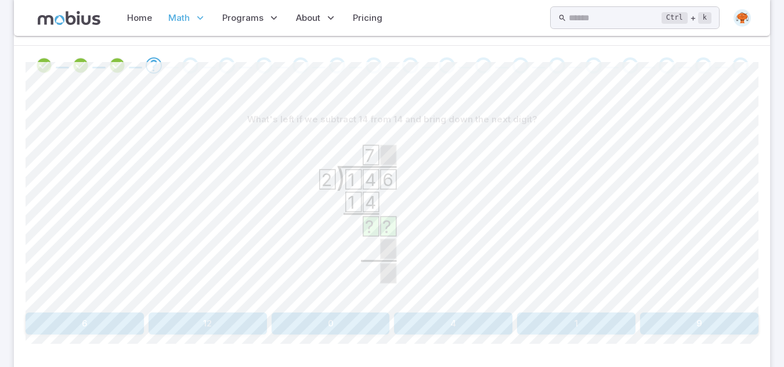
click at [439, 320] on button "4" at bounding box center [453, 324] width 118 height 22
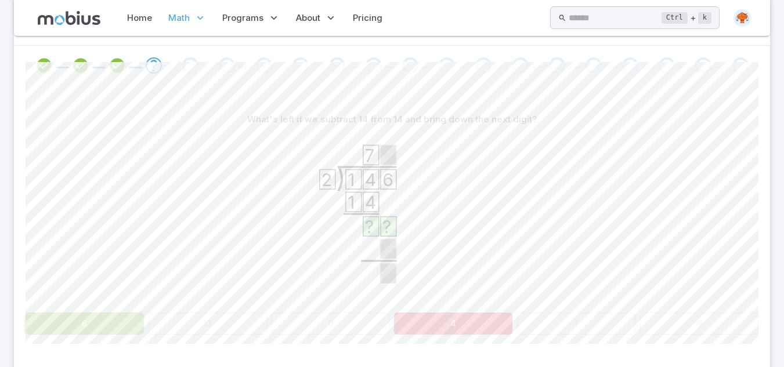
click at [439, 320] on button "4" at bounding box center [453, 324] width 118 height 22
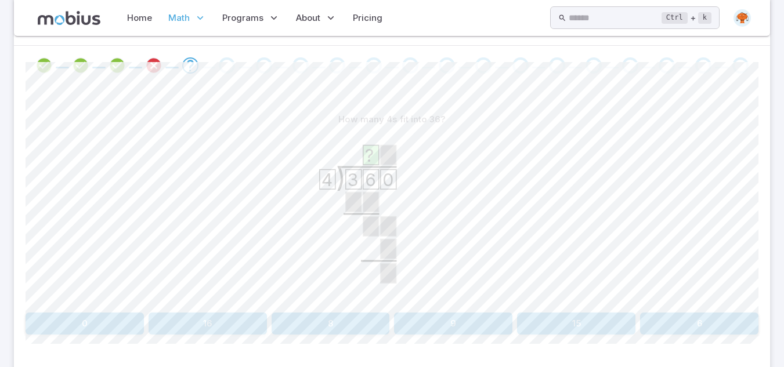
scroll to position [298, 0]
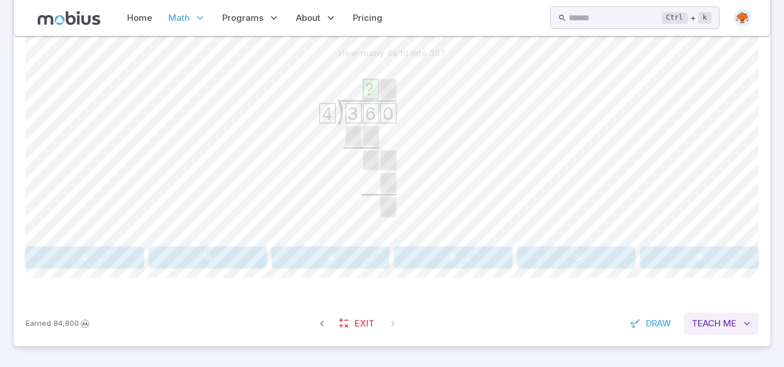
click at [728, 321] on span "Me" at bounding box center [729, 323] width 13 height 13
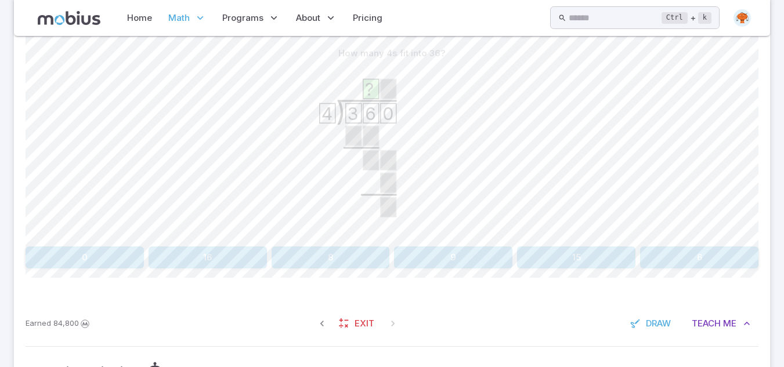
scroll to position [422, 0]
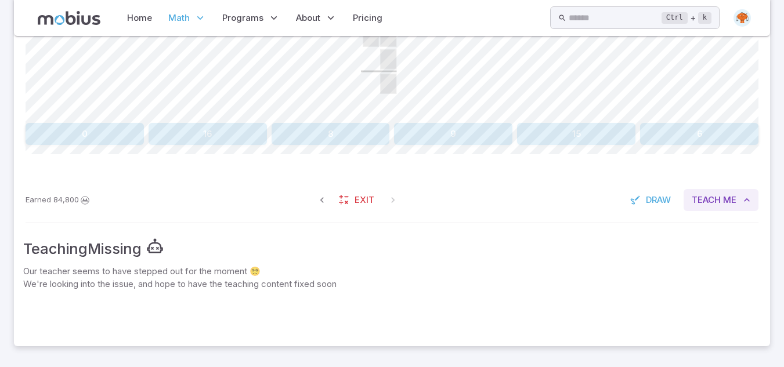
click at [719, 202] on span "Teach" at bounding box center [705, 200] width 29 height 13
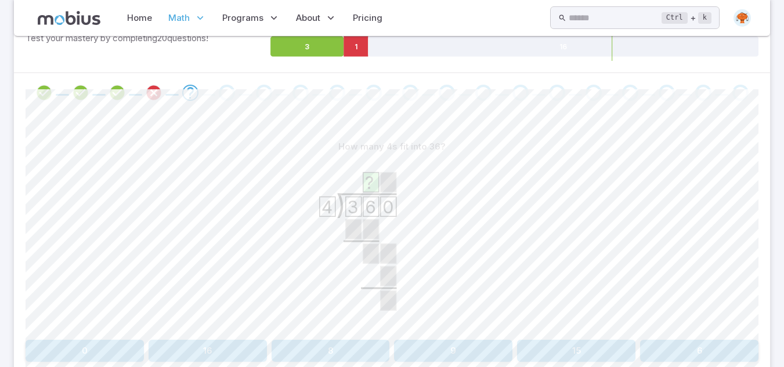
scroll to position [208, 0]
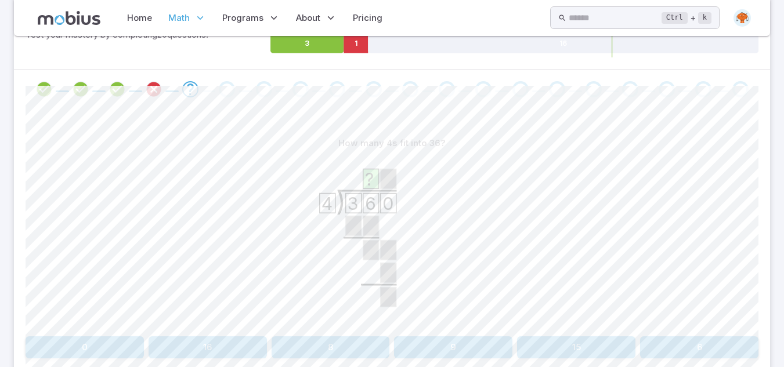
click at [451, 357] on button "9" at bounding box center [453, 347] width 118 height 22
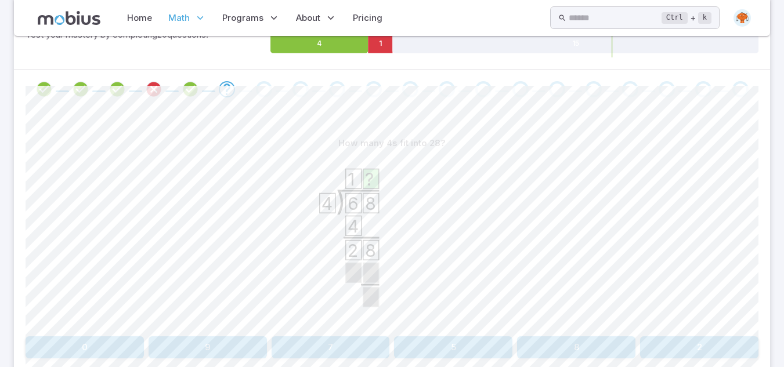
click at [336, 336] on button "7" at bounding box center [330, 347] width 118 height 22
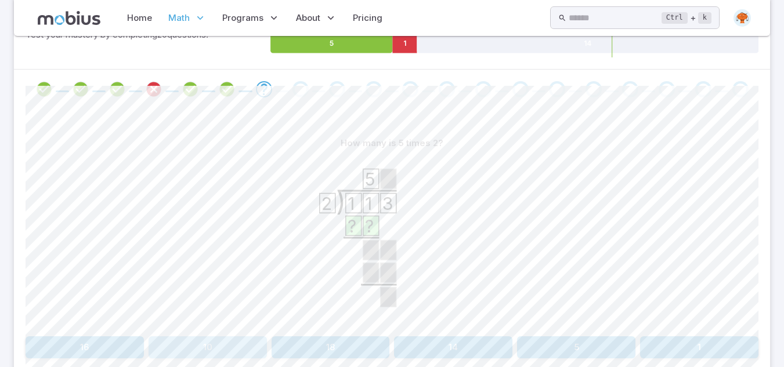
click at [190, 357] on button "10" at bounding box center [207, 347] width 118 height 22
click at [186, 344] on button "30" at bounding box center [207, 347] width 118 height 22
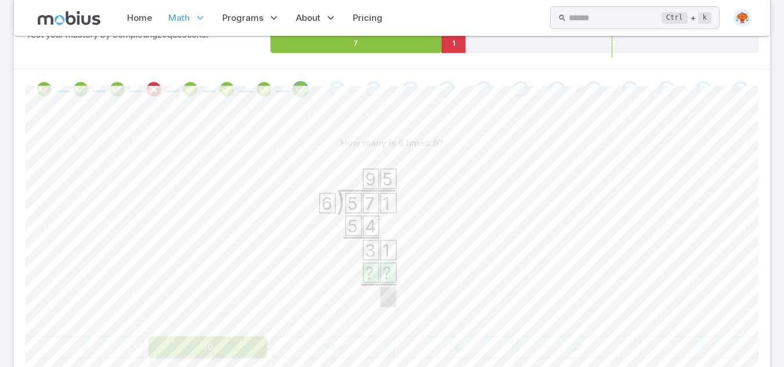
scroll to position [160, 0]
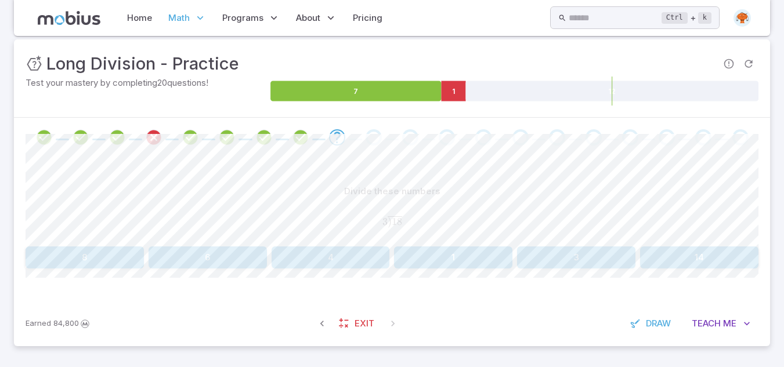
click at [166, 259] on button "6" at bounding box center [207, 257] width 118 height 22
click at [461, 266] on button "14" at bounding box center [453, 257] width 118 height 22
click at [211, 258] on button "71" at bounding box center [207, 257] width 118 height 22
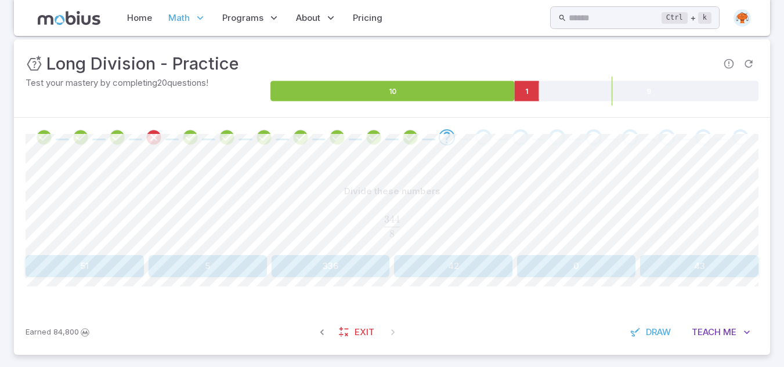
click at [665, 266] on button "43" at bounding box center [699, 266] width 118 height 22
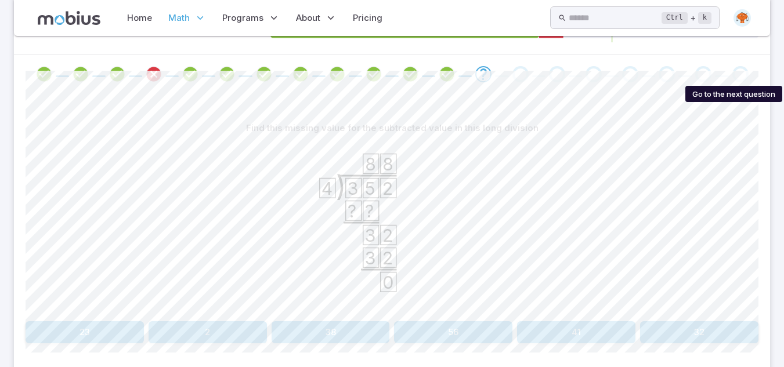
scroll to position [200, 0]
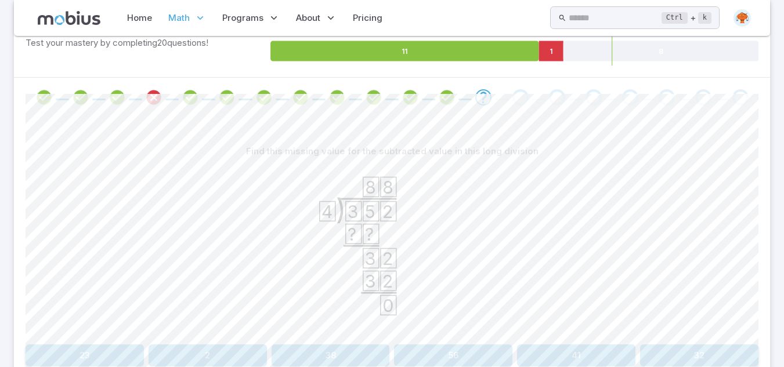
click at [677, 351] on button "32" at bounding box center [699, 356] width 118 height 22
click at [596, 354] on button "0" at bounding box center [576, 356] width 118 height 22
click at [84, 357] on button "0" at bounding box center [85, 356] width 118 height 22
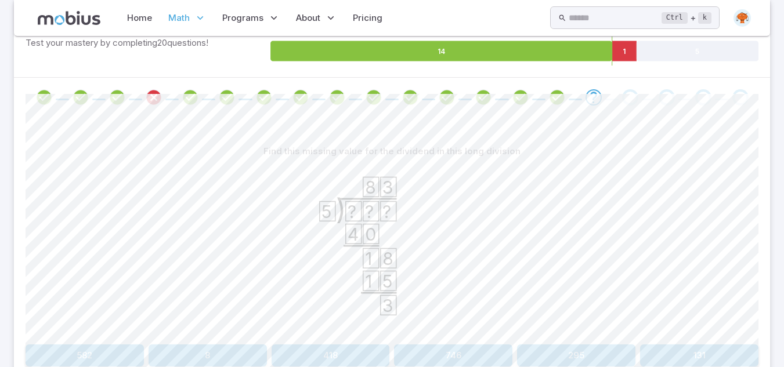
click at [400, 202] on icon ") ? ? ? 5 8 3 4 0 1 8 1 5 3" at bounding box center [392, 249] width 174 height 174
drag, startPoint x: 352, startPoint y: 205, endPoint x: 329, endPoint y: 95, distance: 112.0
click at [329, 95] on div "Unit Mastery : Long Division - Practice Test your mastery by completing 20 ques…" at bounding box center [392, 221] width 756 height 445
click at [554, 94] on icon "Review your answer" at bounding box center [556, 97] width 17 height 17
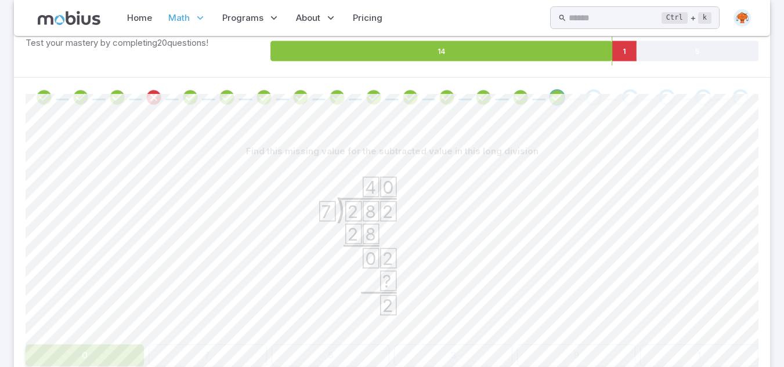
click at [585, 107] on div at bounding box center [392, 97] width 756 height 39
click at [596, 100] on div "Go to the next question" at bounding box center [593, 97] width 16 height 16
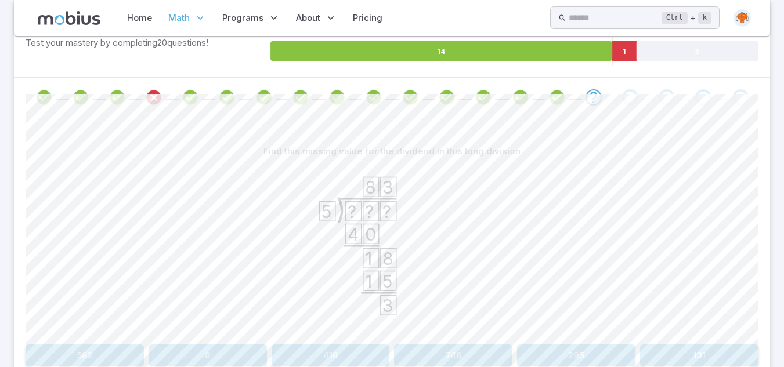
click at [305, 351] on button "418" at bounding box center [330, 356] width 118 height 22
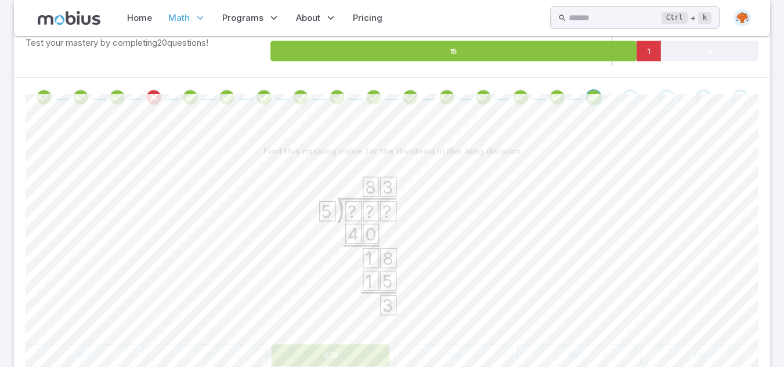
scroll to position [160, 0]
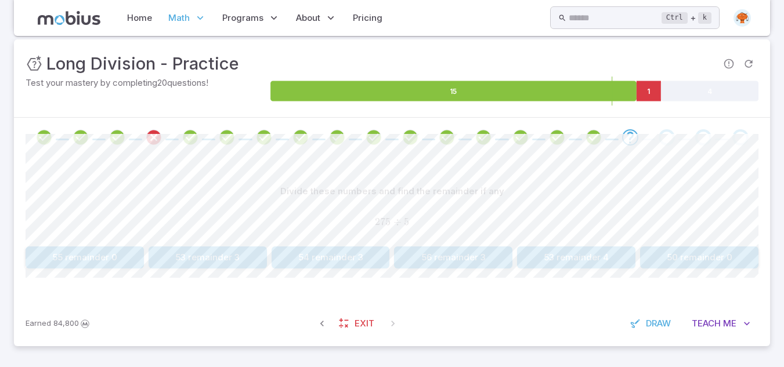
click at [544, 270] on div "Divide these numbers and find the remainder if any 275 ÷ 5 275 \div 5 275 ÷ 5 5…" at bounding box center [392, 229] width 733 height 144
click at [92, 263] on button "55 remainder 0" at bounding box center [85, 257] width 118 height 22
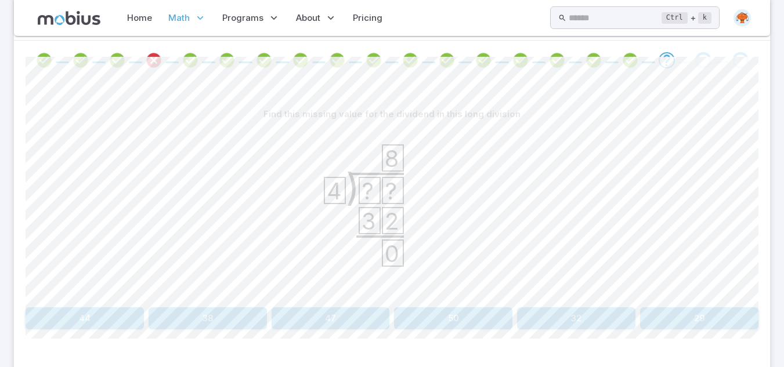
scroll to position [298, 0]
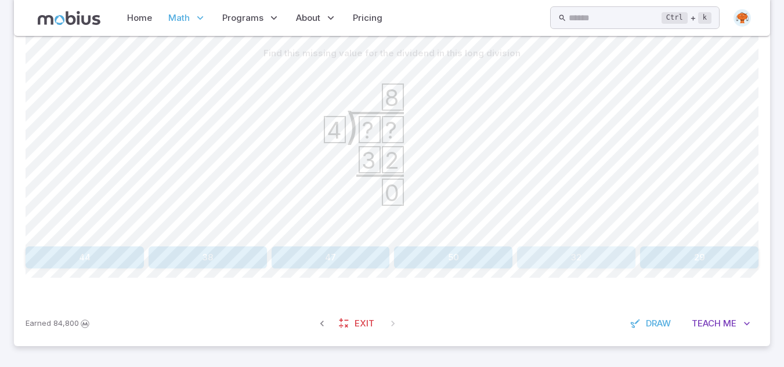
click at [559, 259] on button "32" at bounding box center [576, 257] width 118 height 22
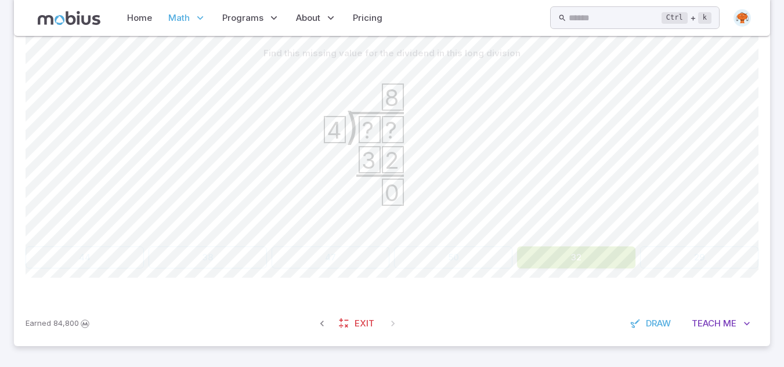
scroll to position [160, 0]
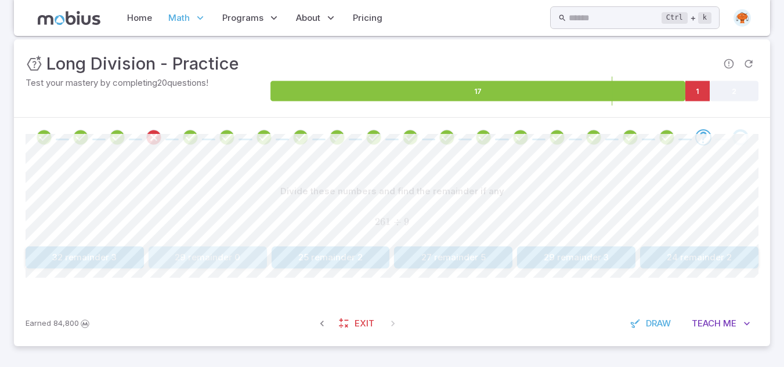
click at [209, 257] on button "29 remainder 0" at bounding box center [207, 257] width 118 height 22
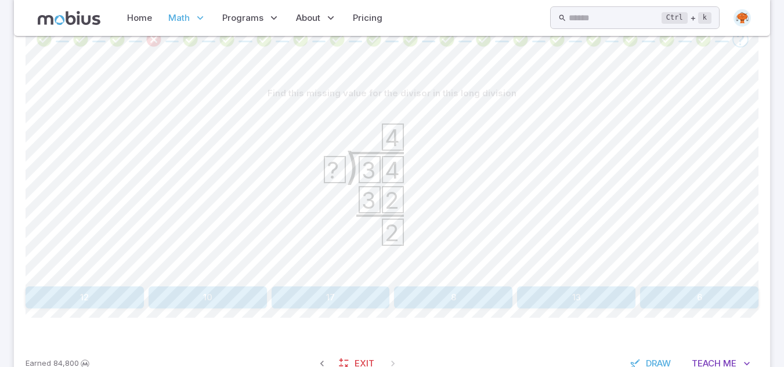
scroll to position [244, 0]
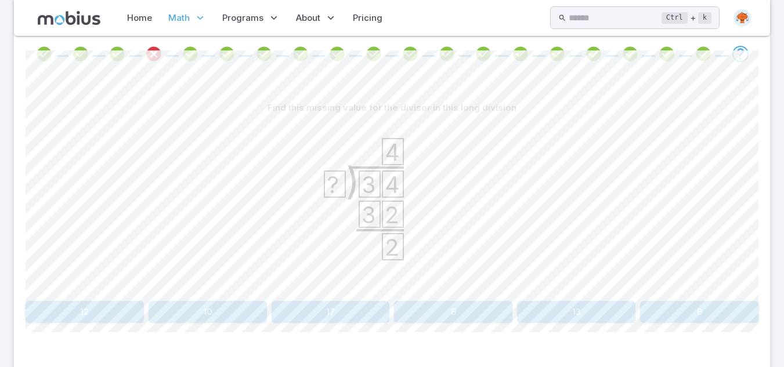
click at [450, 320] on button "8" at bounding box center [453, 312] width 118 height 22
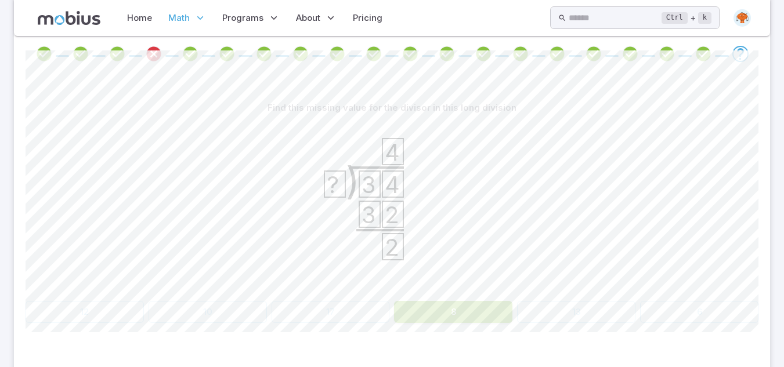
click at [450, 320] on button "8" at bounding box center [453, 312] width 118 height 22
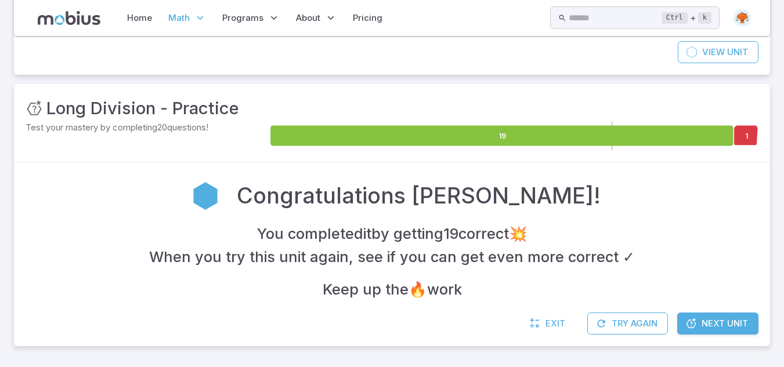
scroll to position [115, 0]
click at [732, 321] on span "Next Unit" at bounding box center [724, 323] width 46 height 13
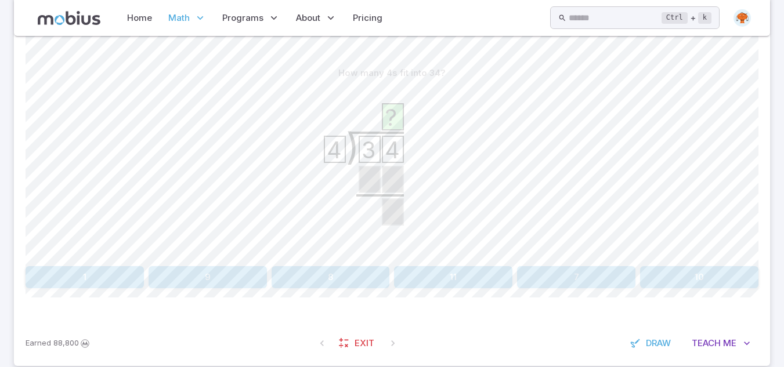
scroll to position [298, 0]
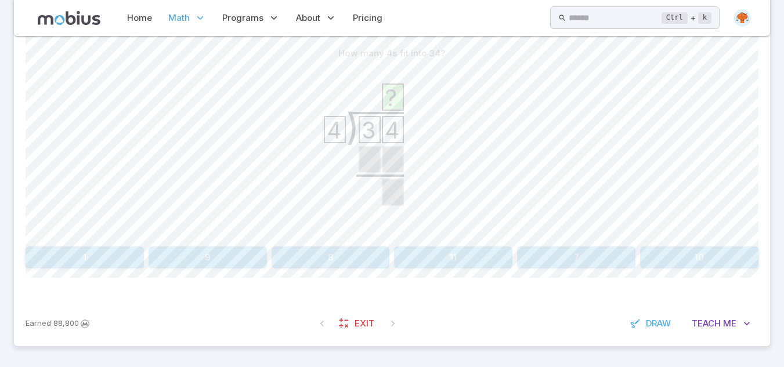
click at [326, 267] on button "8" at bounding box center [330, 257] width 118 height 22
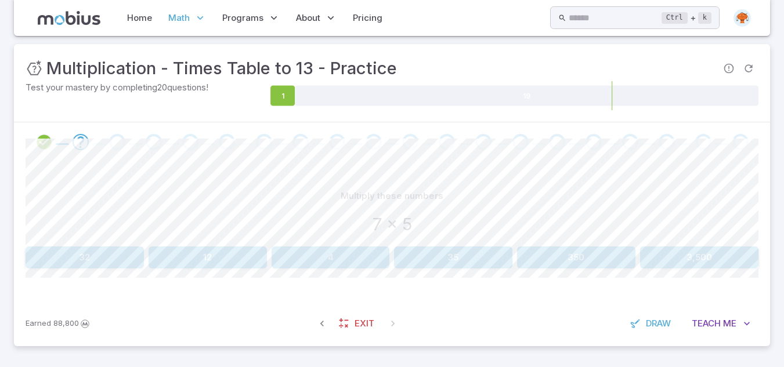
scroll to position [155, 0]
click at [461, 260] on button "35" at bounding box center [453, 257] width 118 height 22
click at [690, 249] on button "56" at bounding box center [699, 257] width 118 height 22
click at [114, 259] on button "20" at bounding box center [85, 257] width 118 height 22
click at [79, 259] on button "40" at bounding box center [85, 257] width 118 height 22
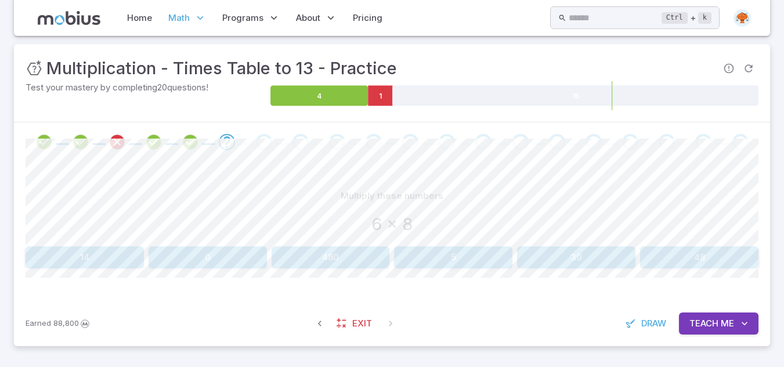
click at [684, 269] on div "Multiply these numbers 6 x 8 14 0 480 5 39 48 Canvas actions 100 % Exit zen mode" at bounding box center [392, 231] width 733 height 139
click at [691, 253] on button "48" at bounding box center [699, 257] width 118 height 22
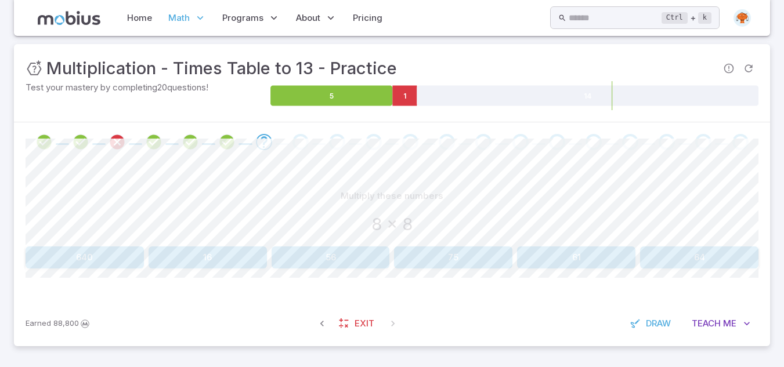
click at [666, 258] on button "64" at bounding box center [699, 257] width 118 height 22
click at [313, 262] on button "12" at bounding box center [330, 257] width 118 height 22
click at [448, 260] on button "132" at bounding box center [453, 257] width 118 height 22
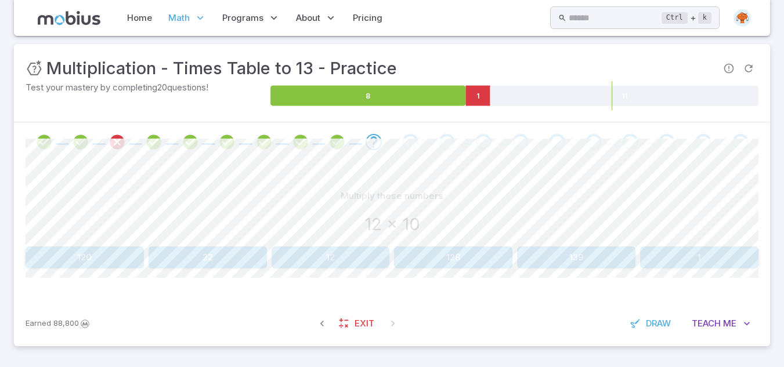
click at [56, 251] on button "120" at bounding box center [85, 257] width 118 height 22
click at [534, 254] on button "56" at bounding box center [576, 257] width 118 height 22
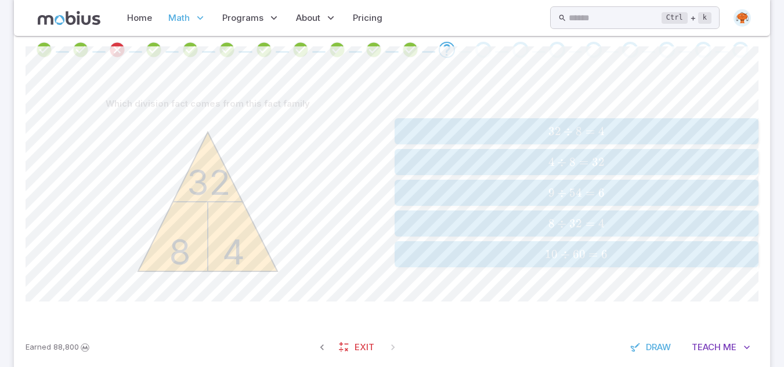
scroll to position [225, 0]
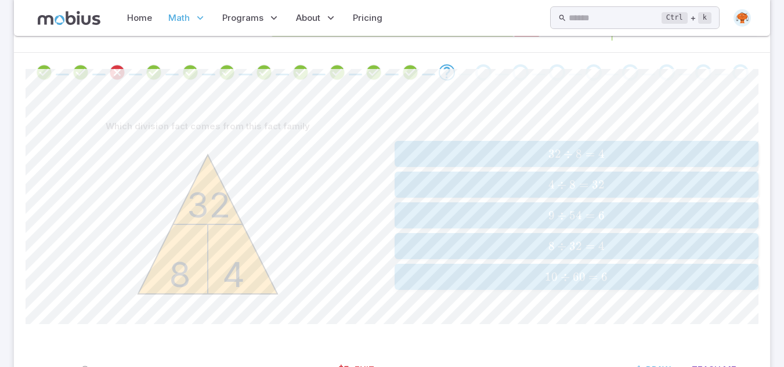
click at [573, 158] on span "32 ÷" at bounding box center [561, 154] width 27 height 14
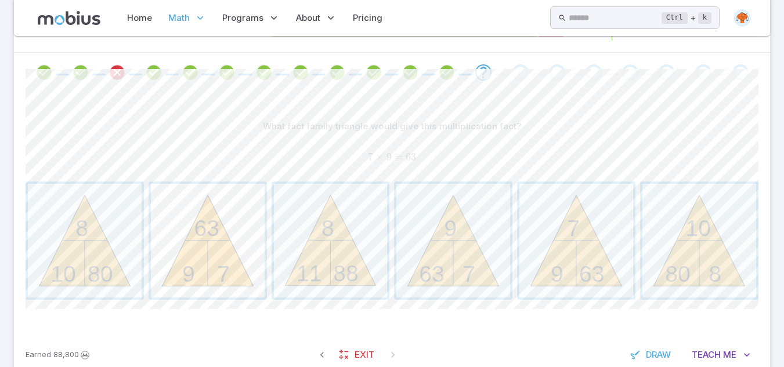
click at [201, 244] on span "button" at bounding box center [208, 241] width 114 height 114
click at [350, 257] on span "button" at bounding box center [331, 241] width 114 height 114
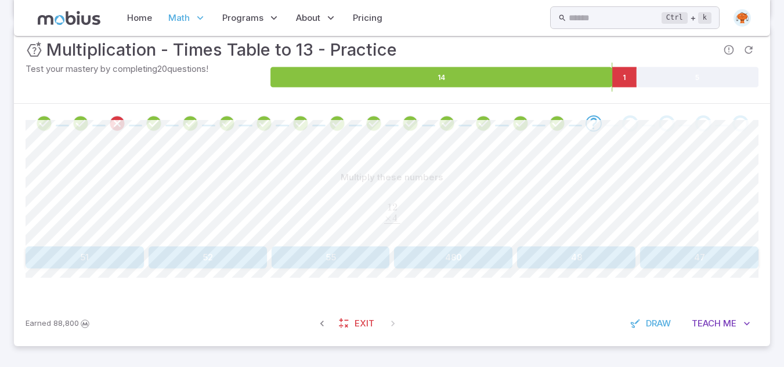
scroll to position [174, 0]
click at [548, 262] on button "48" at bounding box center [576, 257] width 118 height 22
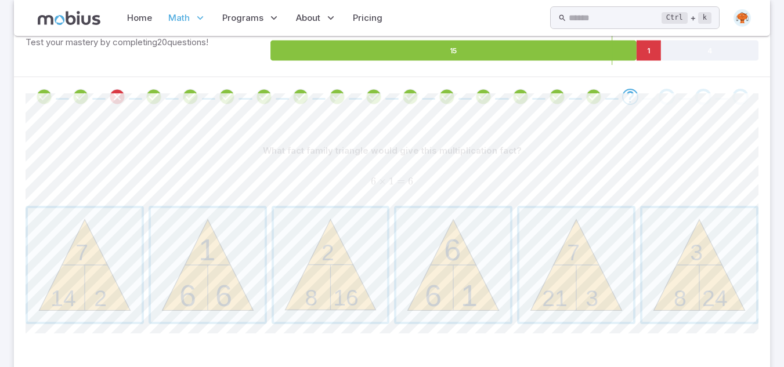
scroll to position [197, 0]
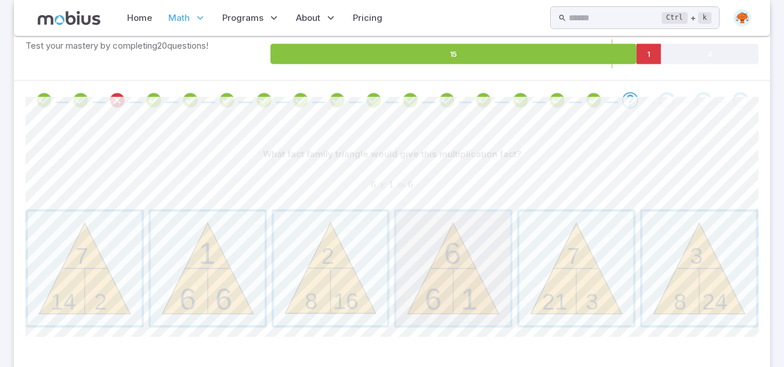
click at [506, 280] on span "button" at bounding box center [453, 269] width 114 height 114
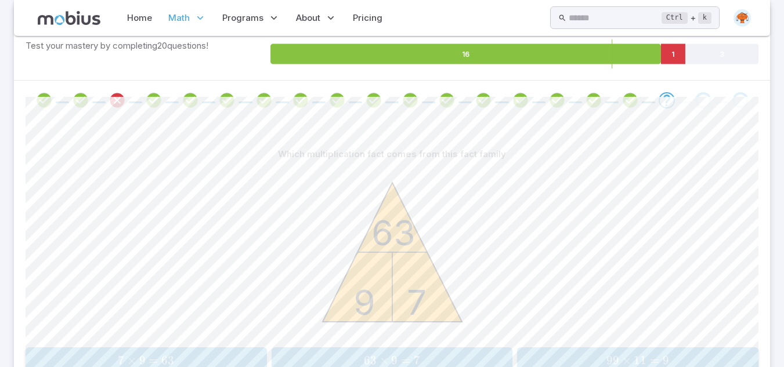
click at [379, 355] on span "×" at bounding box center [383, 360] width 9 height 14
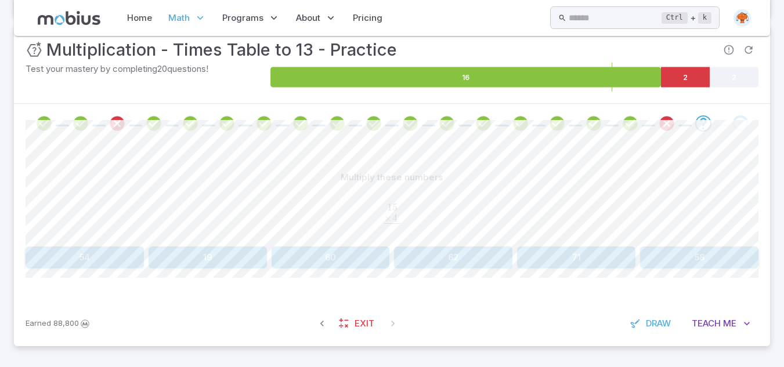
scroll to position [151, 0]
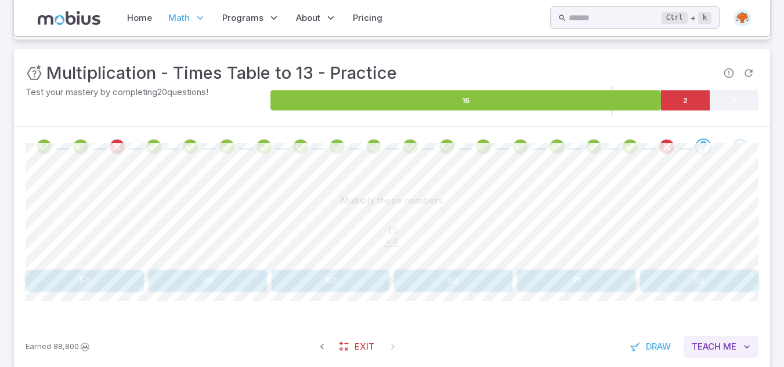
click at [697, 346] on span "Teach" at bounding box center [705, 346] width 29 height 13
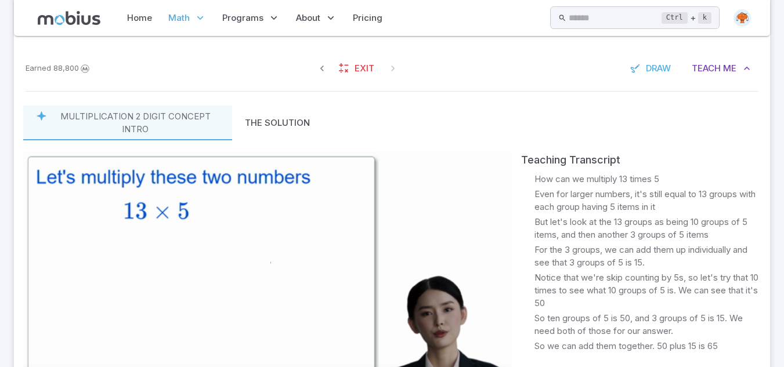
scroll to position [313, 0]
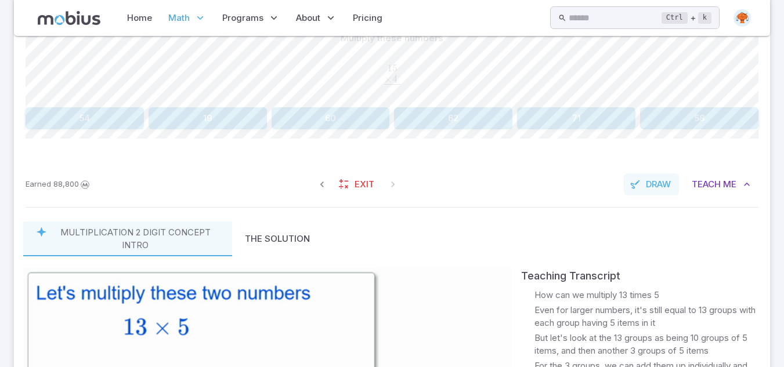
click at [646, 181] on span "Draw" at bounding box center [658, 184] width 25 height 13
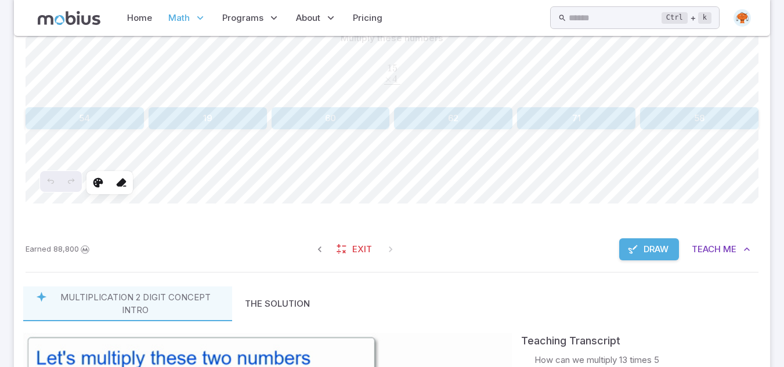
scroll to position [290, 0]
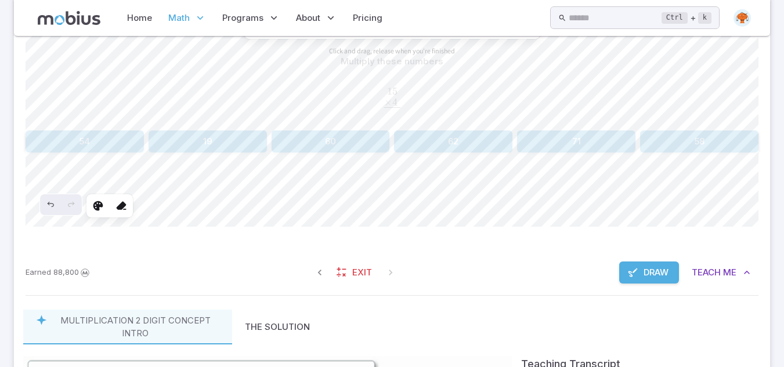
click at [517, 264] on div "Earned 88,800 Exit Draw Teach Me" at bounding box center [392, 272] width 756 height 45
click at [639, 275] on button "Draw" at bounding box center [649, 273] width 60 height 22
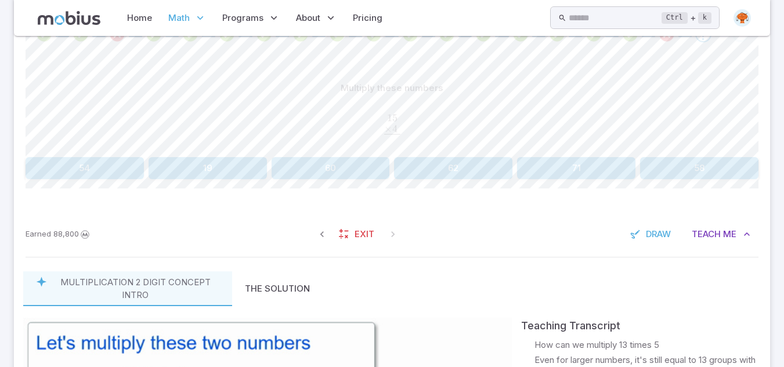
scroll to position [267, 0]
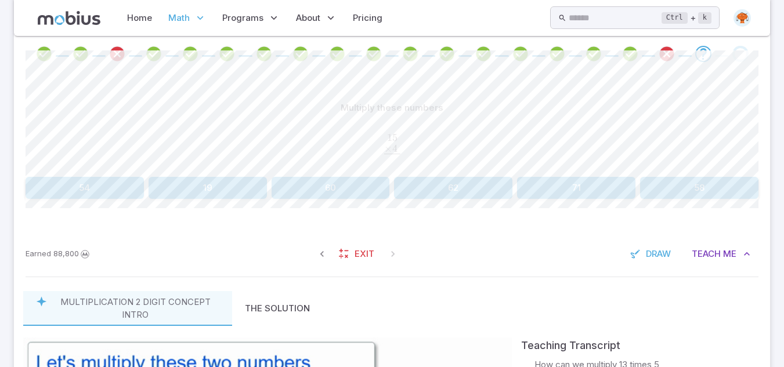
scroll to position [244, 0]
click at [647, 250] on span "Draw" at bounding box center [658, 254] width 25 height 13
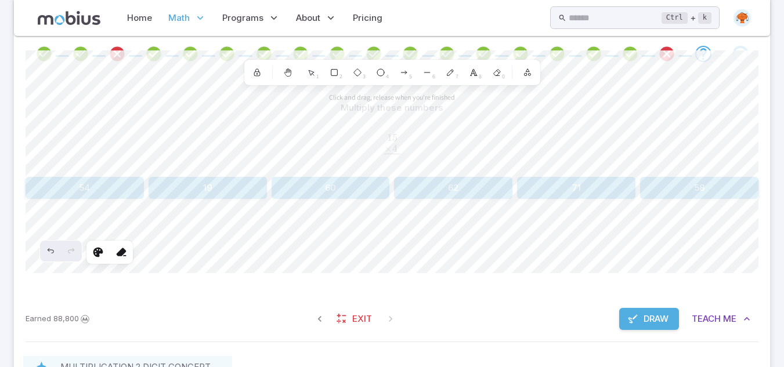
click at [646, 324] on span "Draw" at bounding box center [655, 319] width 25 height 13
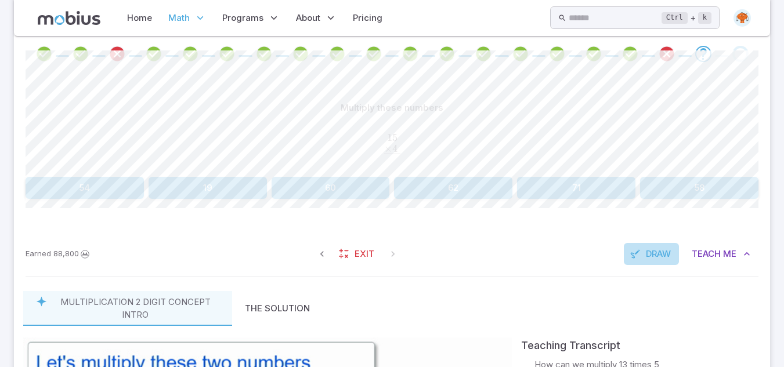
click at [637, 259] on icon "button" at bounding box center [635, 254] width 12 height 12
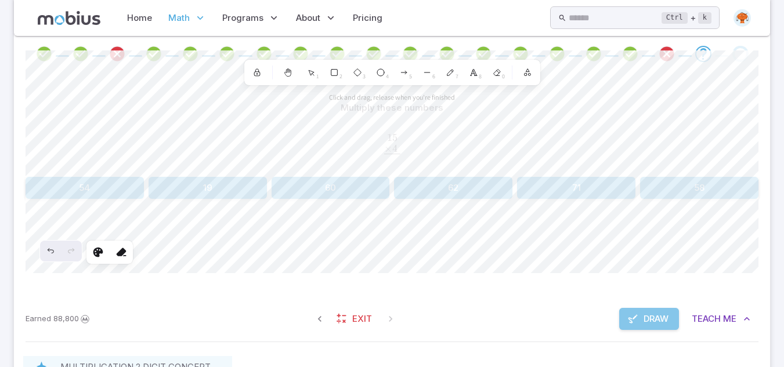
click at [651, 308] on button "Draw" at bounding box center [649, 319] width 60 height 22
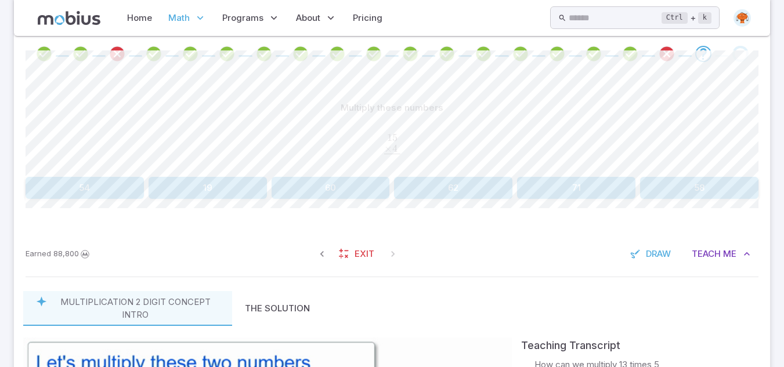
click at [590, 172] on div "Multiply these numbers 15 . × 4 . ‾ \begin{aligned}15\hphantom{.}\\[-0.5em]\und…" at bounding box center [392, 147] width 733 height 101
click at [590, 176] on div "Multiply these numbers 15 . × 4 . ‾ \begin{aligned}15\hphantom{.}\\[-0.5em]\und…" at bounding box center [392, 147] width 733 height 101
click at [593, 193] on button "71" at bounding box center [576, 188] width 118 height 22
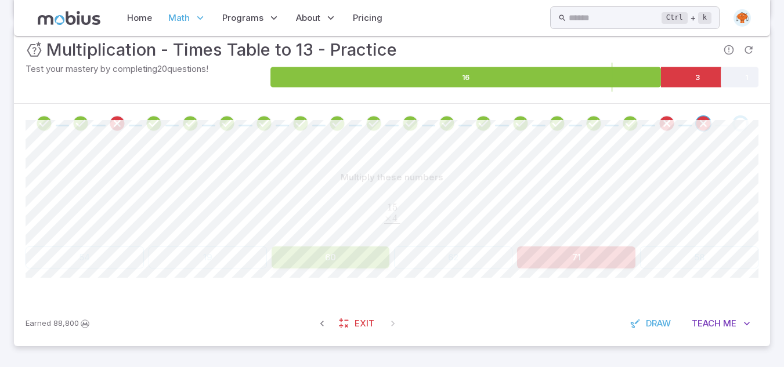
scroll to position [155, 0]
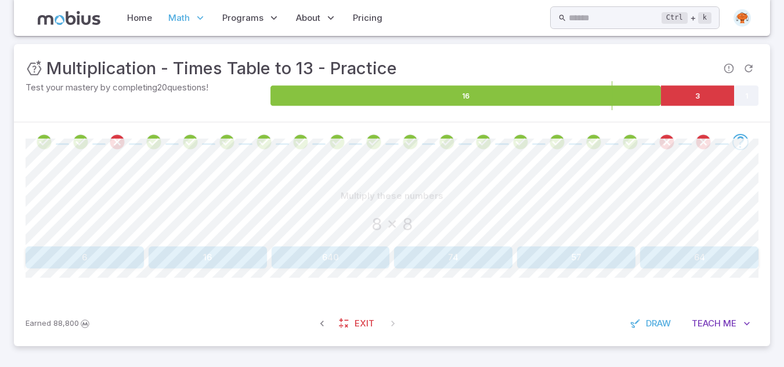
click at [695, 259] on button "64" at bounding box center [699, 257] width 118 height 22
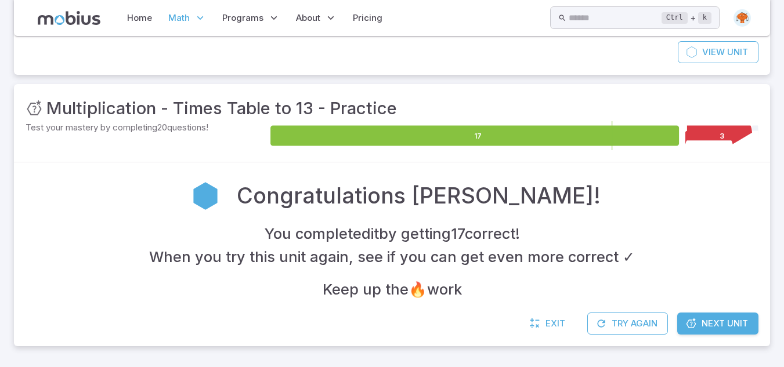
scroll to position [115, 0]
click at [717, 318] on span "Next Unit" at bounding box center [724, 323] width 46 height 13
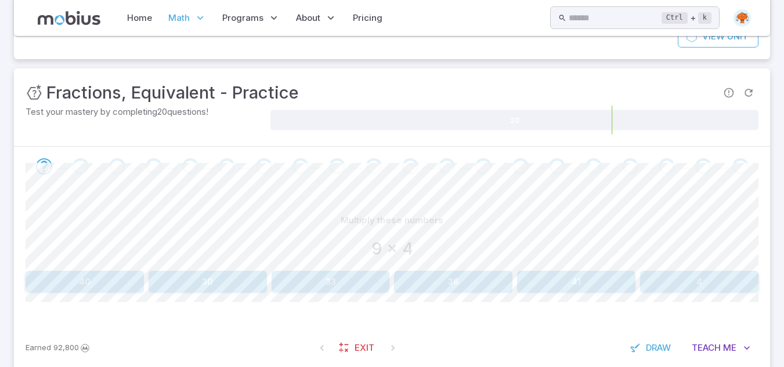
scroll to position [155, 0]
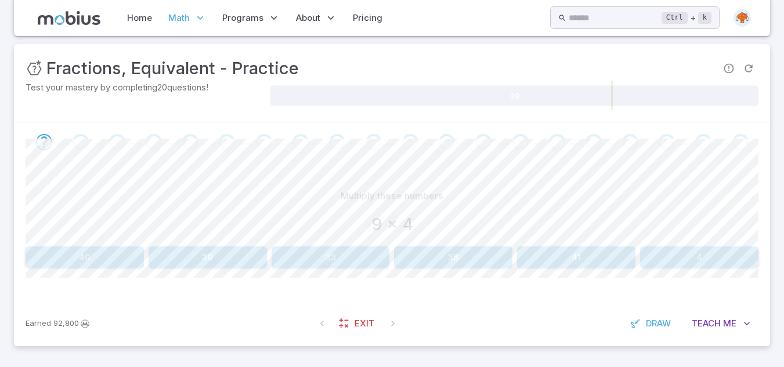
click at [434, 215] on div "9 x 4" at bounding box center [392, 225] width 733 height 26
click at [447, 263] on button "36" at bounding box center [453, 257] width 118 height 22
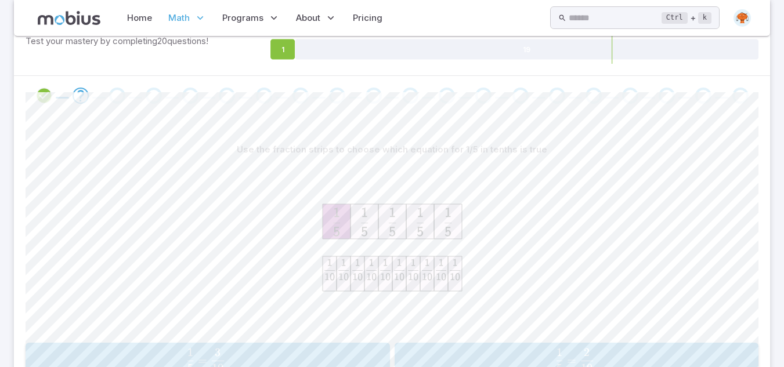
scroll to position [271, 0]
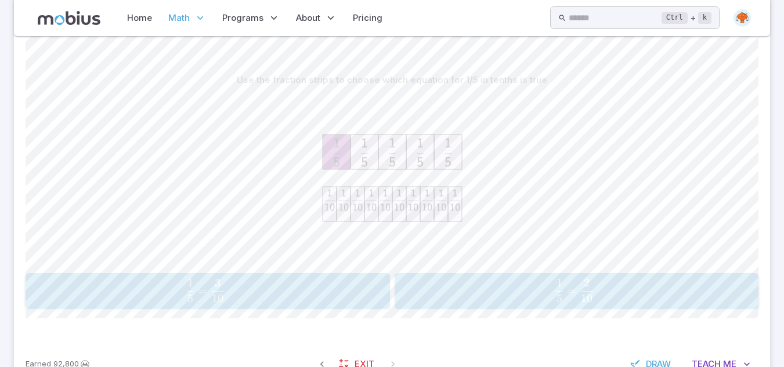
click at [543, 292] on span "5 1 ​ = 10 2 ​" at bounding box center [574, 290] width 331 height 23
click at [554, 308] on button "2 6 , 1 2 \frac{2}{6}, \frac{1}{2} 6 2 ​ , 2 1 ​" at bounding box center [576, 291] width 364 height 36
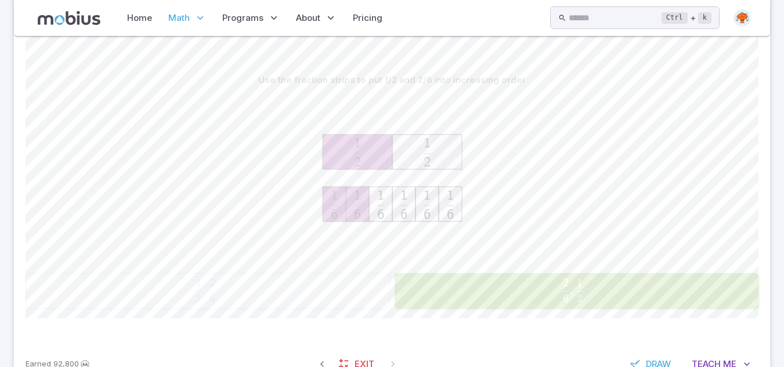
click at [554, 308] on button "2 6 , 1 2 \frac{2}{6}, \frac{1}{2} 6 2 ​ , 2 1 ​" at bounding box center [576, 291] width 364 height 36
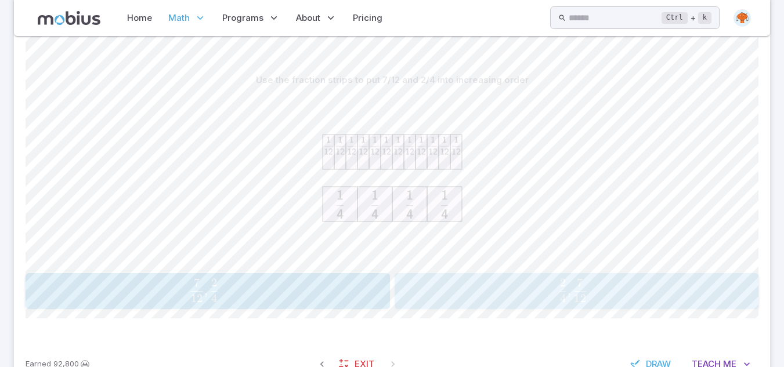
click at [596, 284] on span "4 2 ​ , 12 7 ​" at bounding box center [572, 290] width 335 height 23
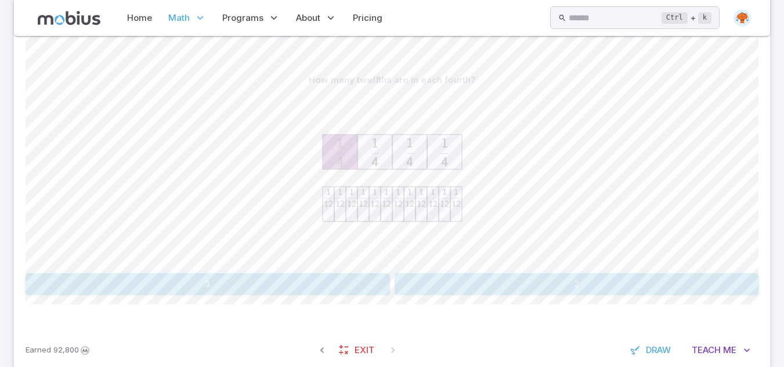
drag, startPoint x: 596, startPoint y: 284, endPoint x: 391, endPoint y: 204, distance: 219.5
click at [391, 204] on div "How many twelfths are in each fourth? 3 2" at bounding box center [392, 182] width 733 height 226
click at [268, 281] on button "3" at bounding box center [208, 284] width 364 height 22
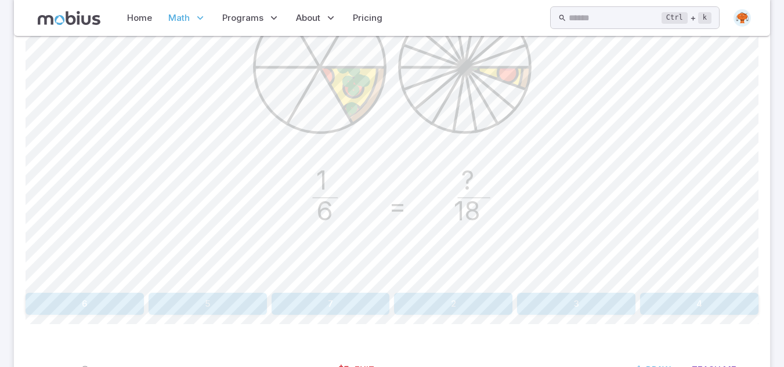
scroll to position [391, 0]
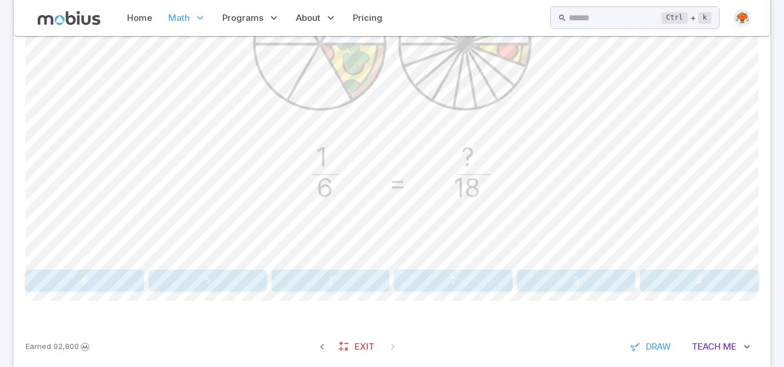
click at [458, 282] on button "2" at bounding box center [453, 281] width 118 height 22
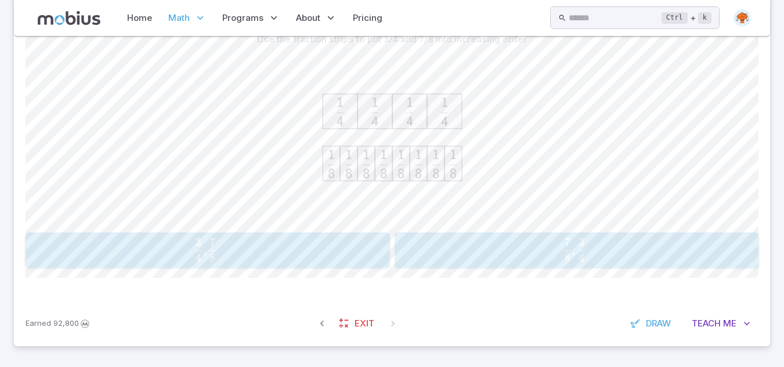
scroll to position [312, 0]
click at [222, 254] on span "4 3 ​ , 8 7 ​" at bounding box center [205, 249] width 331 height 23
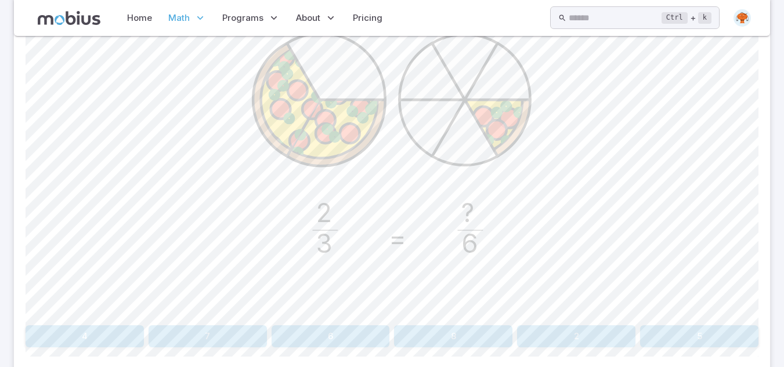
scroll to position [358, 0]
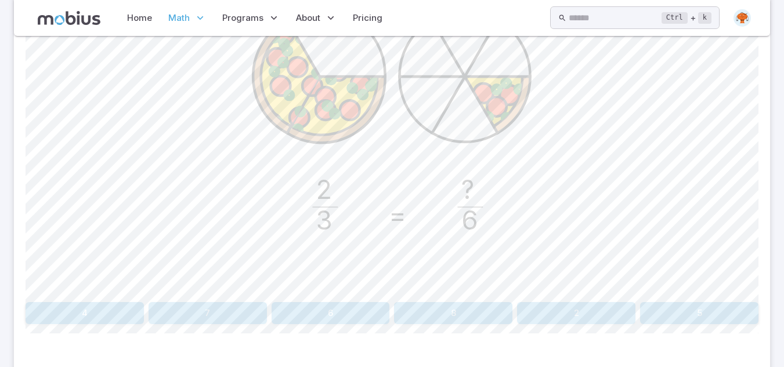
click at [104, 310] on button "4" at bounding box center [85, 313] width 118 height 22
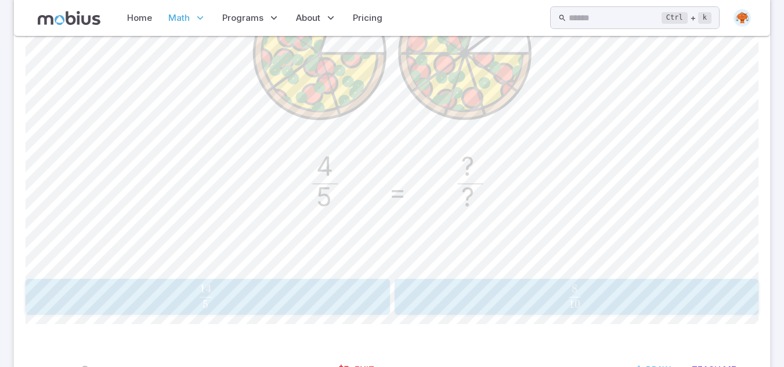
scroll to position [335, 0]
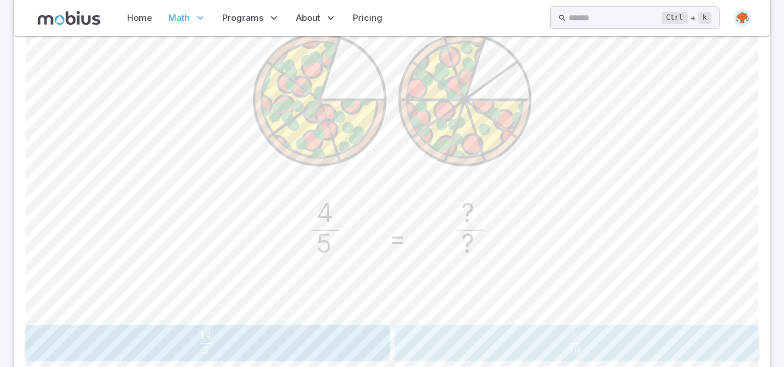
click at [552, 336] on span "10 8 ​" at bounding box center [574, 342] width 331 height 23
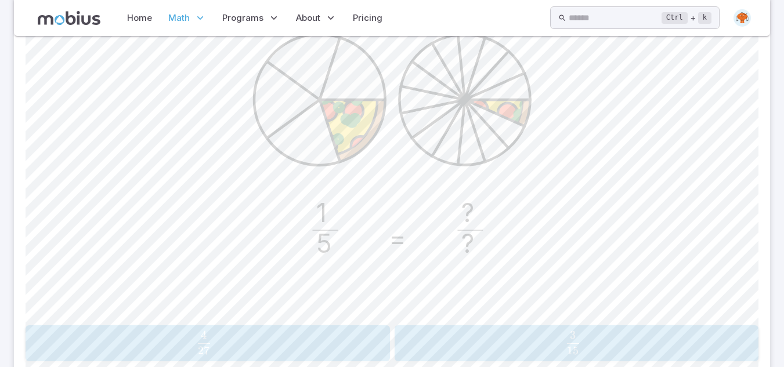
click at [533, 330] on div "3 15 \frac{3}{15} 15 3 ​" at bounding box center [576, 343] width 357 height 27
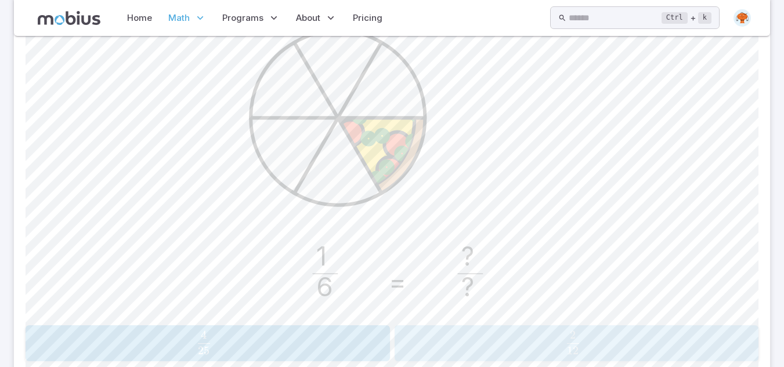
click at [520, 340] on span "12 2 ​" at bounding box center [572, 342] width 335 height 23
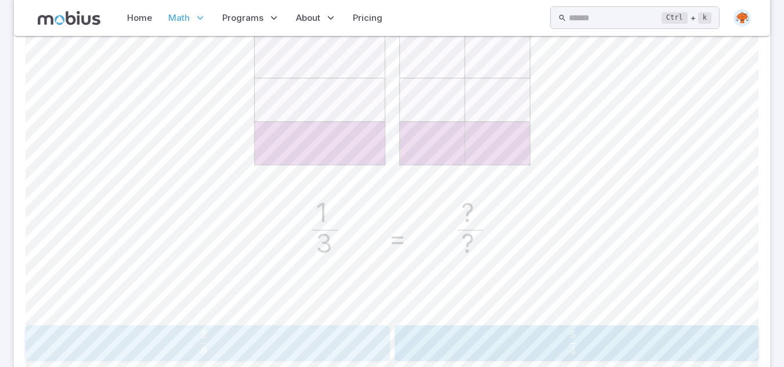
click at [277, 327] on button "2 6 \frac{2}{6} 6 2 ​" at bounding box center [208, 343] width 364 height 36
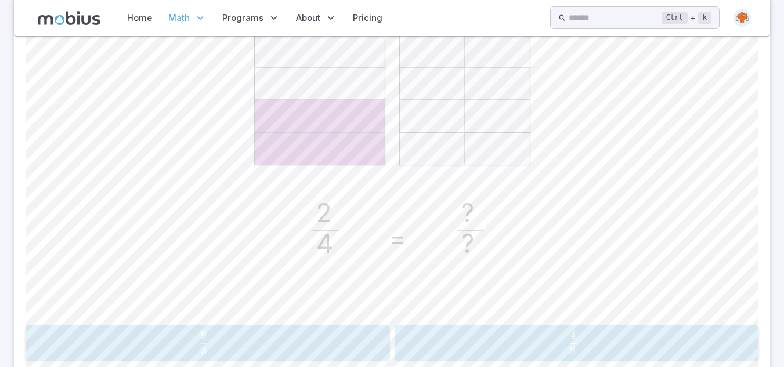
click at [487, 367] on html "Home Math Grade 1 Grade 2 Grade 3 Grade 4 Grade 5 Grade 6 Grade 7 Grade 8 Grade…" at bounding box center [392, 62] width 784 height 795
click at [490, 321] on div "Find the equivalent fraction 2 4 = ? ? 9 3 \frac{9}{3} 3 9 ​ 4 8 \frac{4}{8} 8 …" at bounding box center [392, 183] width 733 height 356
click at [509, 346] on span "8 4 ​" at bounding box center [572, 342] width 335 height 23
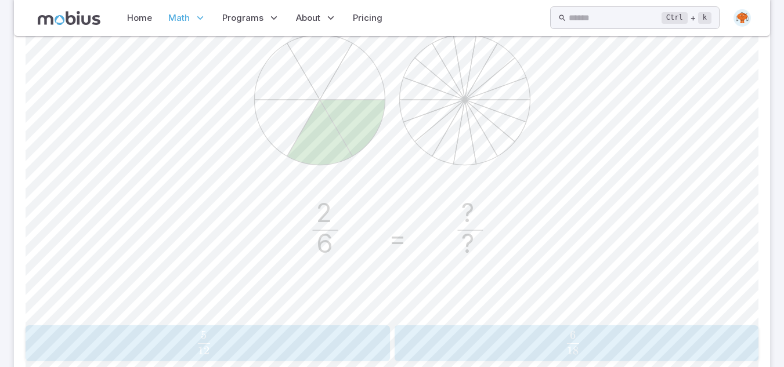
click at [519, 342] on span "18 6 ​" at bounding box center [572, 342] width 335 height 23
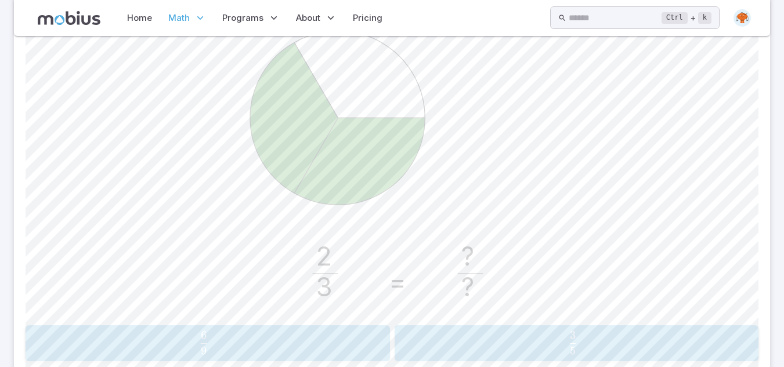
click at [252, 343] on span "9 6 ​" at bounding box center [204, 342] width 335 height 23
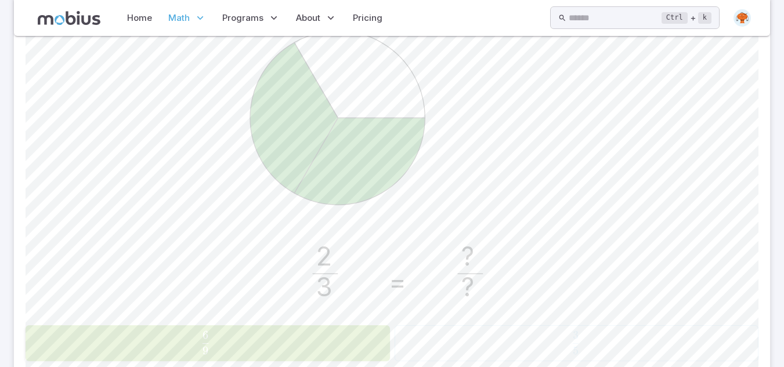
scroll to position [169, 0]
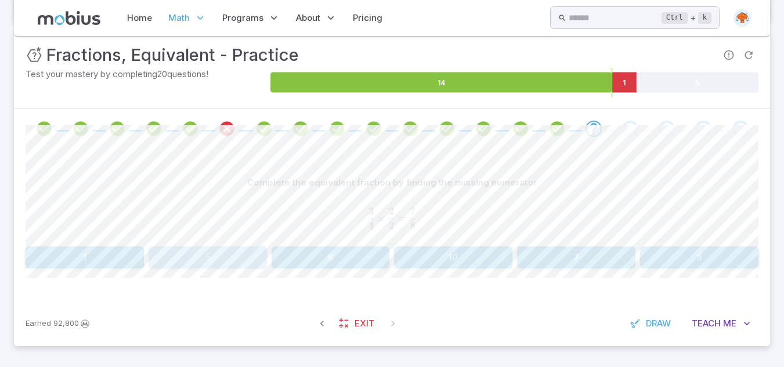
click at [168, 255] on button "5" at bounding box center [207, 257] width 118 height 22
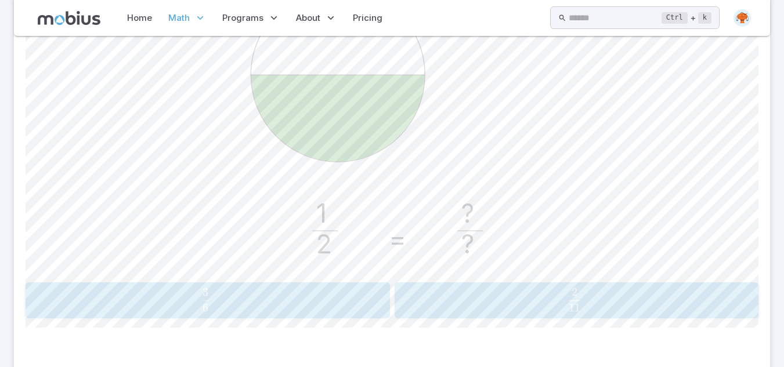
scroll to position [355, 0]
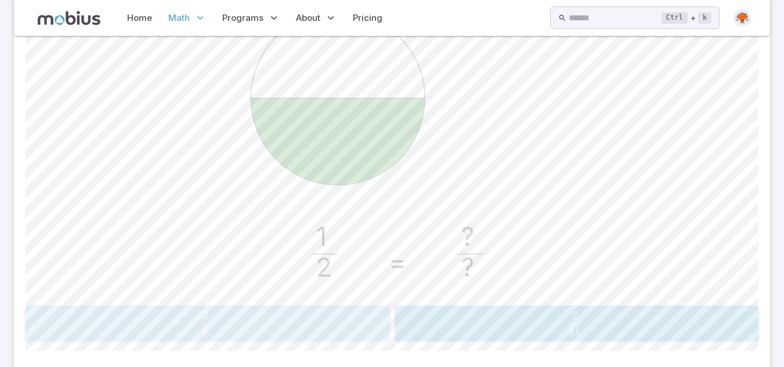
click at [221, 328] on span "6 3 ​" at bounding box center [205, 322] width 331 height 23
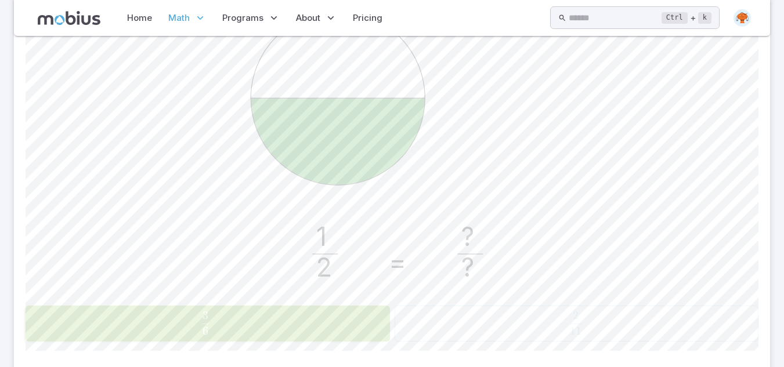
scroll to position [169, 0]
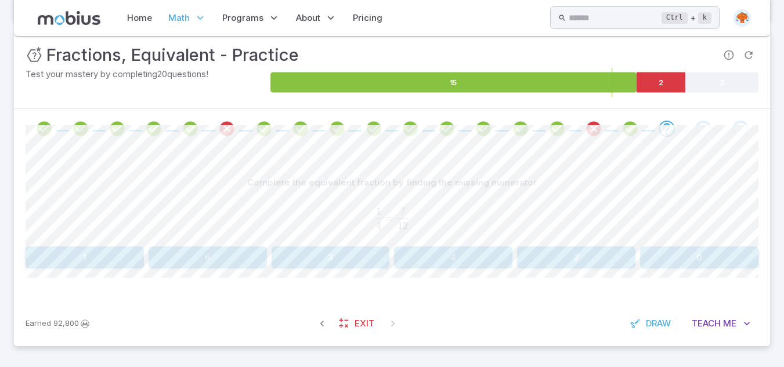
click at [344, 253] on button "3" at bounding box center [330, 257] width 118 height 22
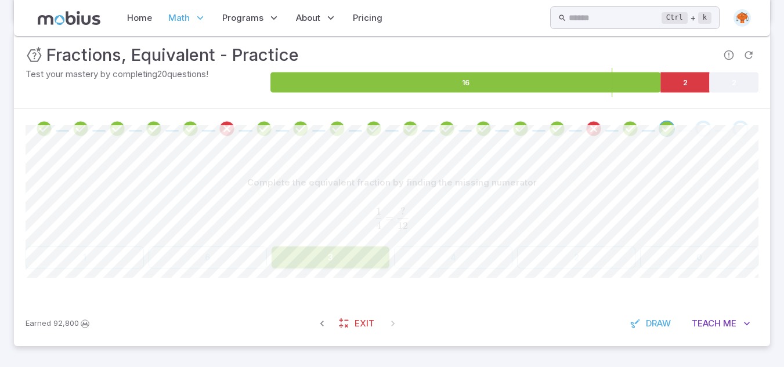
scroll to position [169, 0]
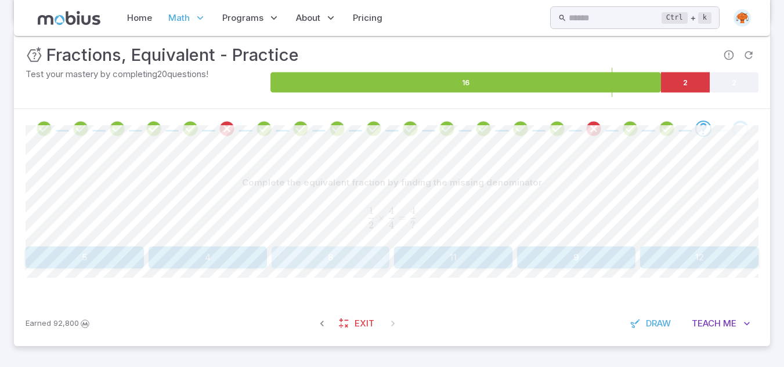
click at [369, 261] on button "8" at bounding box center [330, 257] width 118 height 22
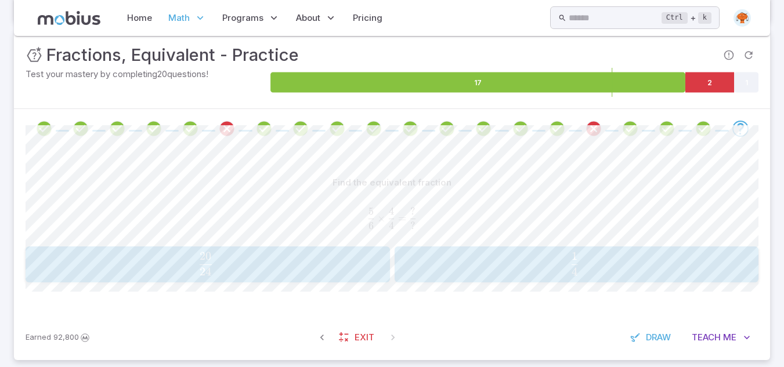
click at [249, 280] on button "20 24 \frac{20}{24} 24 20 ​" at bounding box center [208, 264] width 364 height 36
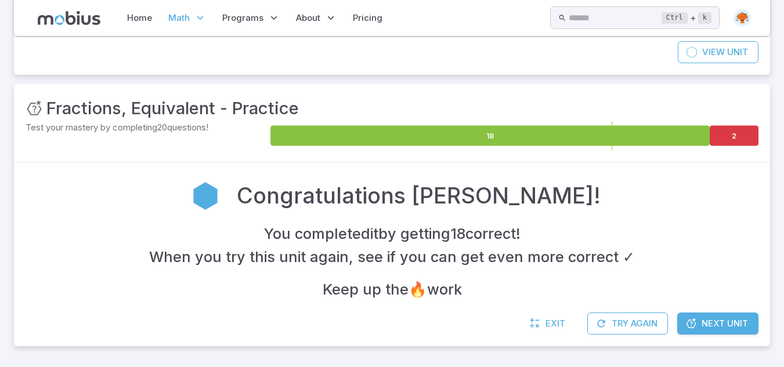
scroll to position [115, 0]
click at [723, 325] on span "Next Unit" at bounding box center [724, 323] width 46 height 13
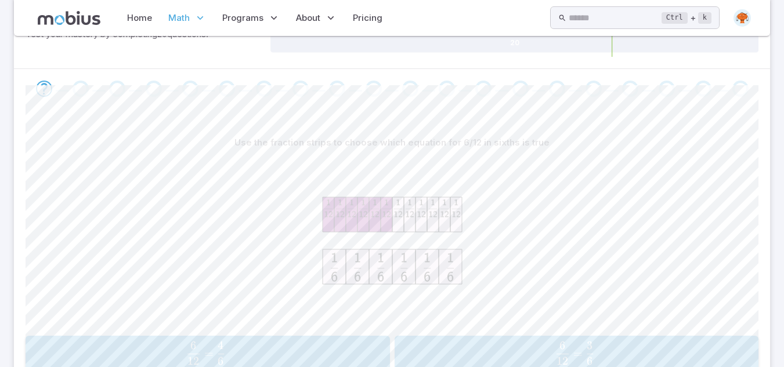
scroll to position [232, 0]
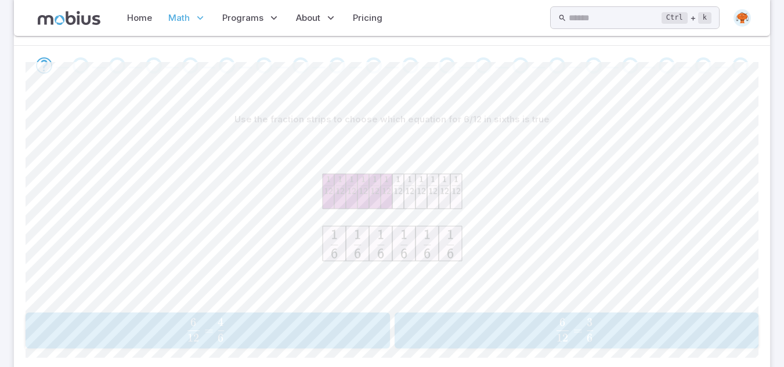
click at [648, 330] on span "12 6 ​ = 6 3 ​" at bounding box center [574, 329] width 331 height 23
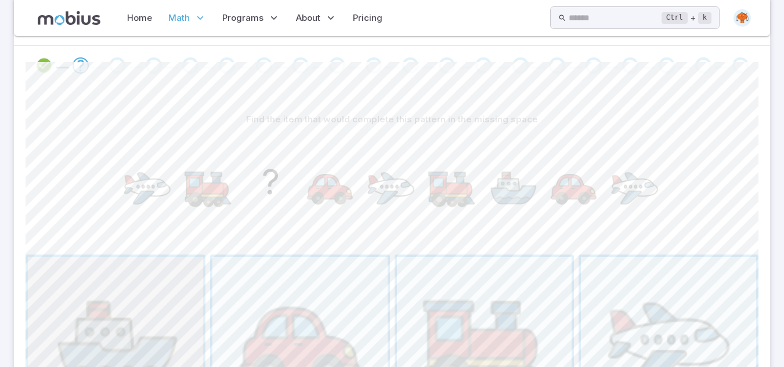
click at [154, 311] on span "button" at bounding box center [115, 344] width 175 height 175
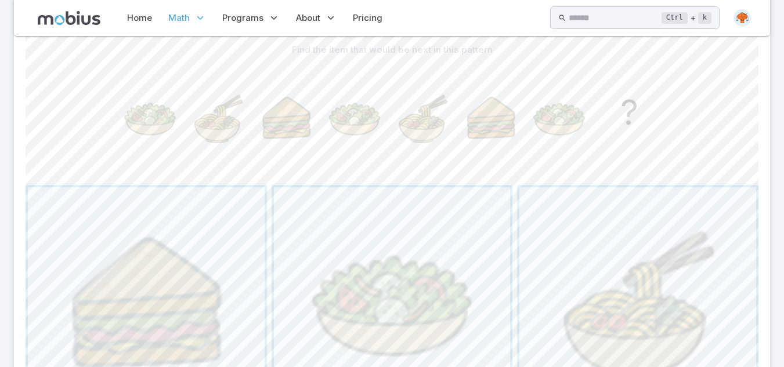
scroll to position [325, 0]
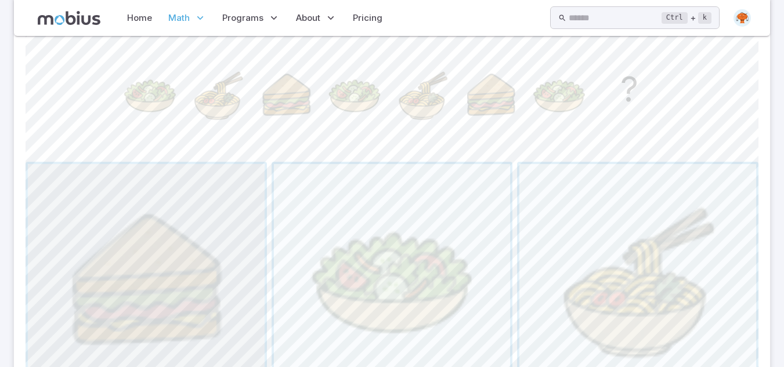
click at [154, 311] on span "button" at bounding box center [146, 282] width 237 height 237
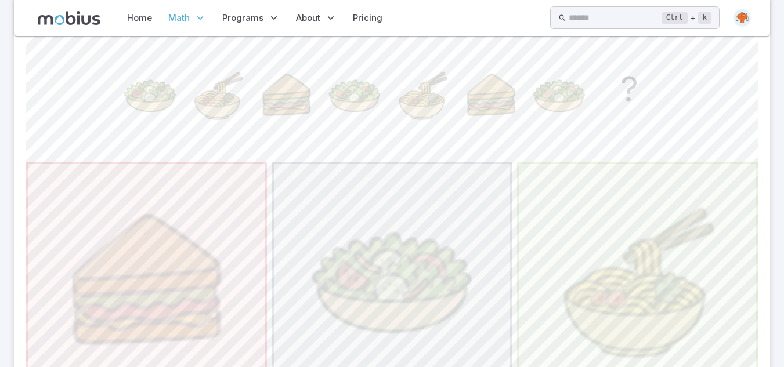
click at [374, 245] on div at bounding box center [392, 282] width 733 height 241
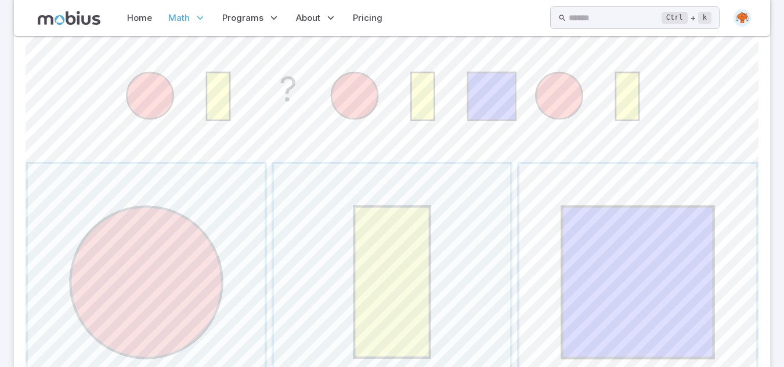
click at [596, 277] on span "button" at bounding box center [637, 282] width 237 height 237
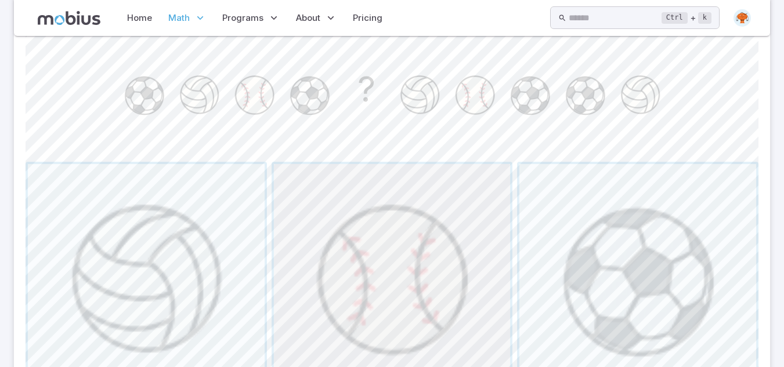
click at [387, 303] on span "button" at bounding box center [392, 282] width 237 height 237
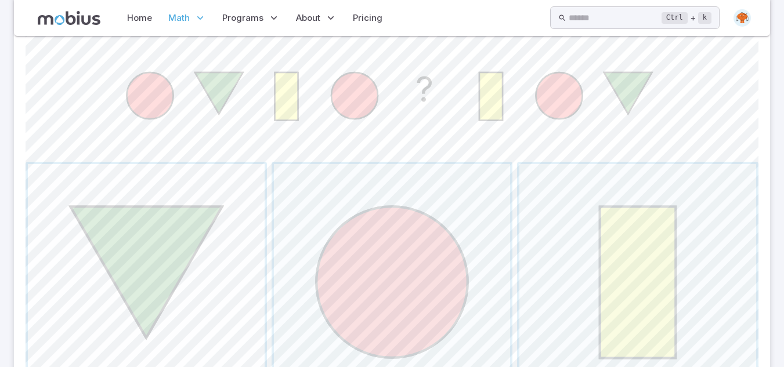
click at [161, 248] on span "button" at bounding box center [146, 282] width 237 height 237
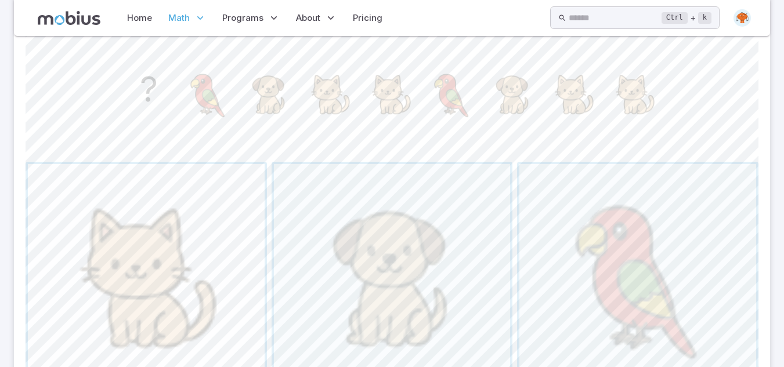
click at [182, 307] on span "button" at bounding box center [146, 282] width 237 height 237
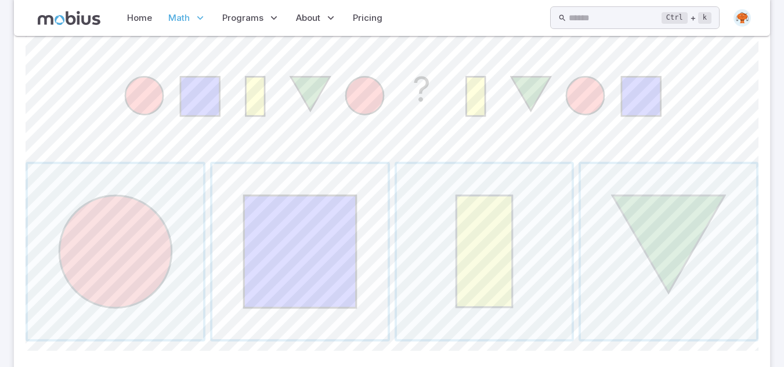
click at [351, 230] on span "button" at bounding box center [299, 251] width 175 height 175
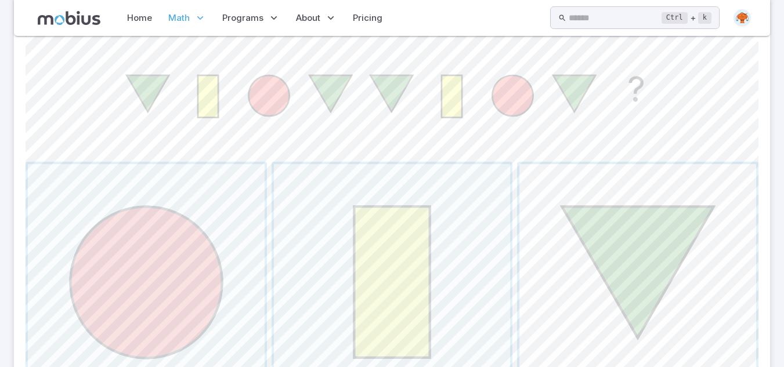
drag, startPoint x: 576, startPoint y: 324, endPoint x: 548, endPoint y: 251, distance: 78.2
click at [548, 251] on span "button" at bounding box center [637, 282] width 237 height 237
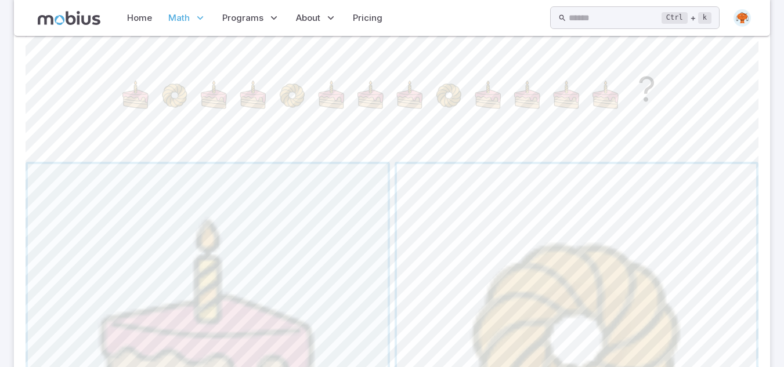
click at [670, 301] on span "button" at bounding box center [577, 344] width 360 height 360
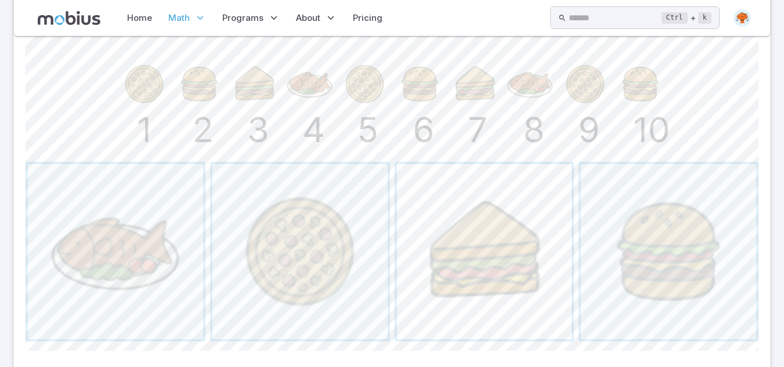
click at [513, 245] on span "button" at bounding box center [484, 251] width 175 height 175
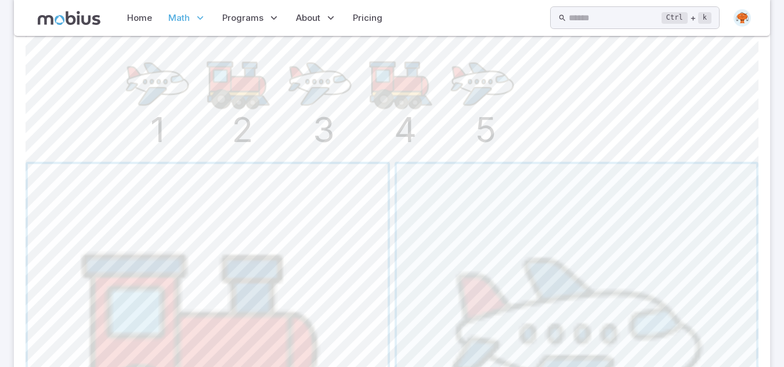
click at [313, 324] on span "button" at bounding box center [208, 344] width 360 height 360
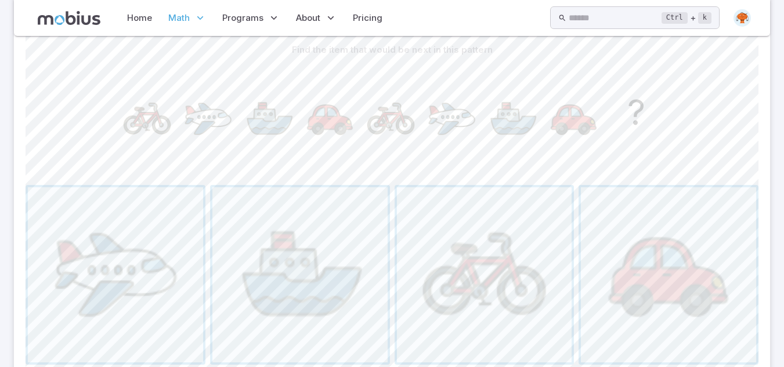
scroll to position [139, 0]
